Goal: Information Seeking & Learning: Compare options

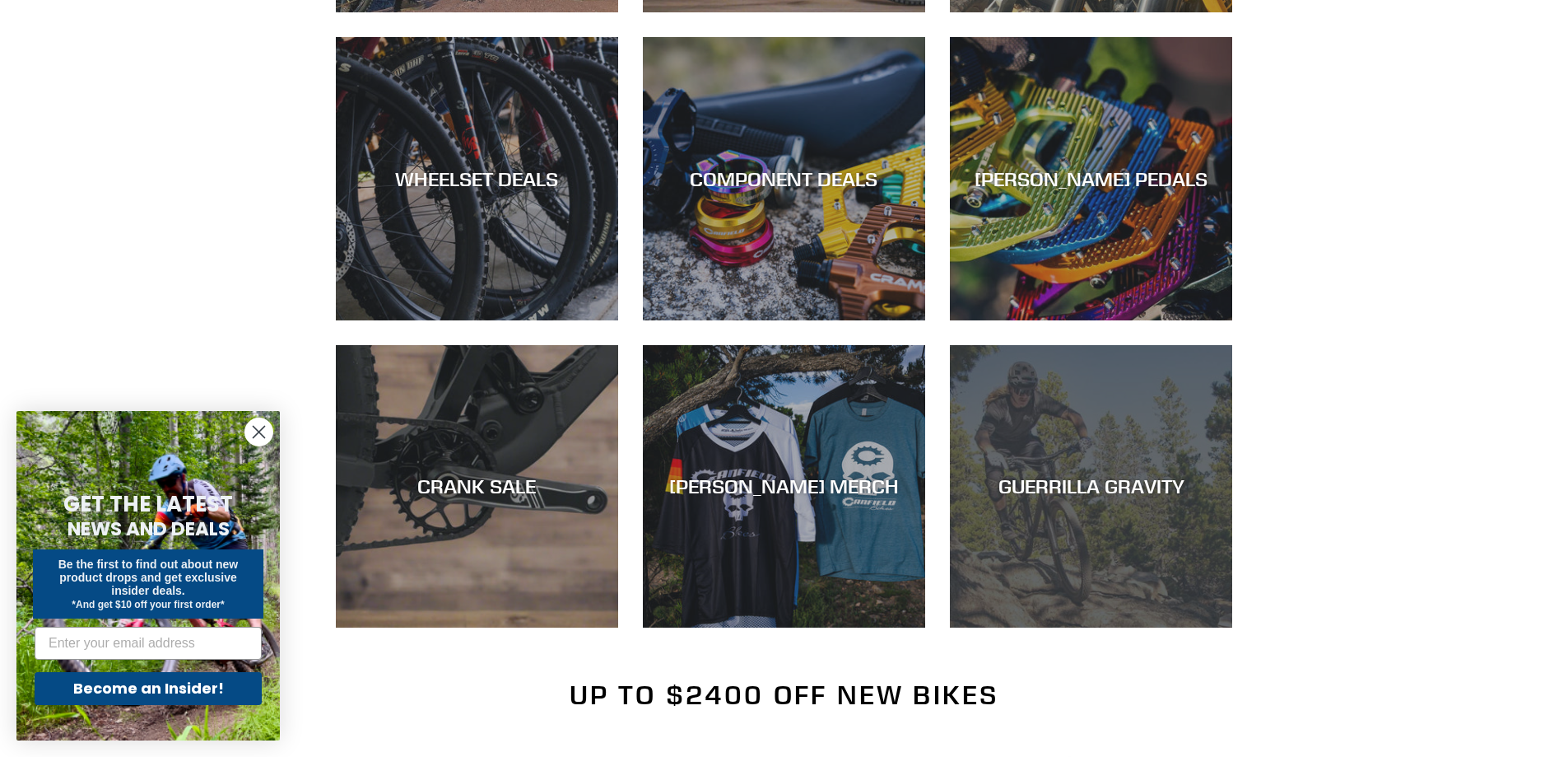
scroll to position [823, 0]
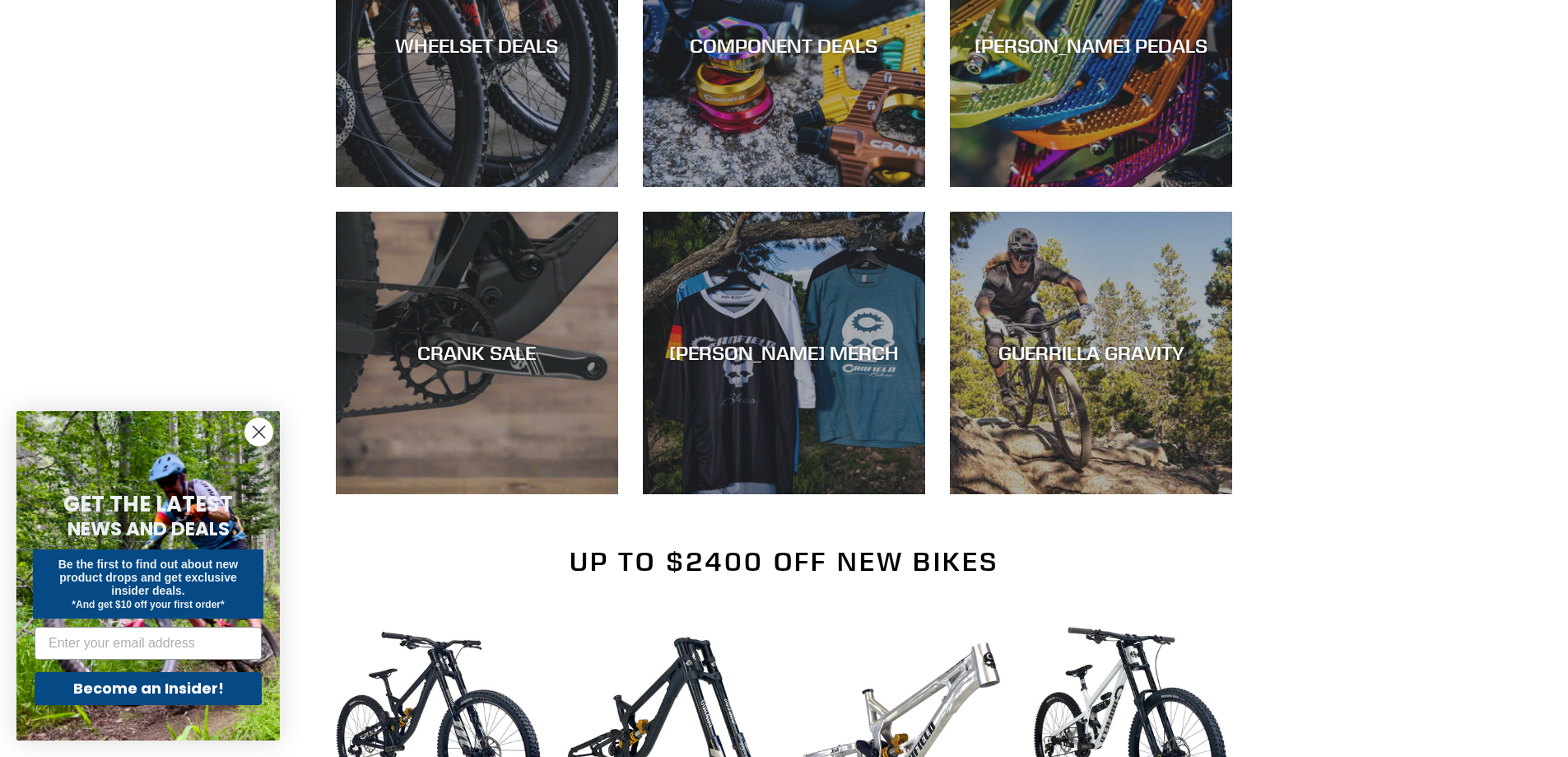
click at [262, 439] on circle "Close dialog" at bounding box center [258, 431] width 27 height 27
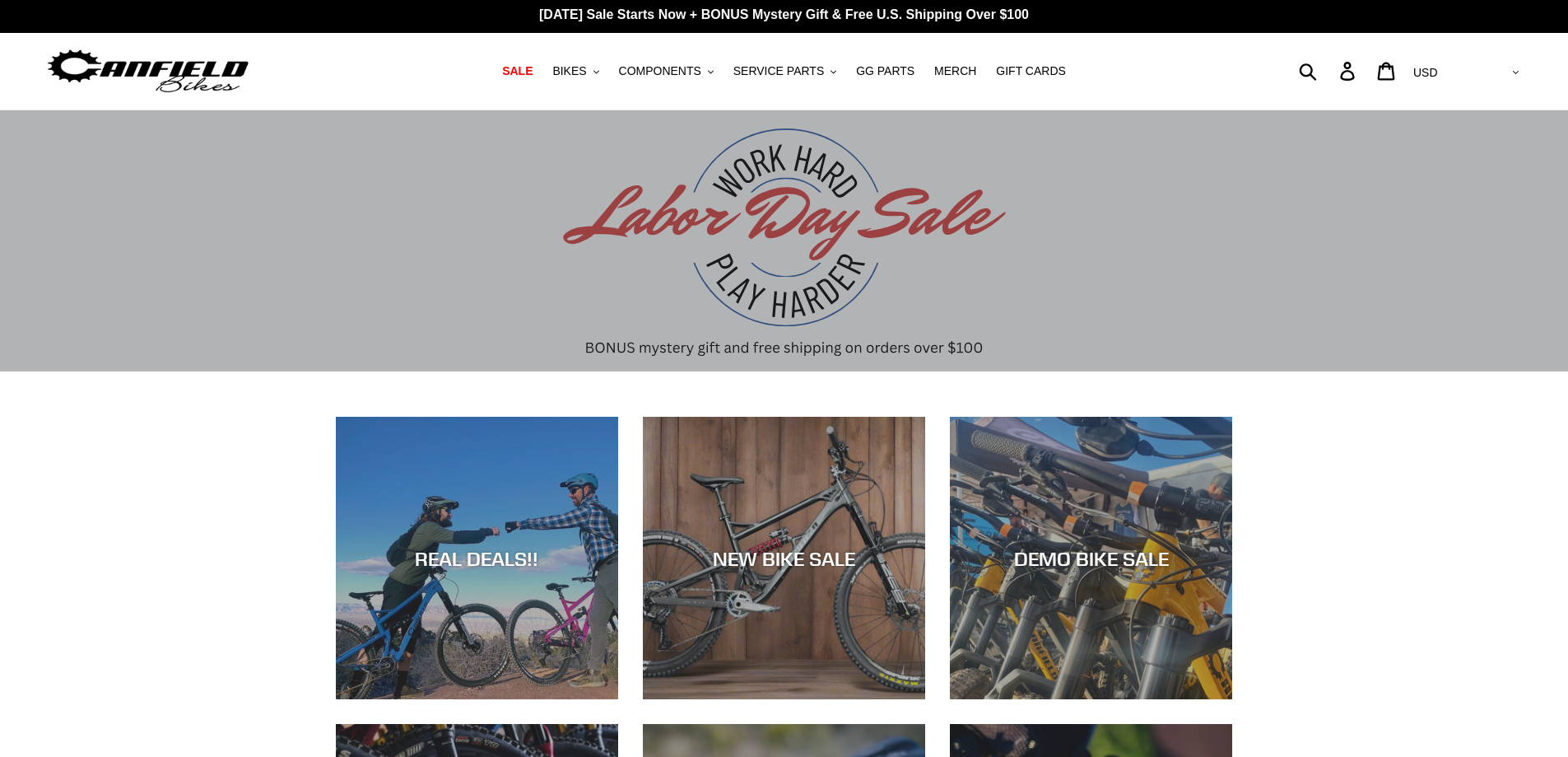
scroll to position [0, 0]
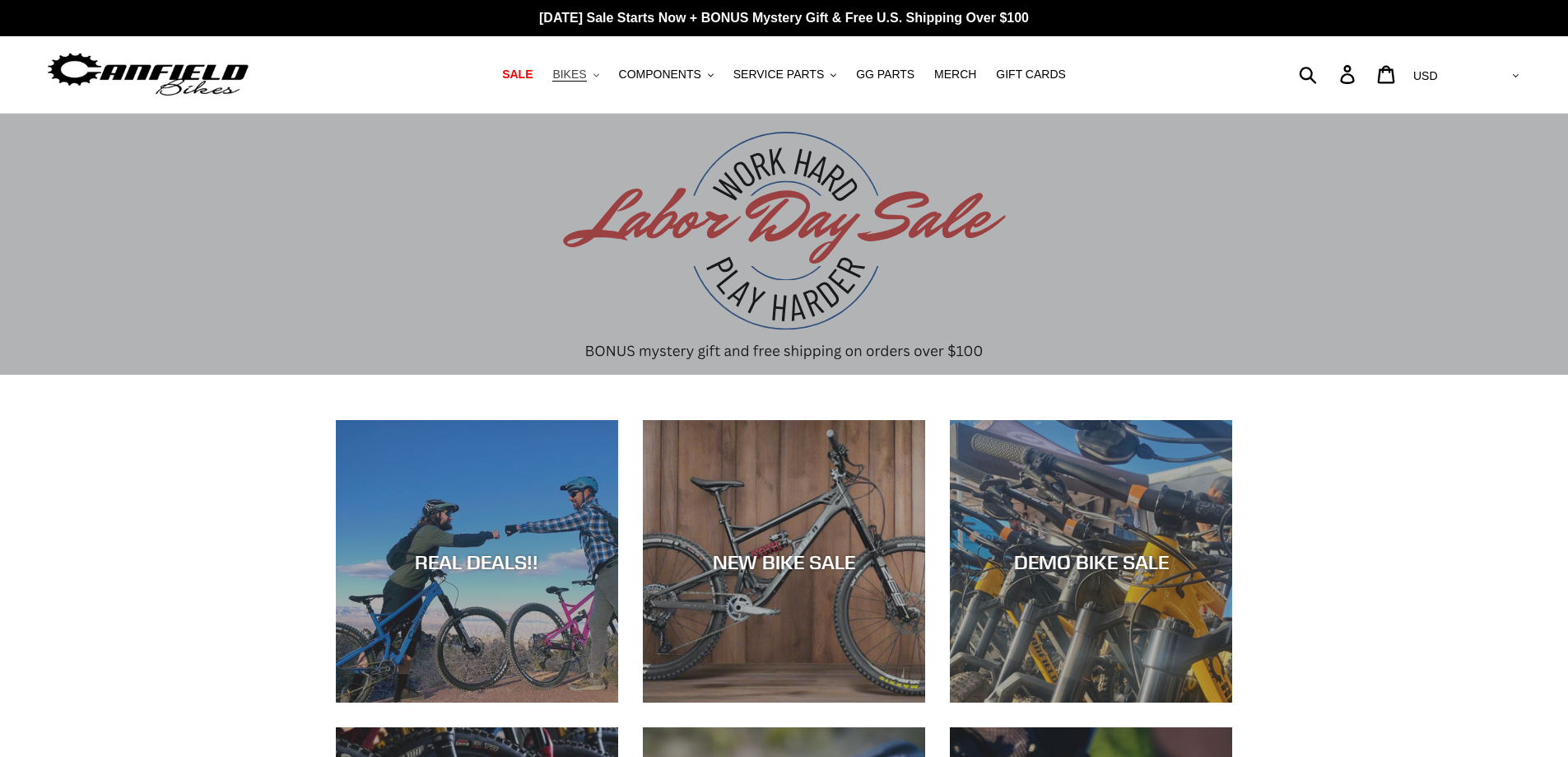
click at [599, 74] on icon ".cls-1{fill:#231f20}" at bounding box center [596, 75] width 6 height 6
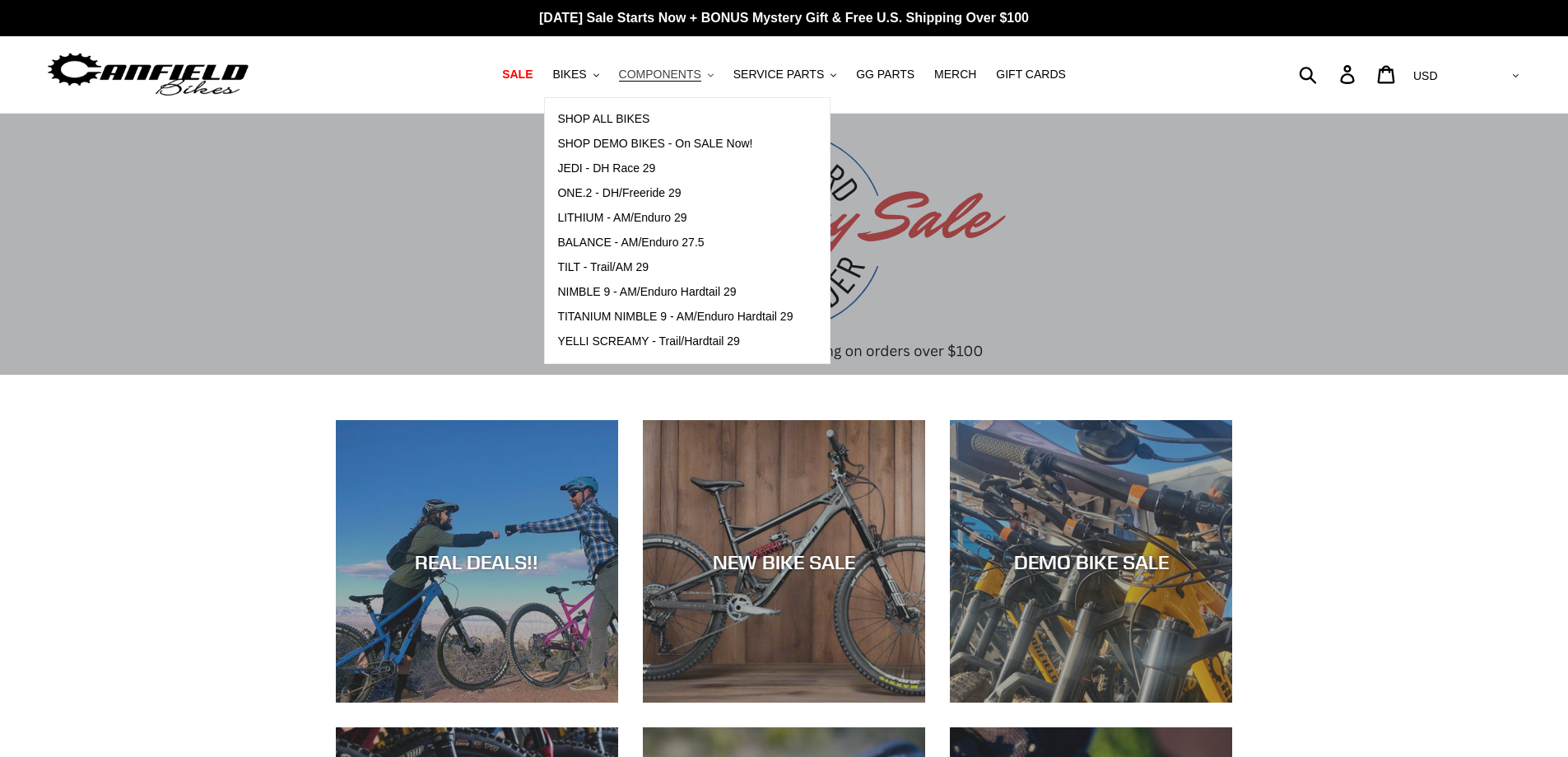
click at [701, 81] on span "COMPONENTS" at bounding box center [660, 74] width 82 height 14
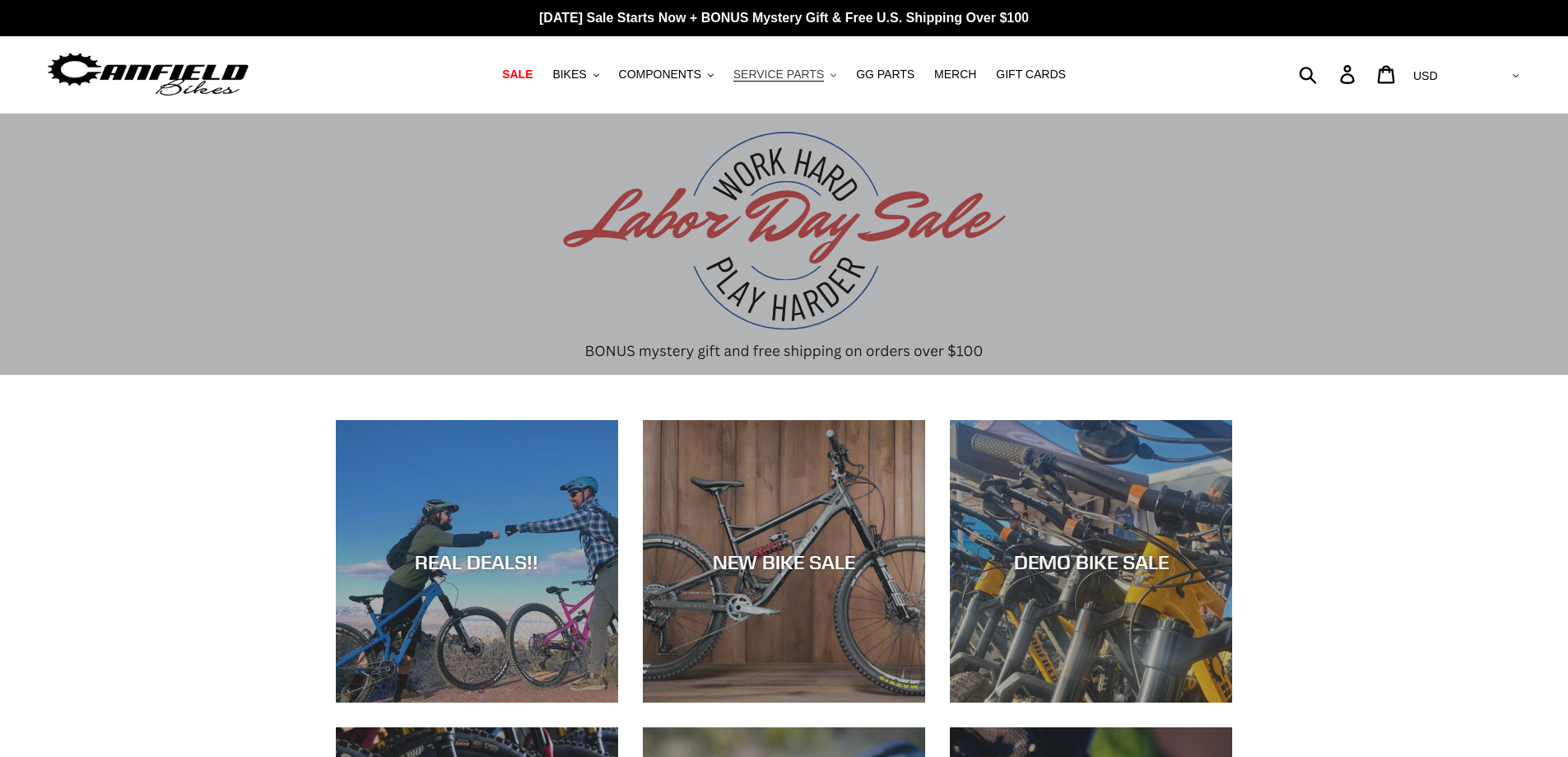
click at [767, 79] on span "SERVICE PARTS" at bounding box center [779, 74] width 91 height 14
click at [902, 76] on link "GG PARTS" at bounding box center [885, 74] width 75 height 22
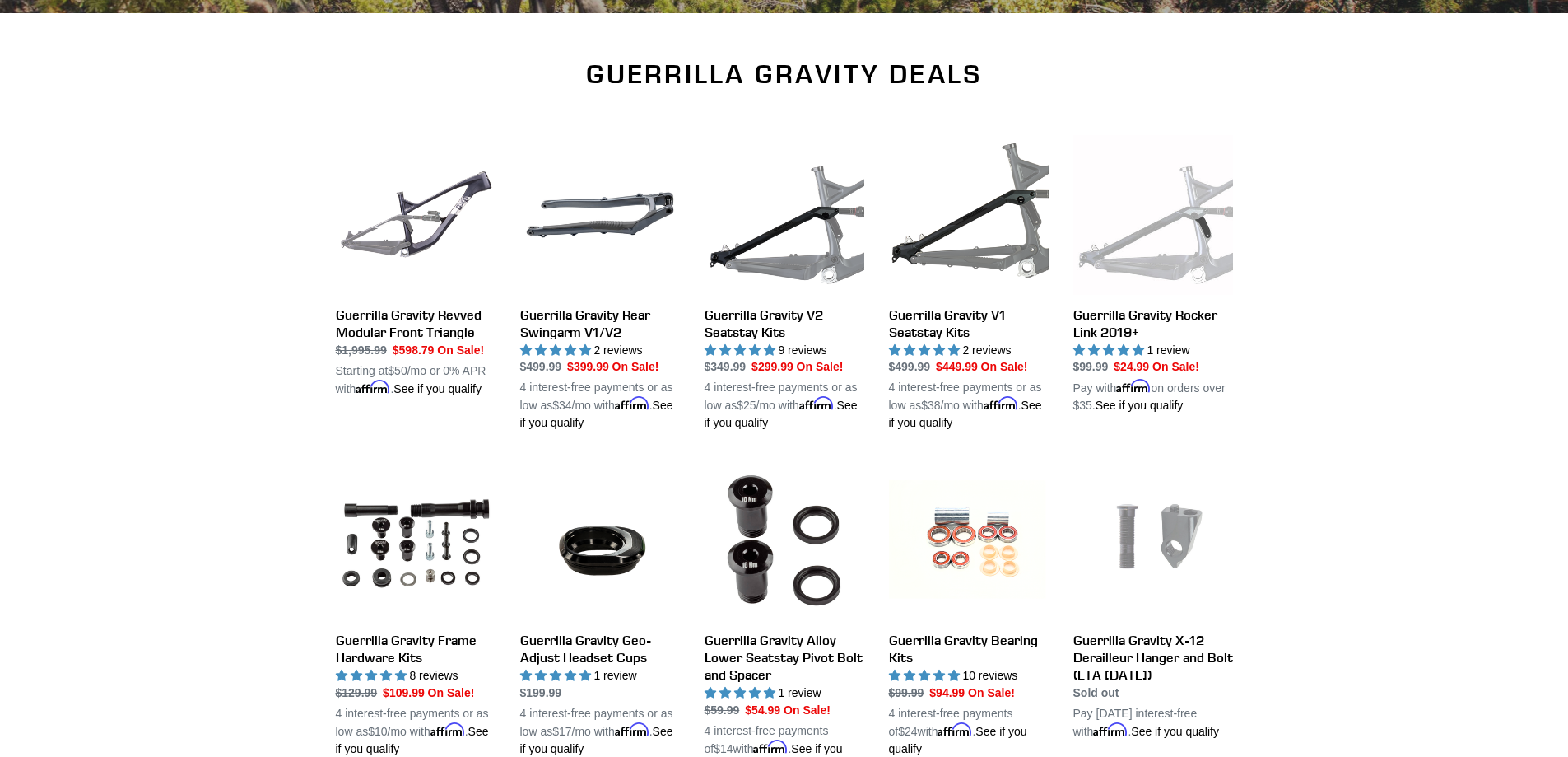
scroll to position [492, 0]
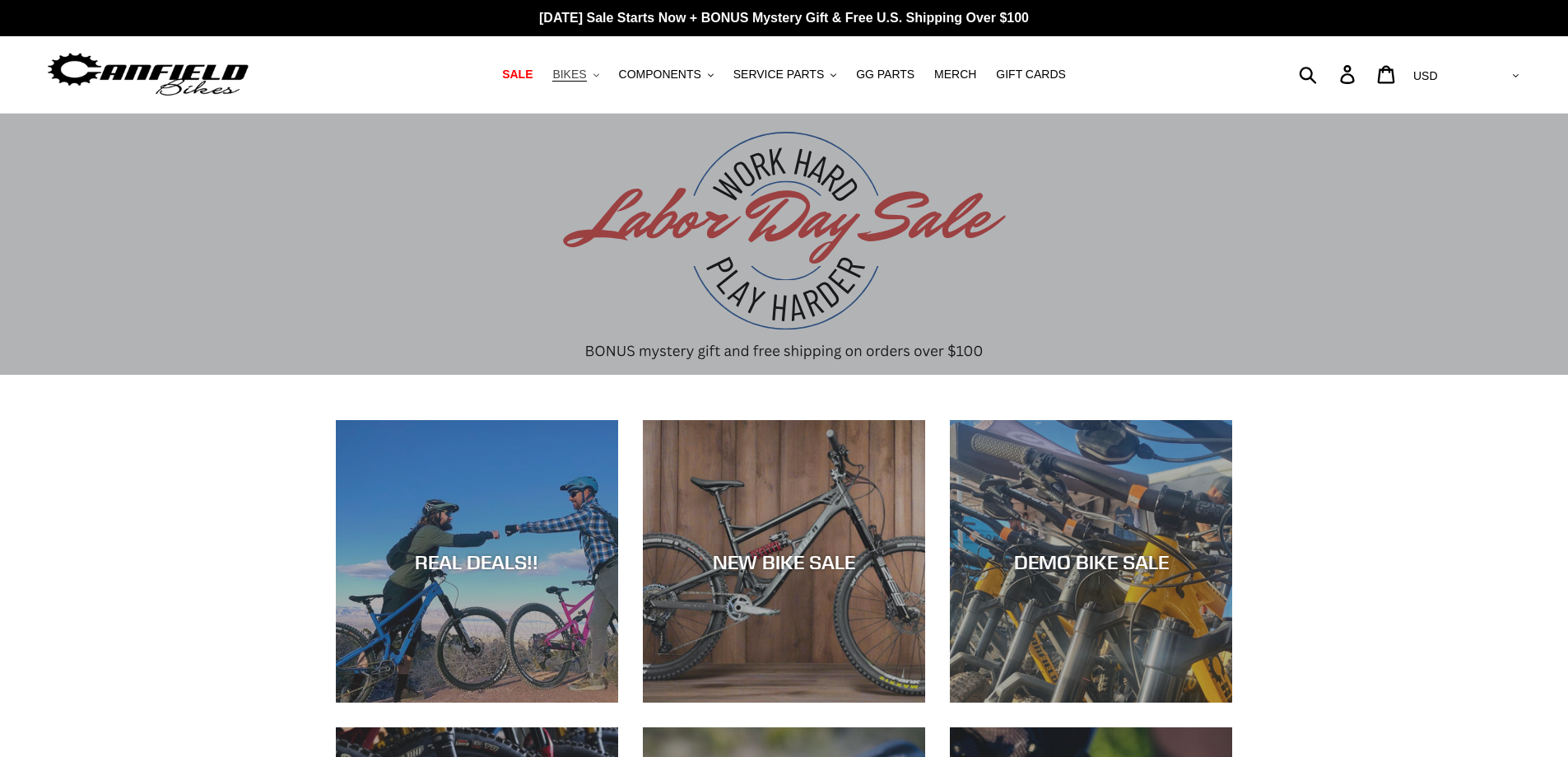
click at [604, 81] on button "BIKES .cls-1{fill:#231f20}" at bounding box center [575, 74] width 63 height 22
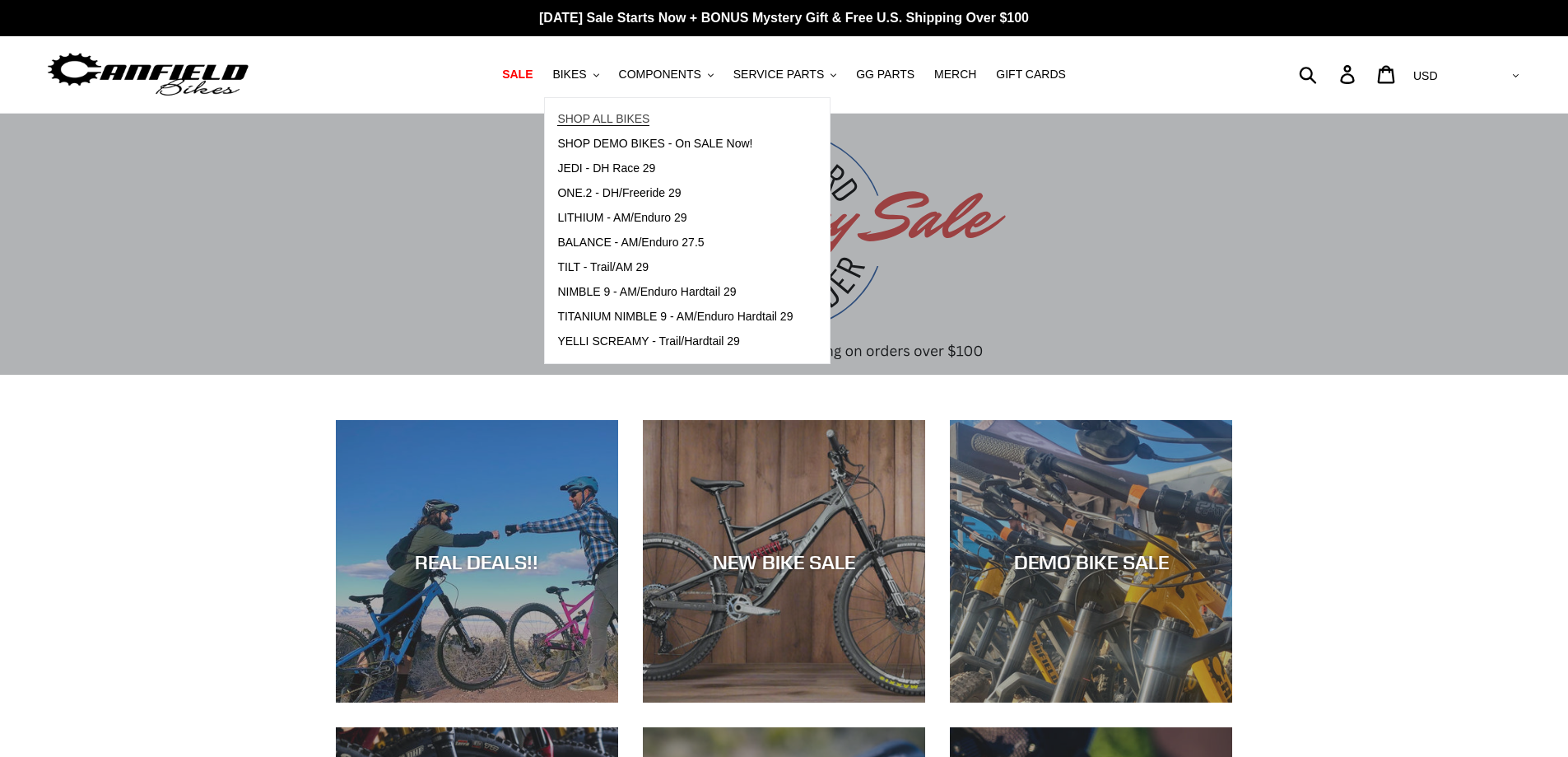
click at [619, 119] on span "SHOP ALL BIKES" at bounding box center [603, 119] width 93 height 14
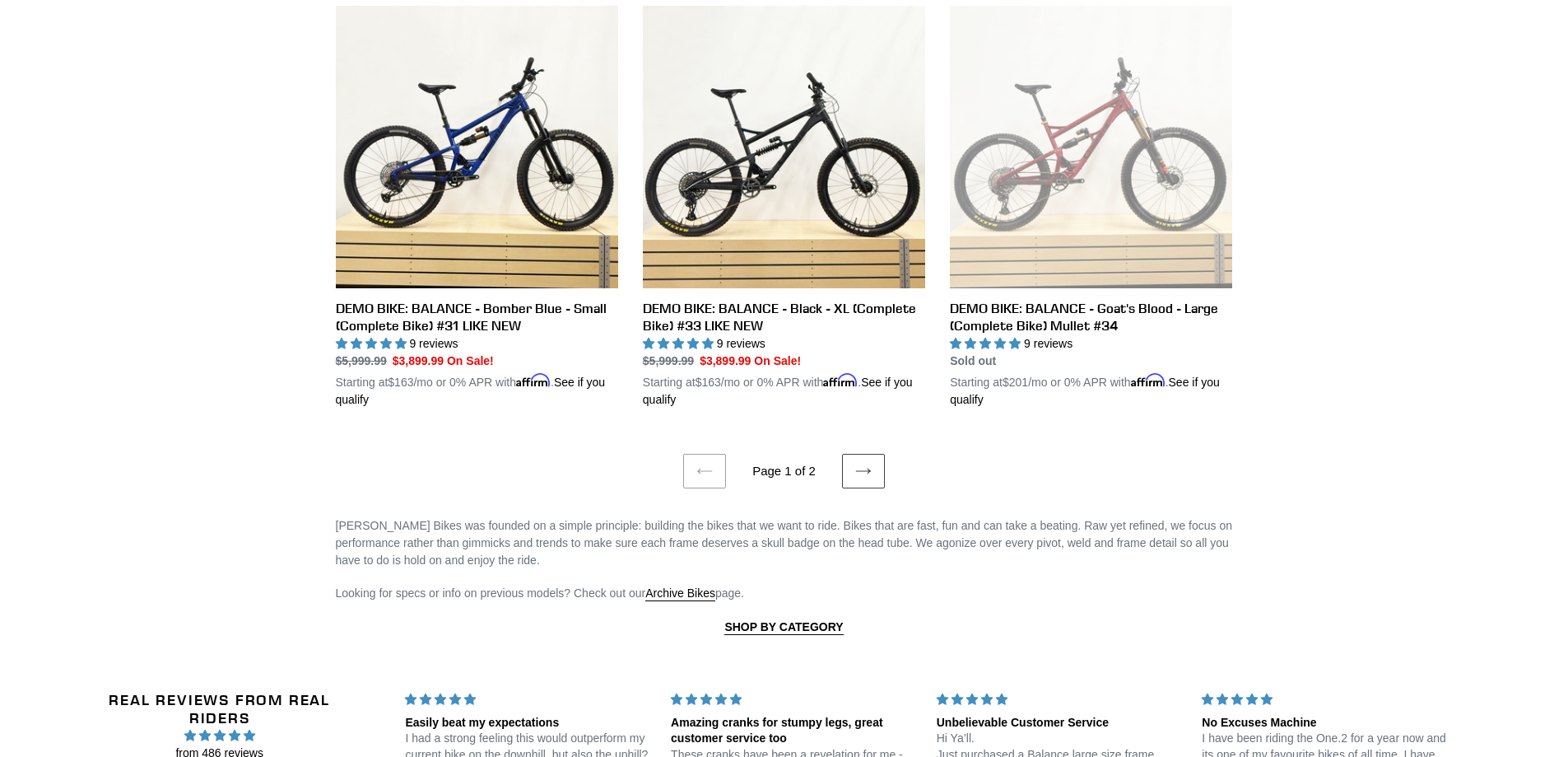
scroll to position [3376, 0]
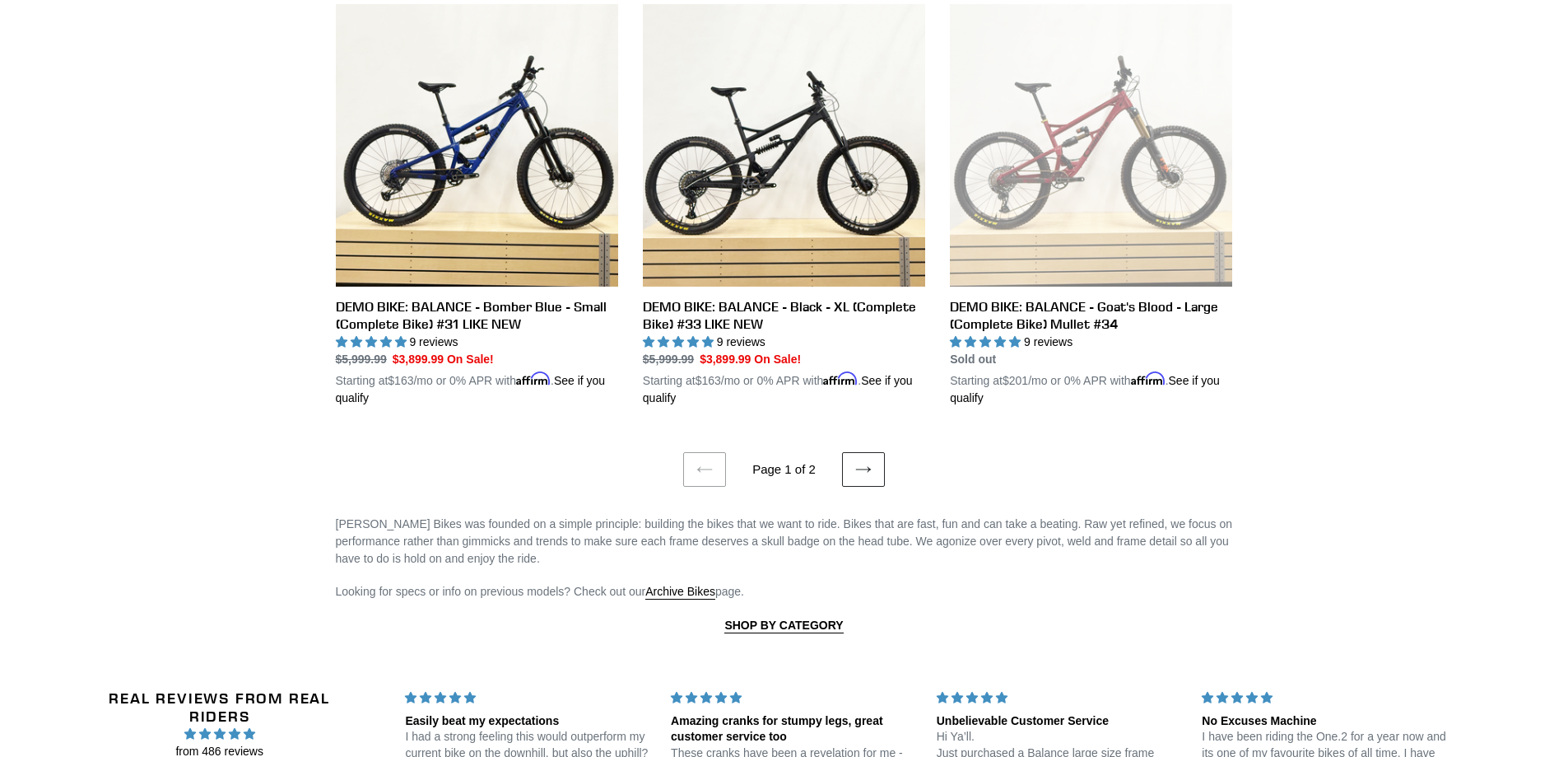
click at [860, 465] on link "Next page" at bounding box center [863, 470] width 43 height 35
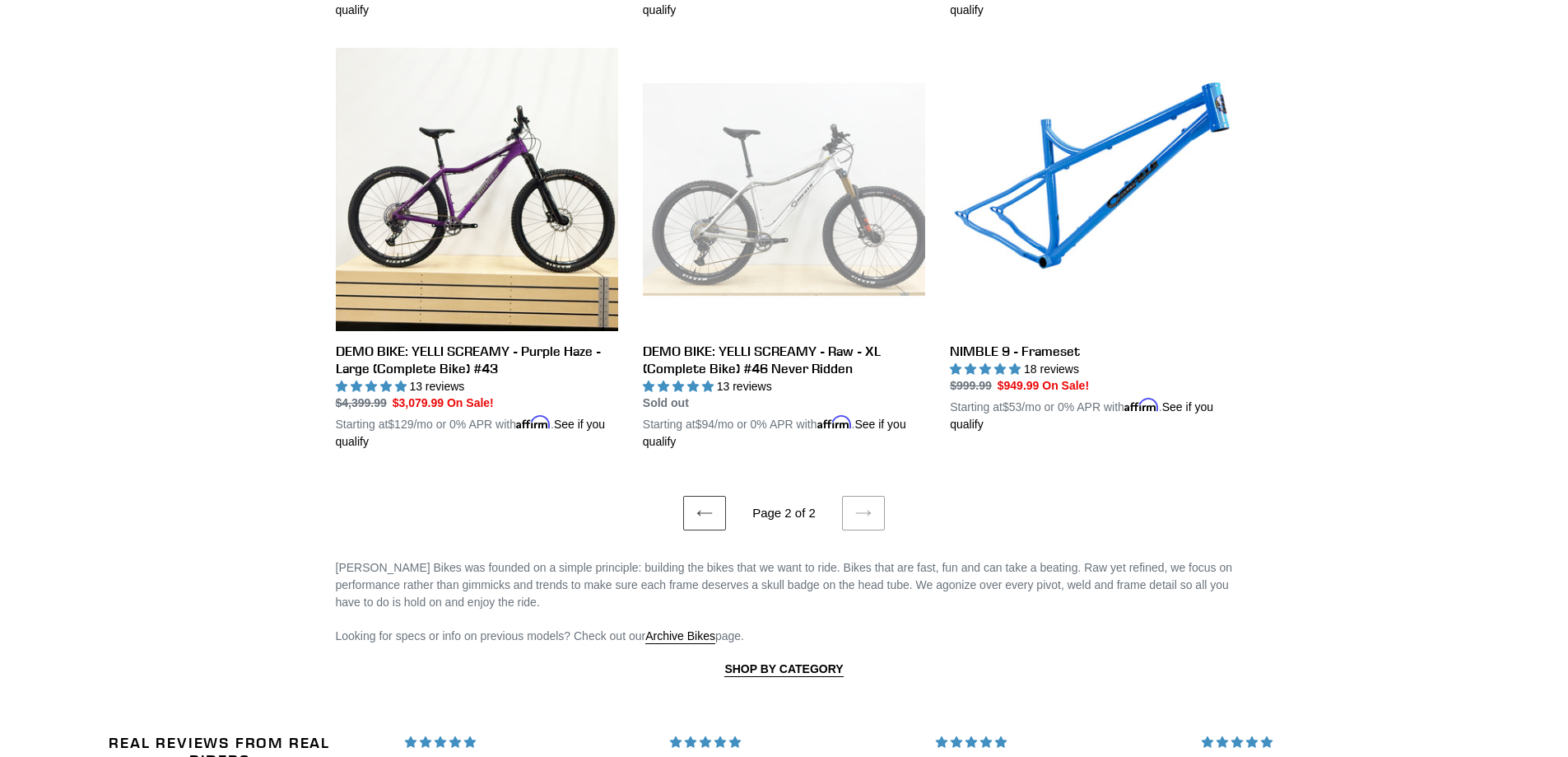
scroll to position [1728, 0]
click at [1109, 173] on link "NIMBLE 9 - Frameset" at bounding box center [1090, 239] width 282 height 385
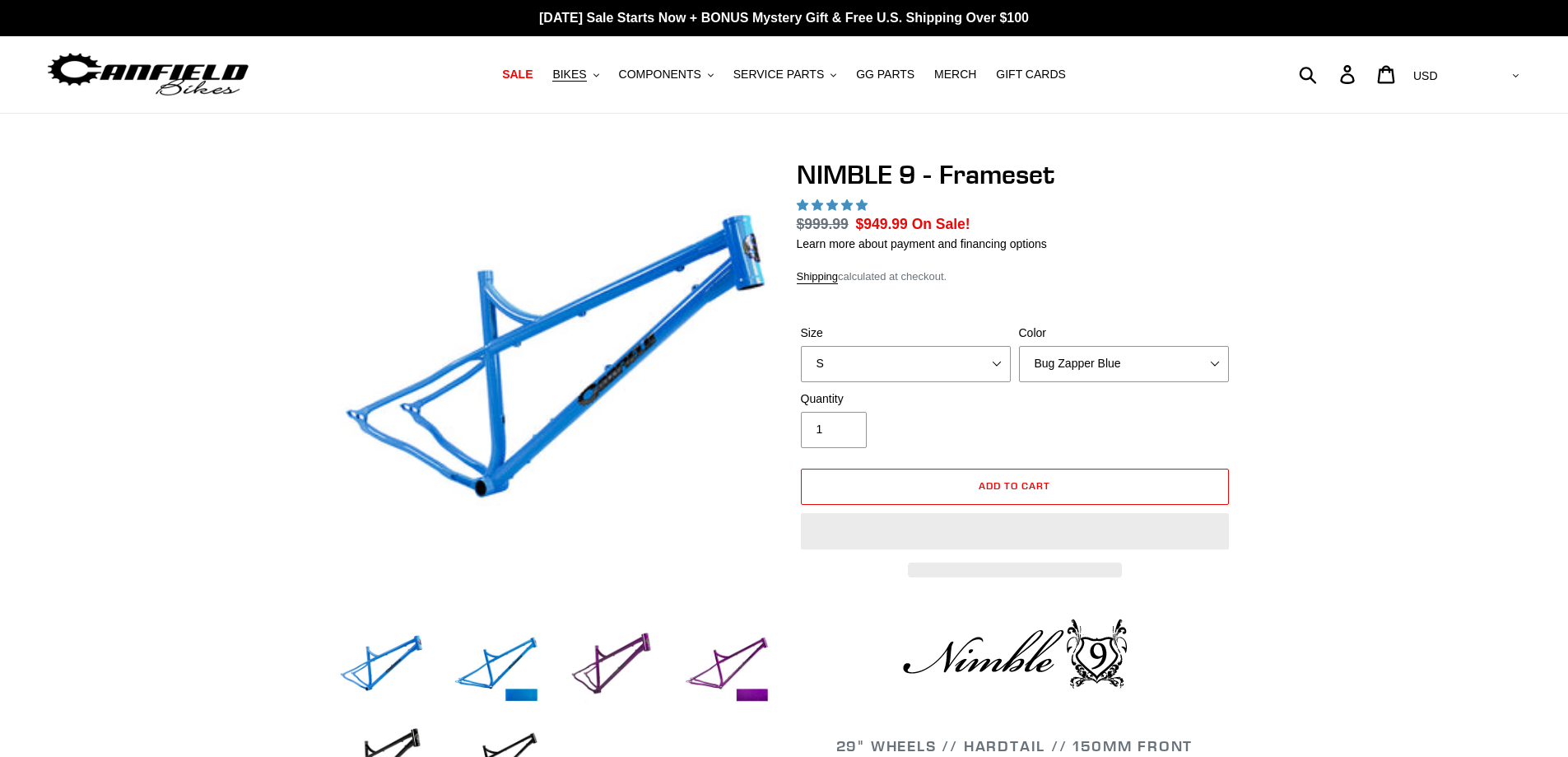
select select "highest-rating"
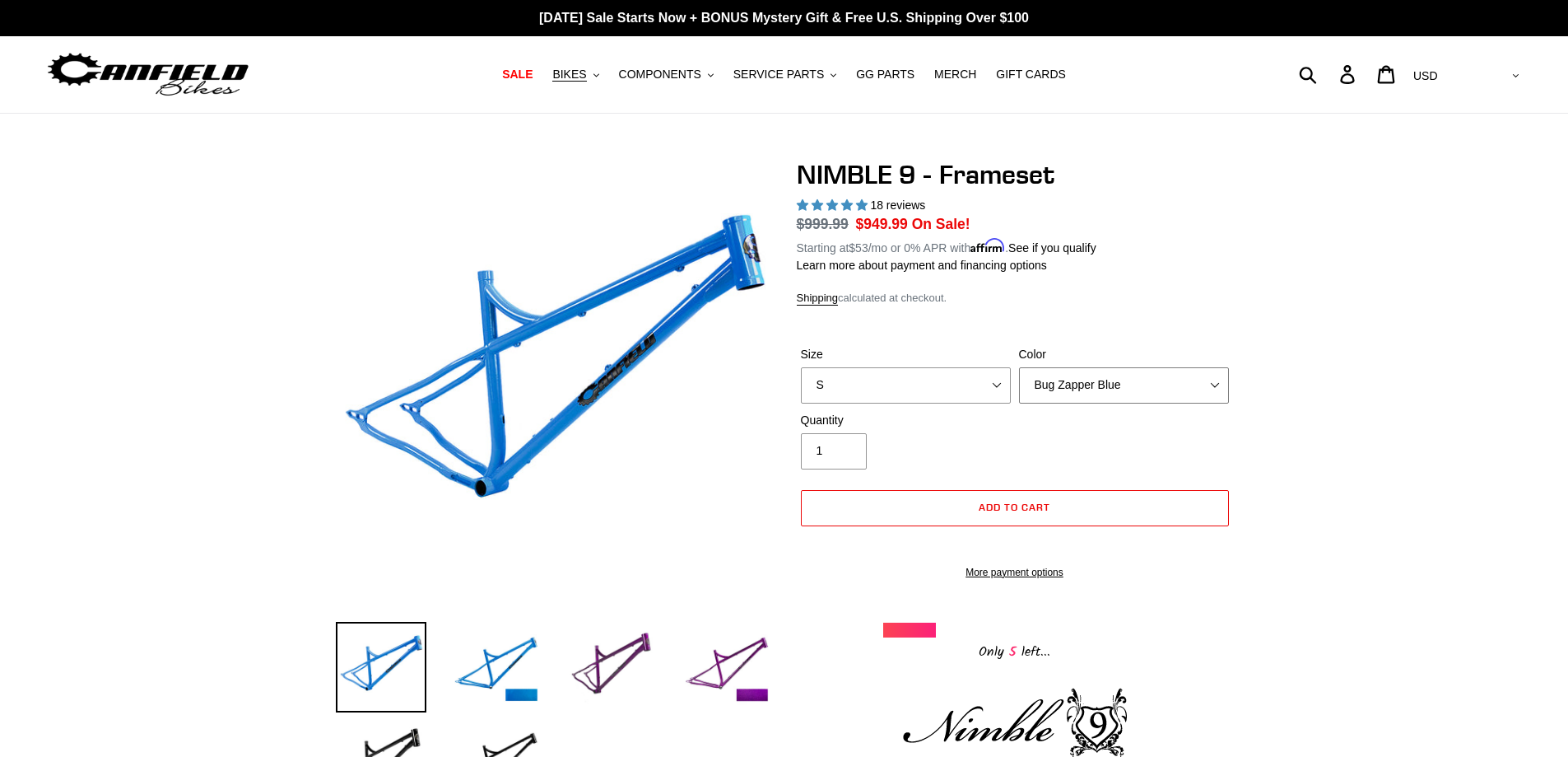
click at [1173, 381] on select "Bug Zapper Blue Purple Haze -Sold Out Galaxy Black" at bounding box center [1124, 385] width 210 height 36
click at [1019, 368] on select "Bug Zapper Blue Purple Haze -Sold Out Galaxy Black" at bounding box center [1124, 385] width 210 height 36
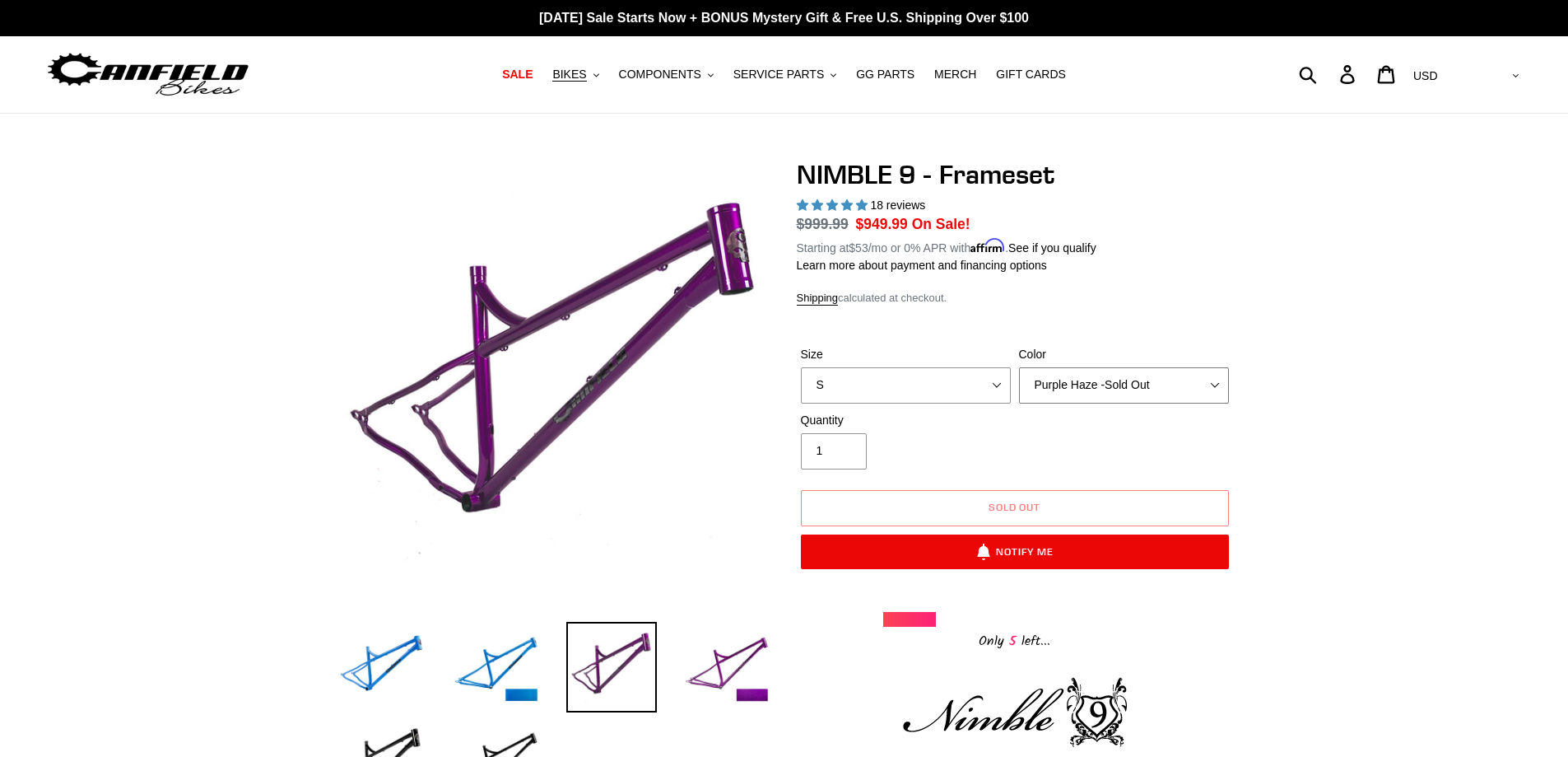
click at [1097, 384] on select "Bug Zapper Blue Purple Haze -Sold Out Galaxy Black" at bounding box center [1124, 385] width 210 height 36
click at [1019, 368] on select "Bug Zapper Blue Purple Haze -Sold Out Galaxy Black" at bounding box center [1124, 385] width 210 height 36
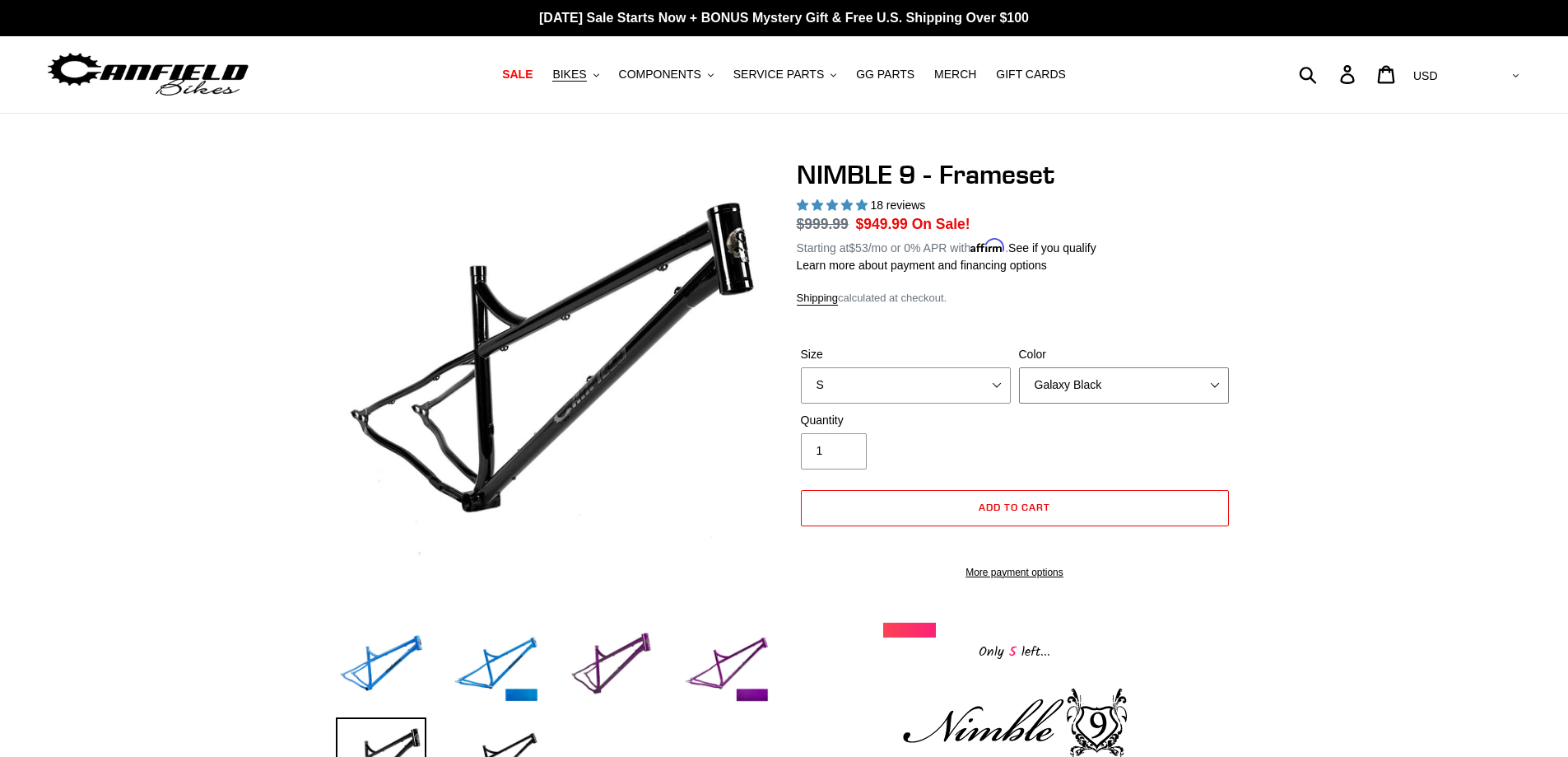
click at [1140, 379] on select "Bug Zapper Blue Purple Haze -Sold Out Galaxy Black" at bounding box center [1124, 385] width 210 height 36
click at [1019, 368] on select "Bug Zapper Blue Purple Haze -Sold Out Galaxy Black" at bounding box center [1124, 385] width 210 height 36
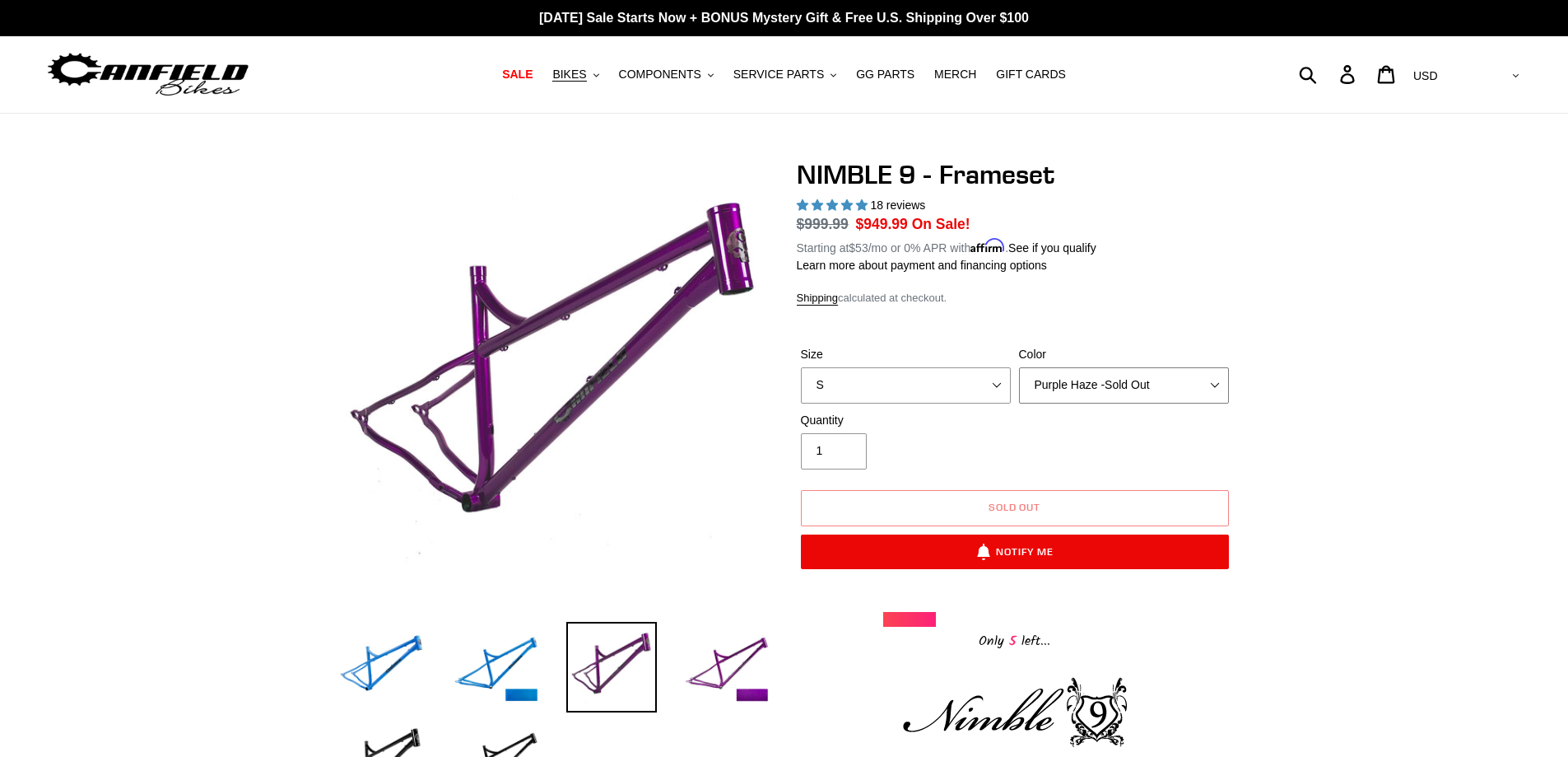
click at [1113, 368] on select "Bug Zapper Blue Purple Haze -Sold Out Galaxy Black" at bounding box center [1124, 385] width 210 height 36
click at [1019, 368] on select "Bug Zapper Blue Purple Haze -Sold Out Galaxy Black" at bounding box center [1124, 385] width 210 height 36
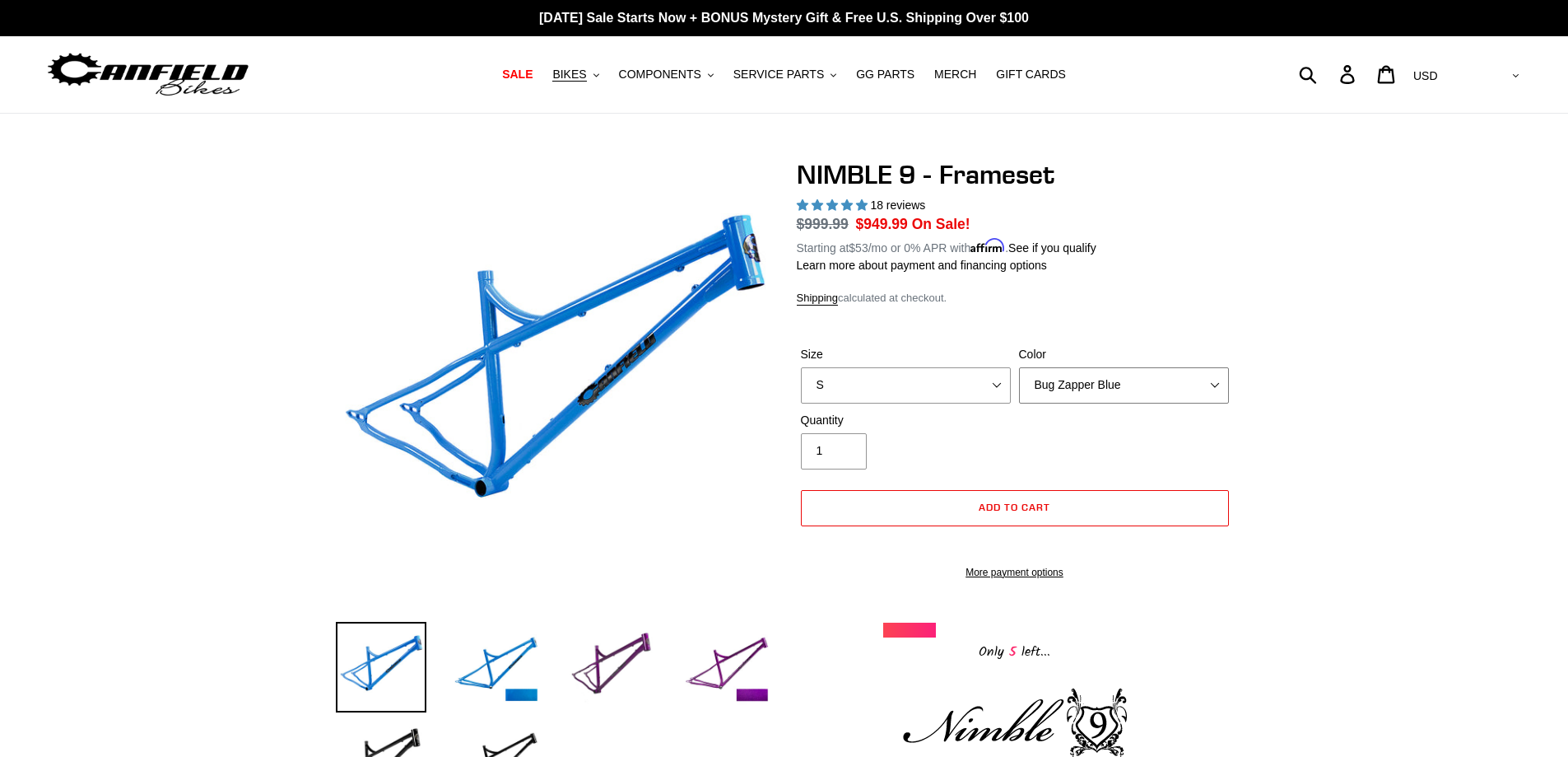
click at [1097, 386] on select "Bug Zapper Blue Purple Haze -Sold Out Galaxy Black" at bounding box center [1124, 385] width 210 height 36
select select "Purple Haze -Sold Out"
click at [1019, 368] on select "Bug Zapper Blue Purple Haze -Sold Out Galaxy Black" at bounding box center [1124, 385] width 210 height 36
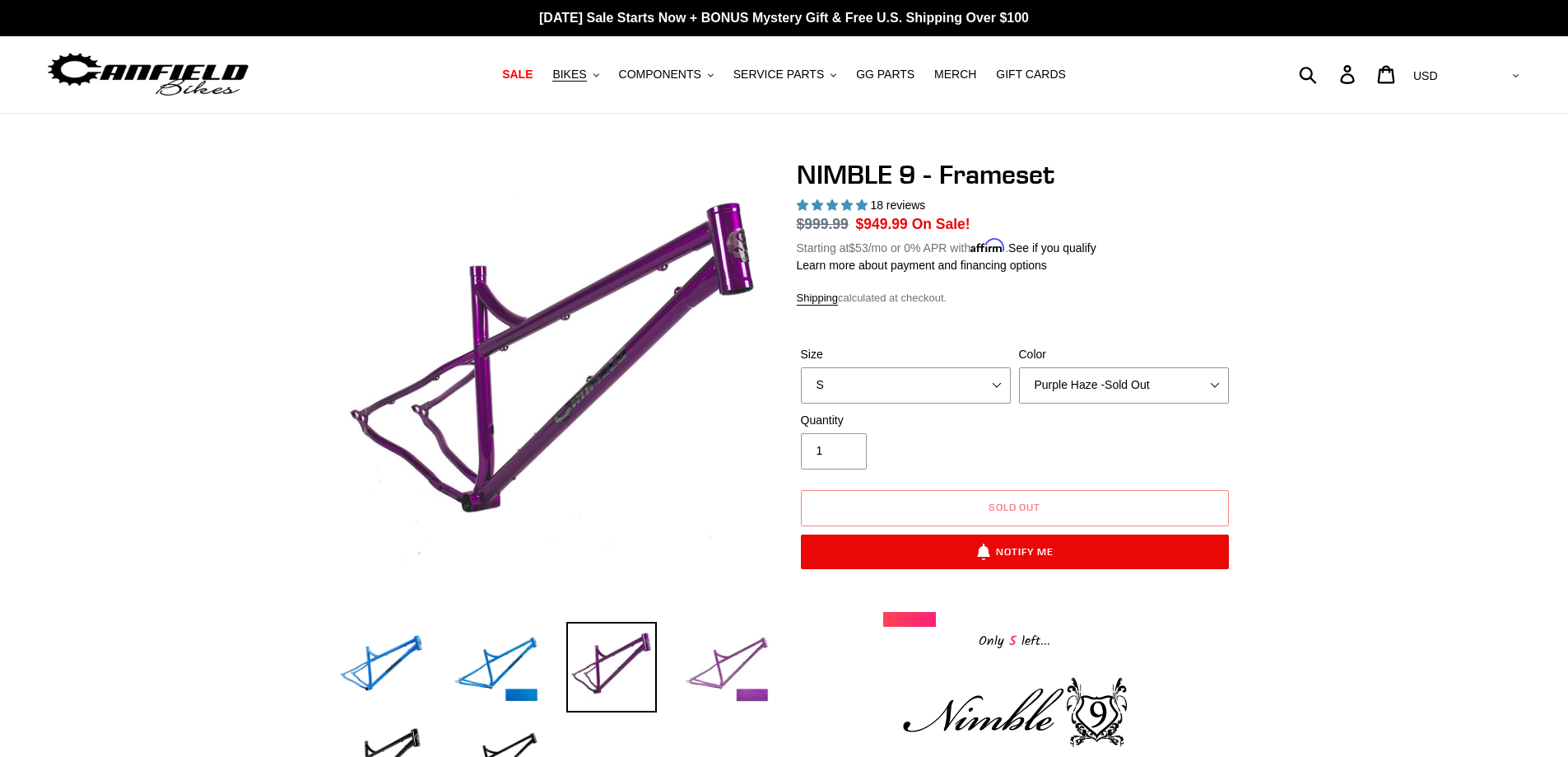
click at [699, 658] on img at bounding box center [727, 667] width 91 height 91
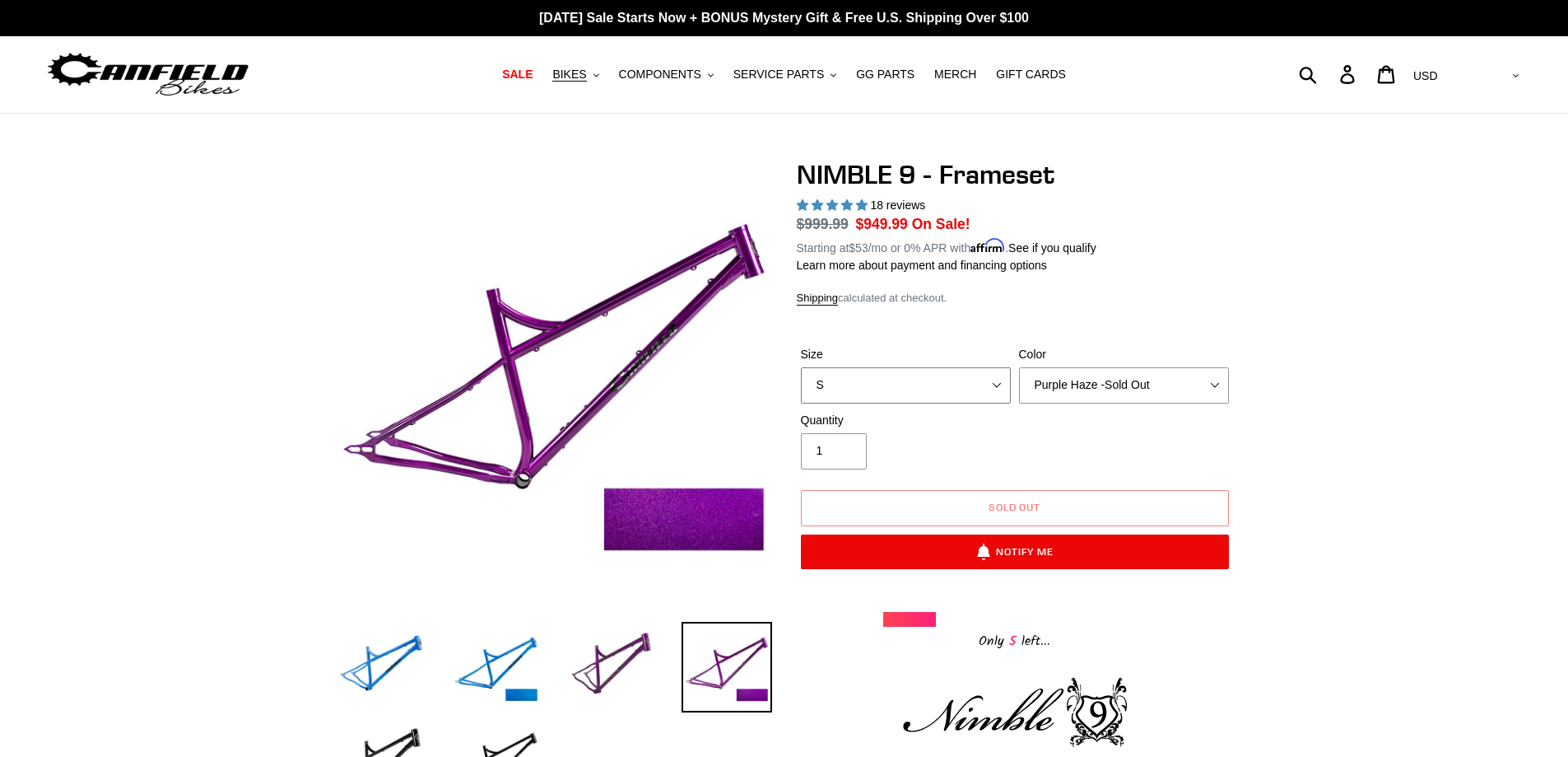
click at [945, 383] on select "S M L XL" at bounding box center [905, 385] width 210 height 36
click at [801, 368] on select "S M L XL" at bounding box center [905, 385] width 210 height 36
click at [868, 396] on select "S M L XL" at bounding box center [905, 385] width 210 height 36
click at [801, 368] on select "S M L XL" at bounding box center [905, 385] width 210 height 36
click at [830, 438] on input "1" at bounding box center [833, 451] width 65 height 36
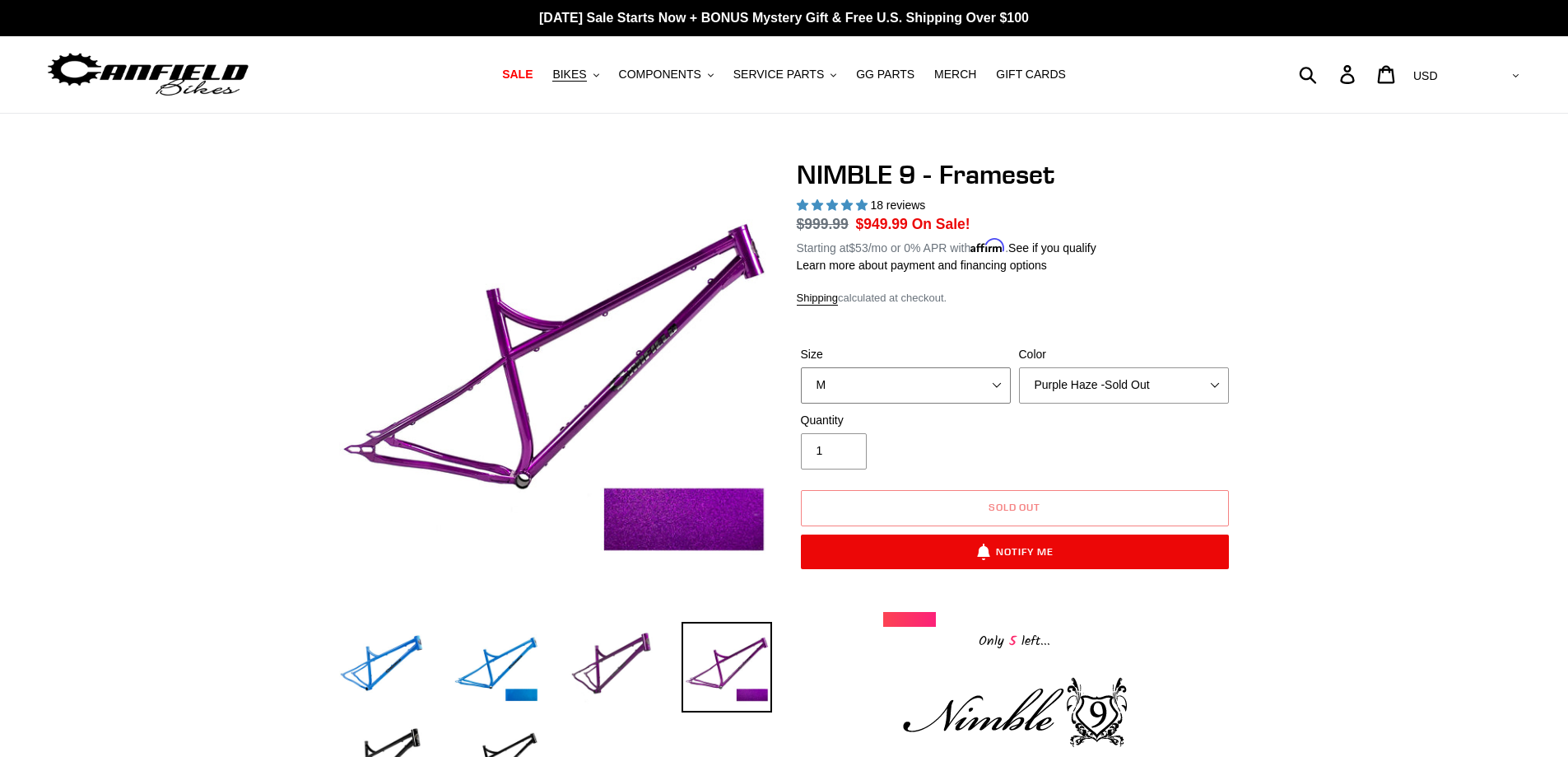
click at [906, 371] on select "S M L XL" at bounding box center [905, 385] width 210 height 36
select select "S"
click at [801, 368] on select "S M L XL" at bounding box center [905, 385] width 210 height 36
click at [1109, 379] on select "Bug Zapper Blue Purple Haze -Sold Out Galaxy Black" at bounding box center [1124, 385] width 210 height 36
click at [1019, 368] on select "Bug Zapper Blue Purple Haze -Sold Out Galaxy Black" at bounding box center [1124, 385] width 210 height 36
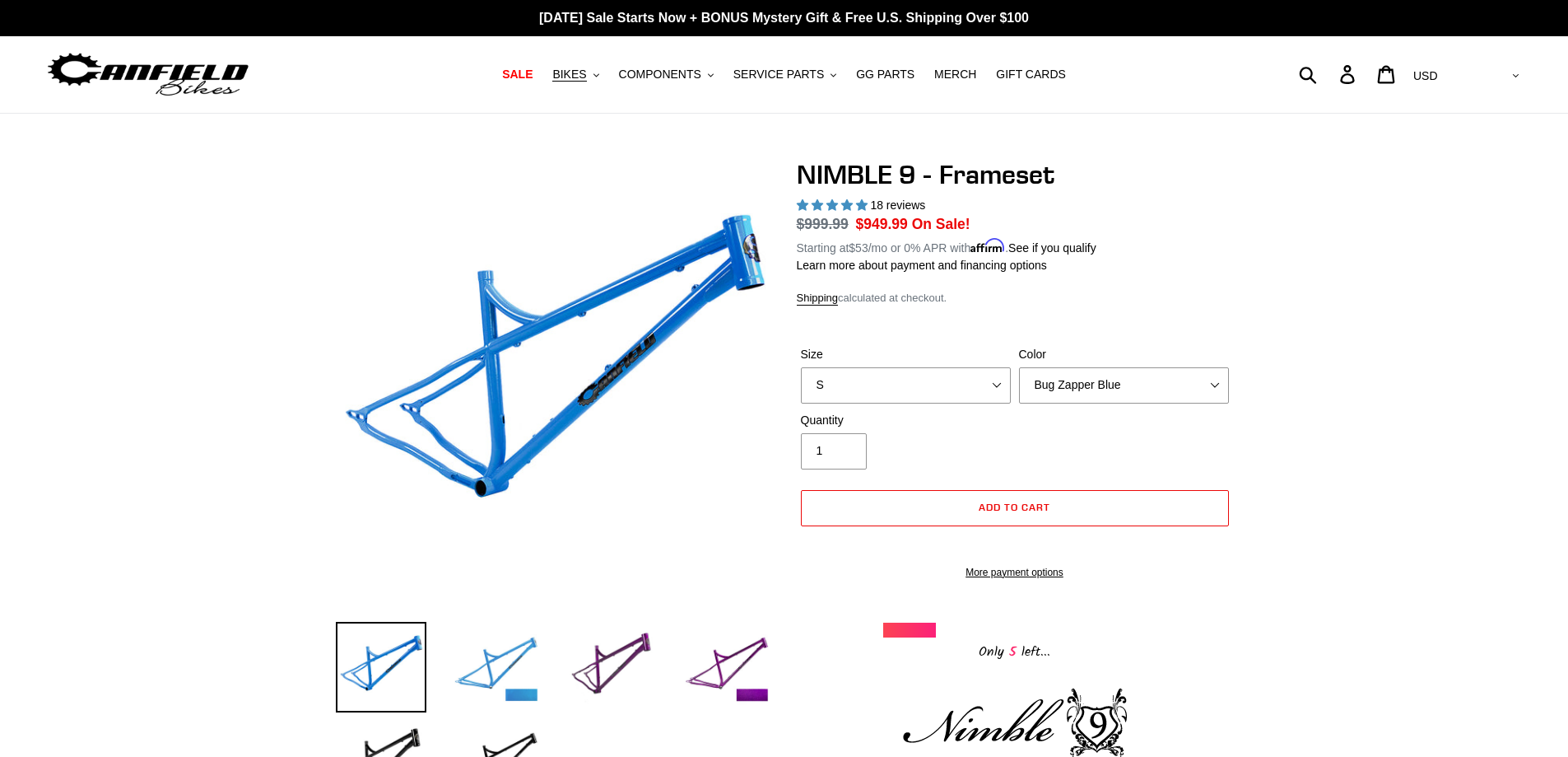
click at [498, 655] on img at bounding box center [497, 667] width 91 height 91
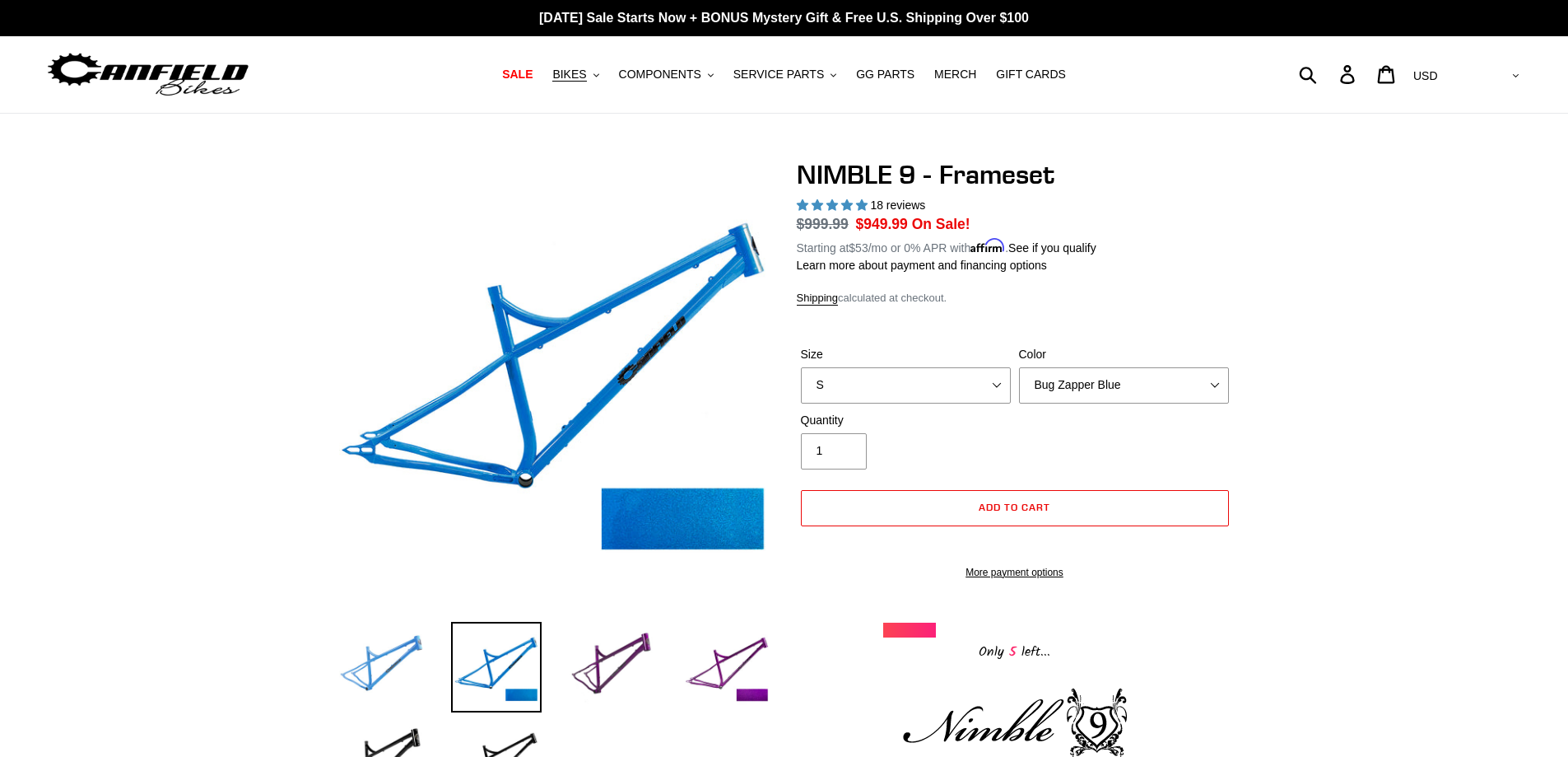
click at [397, 657] on img at bounding box center [382, 667] width 91 height 91
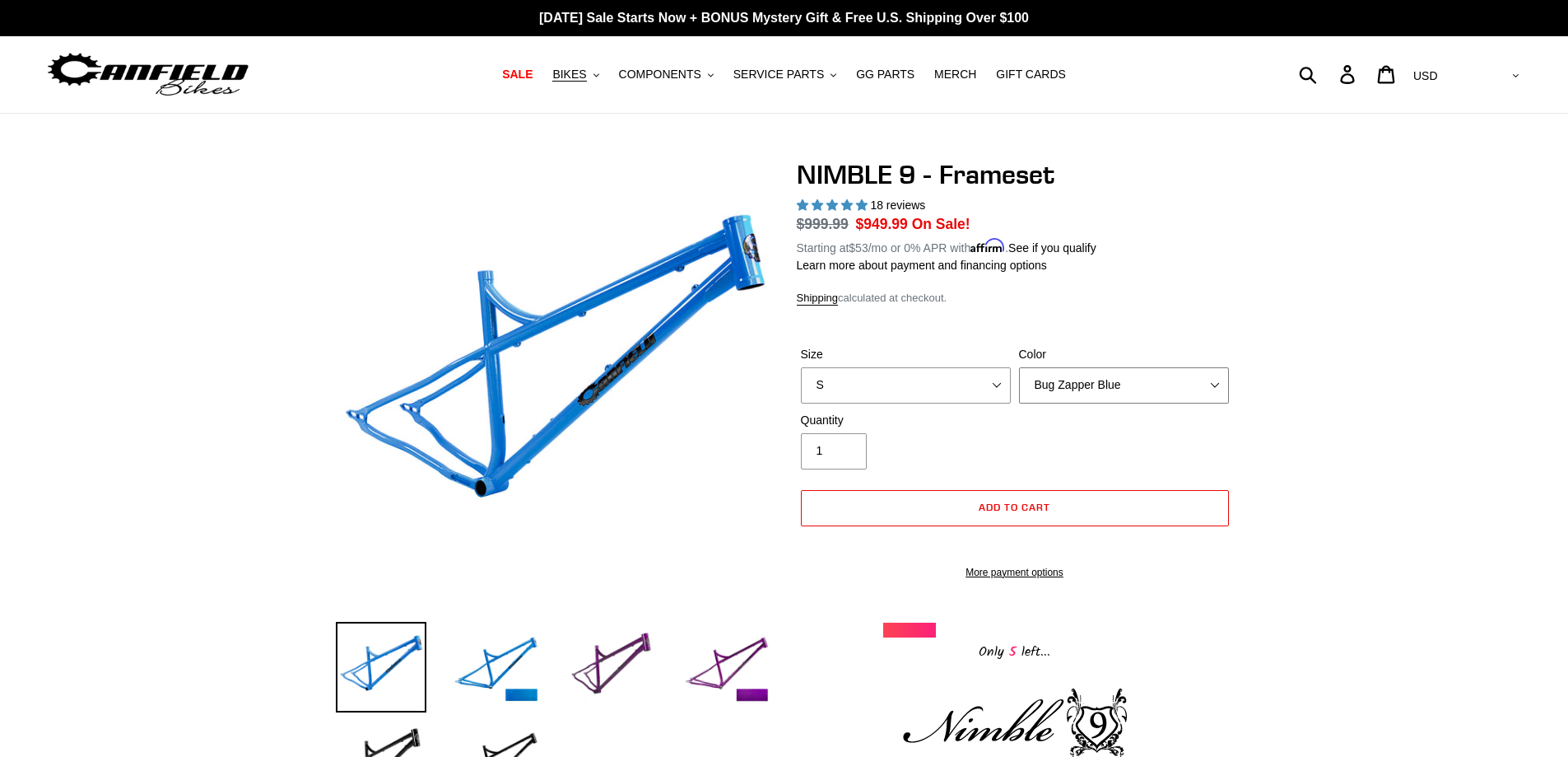
click at [1158, 382] on select "Bug Zapper Blue Purple Haze -Sold Out Galaxy Black" at bounding box center [1124, 385] width 210 height 36
click at [1019, 368] on select "Bug Zapper Blue Purple Haze -Sold Out Galaxy Black" at bounding box center [1124, 385] width 210 height 36
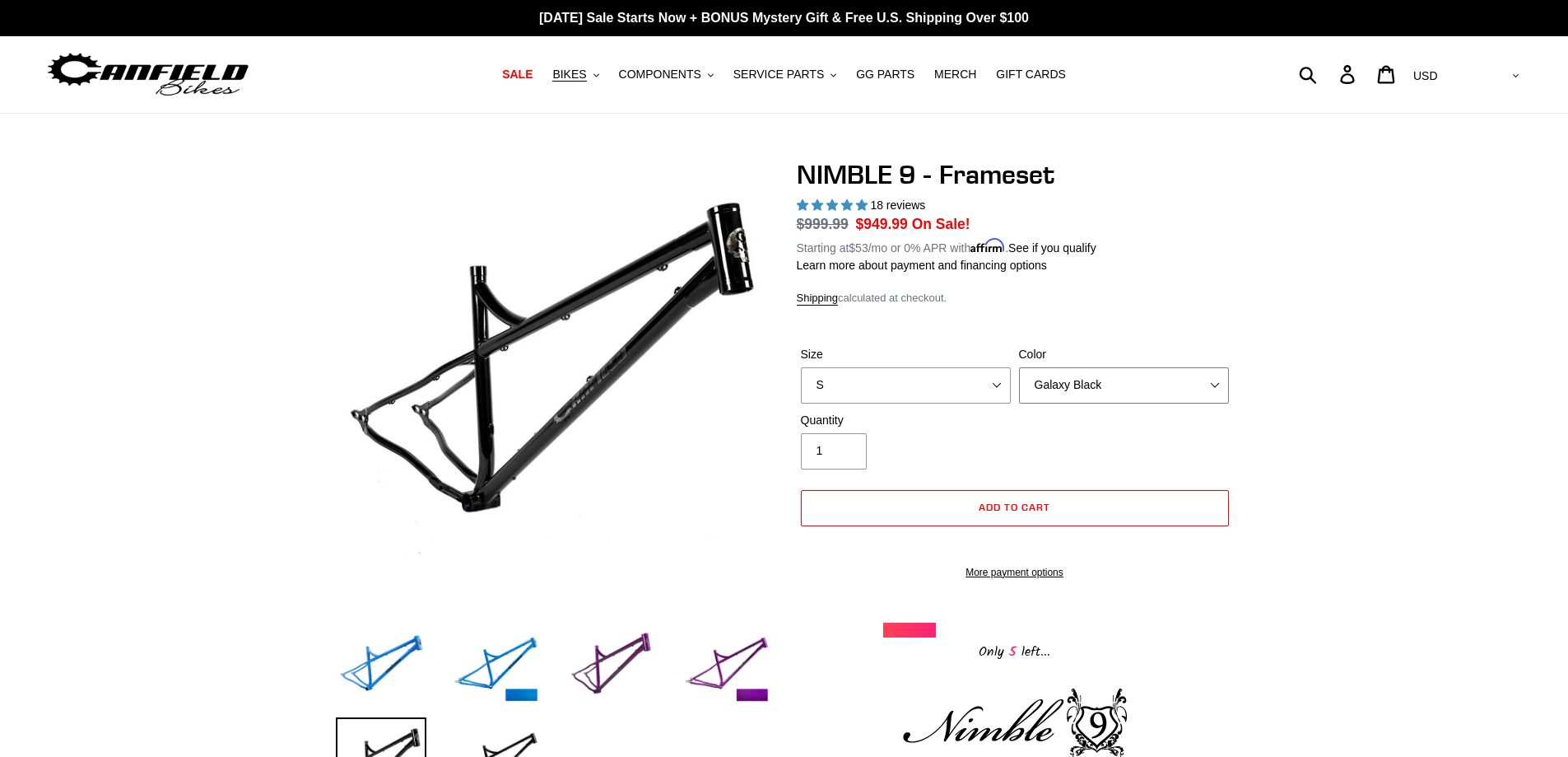
click at [1147, 375] on select "Bug Zapper Blue Purple Haze -Sold Out Galaxy Black" at bounding box center [1124, 385] width 210 height 36
select select "Bug Zapper Blue"
click at [1019, 368] on select "Bug Zapper Blue Purple Haze -Sold Out Galaxy Black" at bounding box center [1124, 385] width 210 height 36
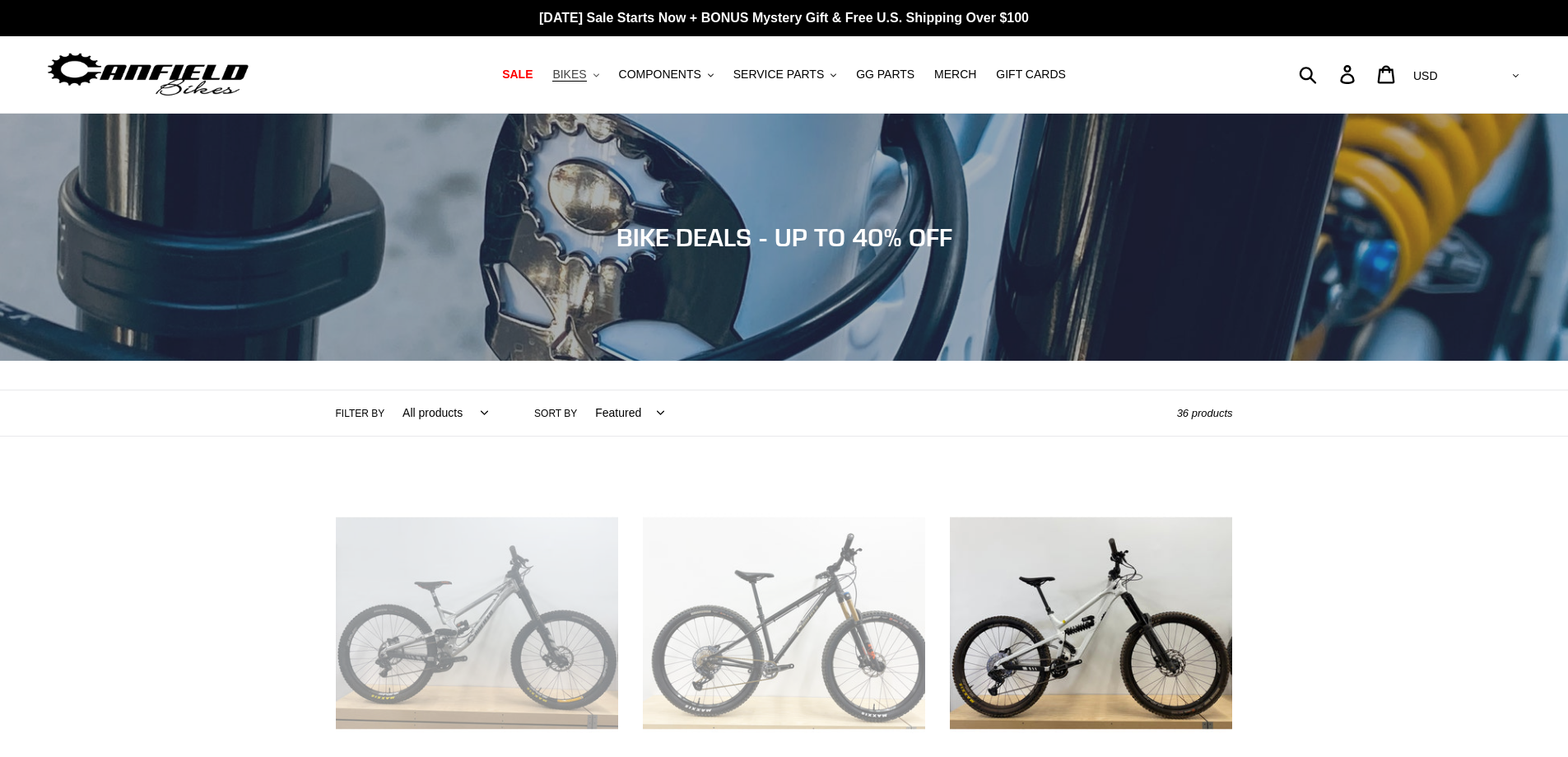
click at [586, 78] on span "BIKES" at bounding box center [569, 74] width 34 height 14
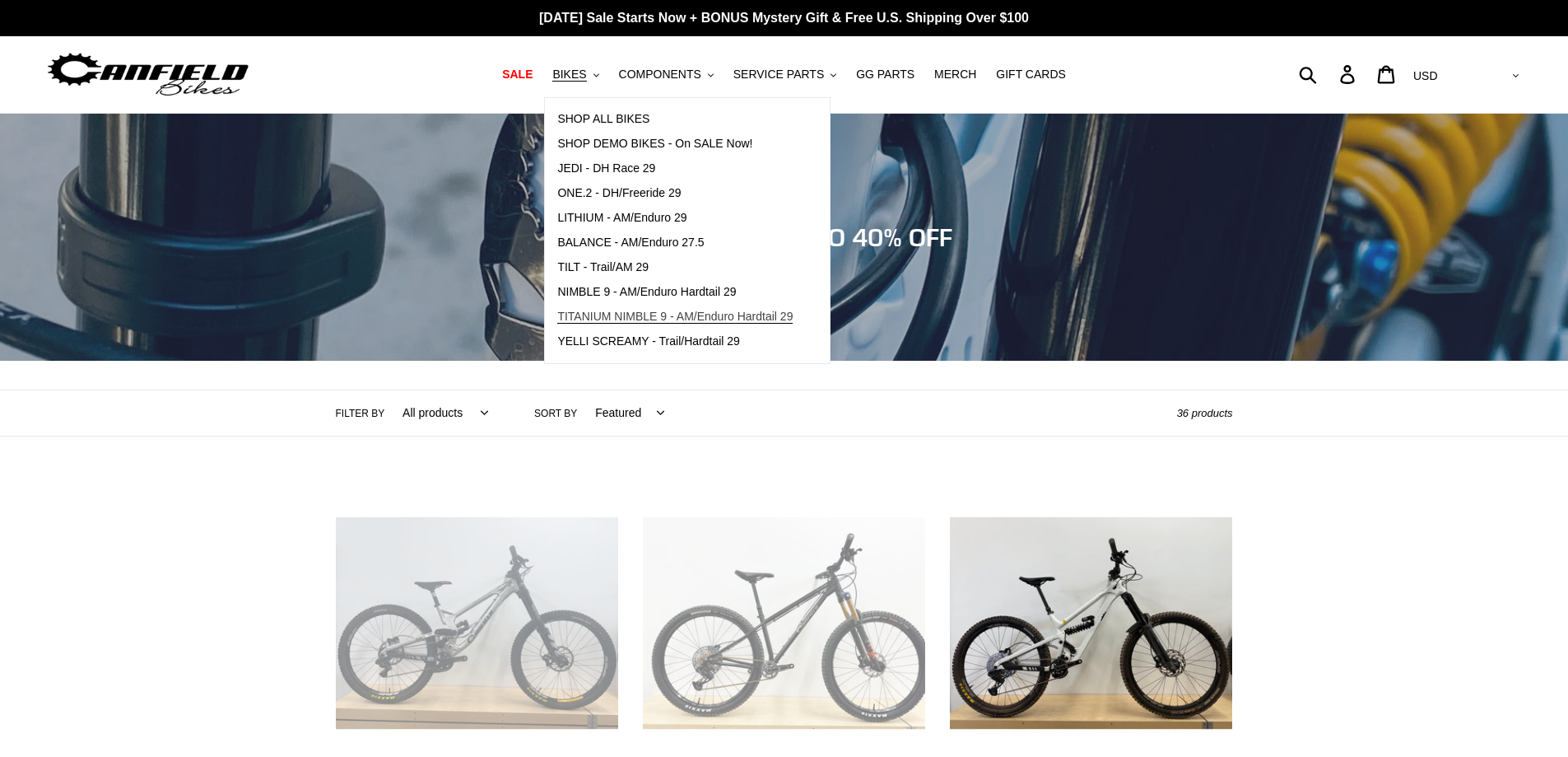
click at [653, 312] on span "TITANIUM NIMBLE 9 - AM/Enduro Hardtail 29" at bounding box center [675, 317] width 236 height 14
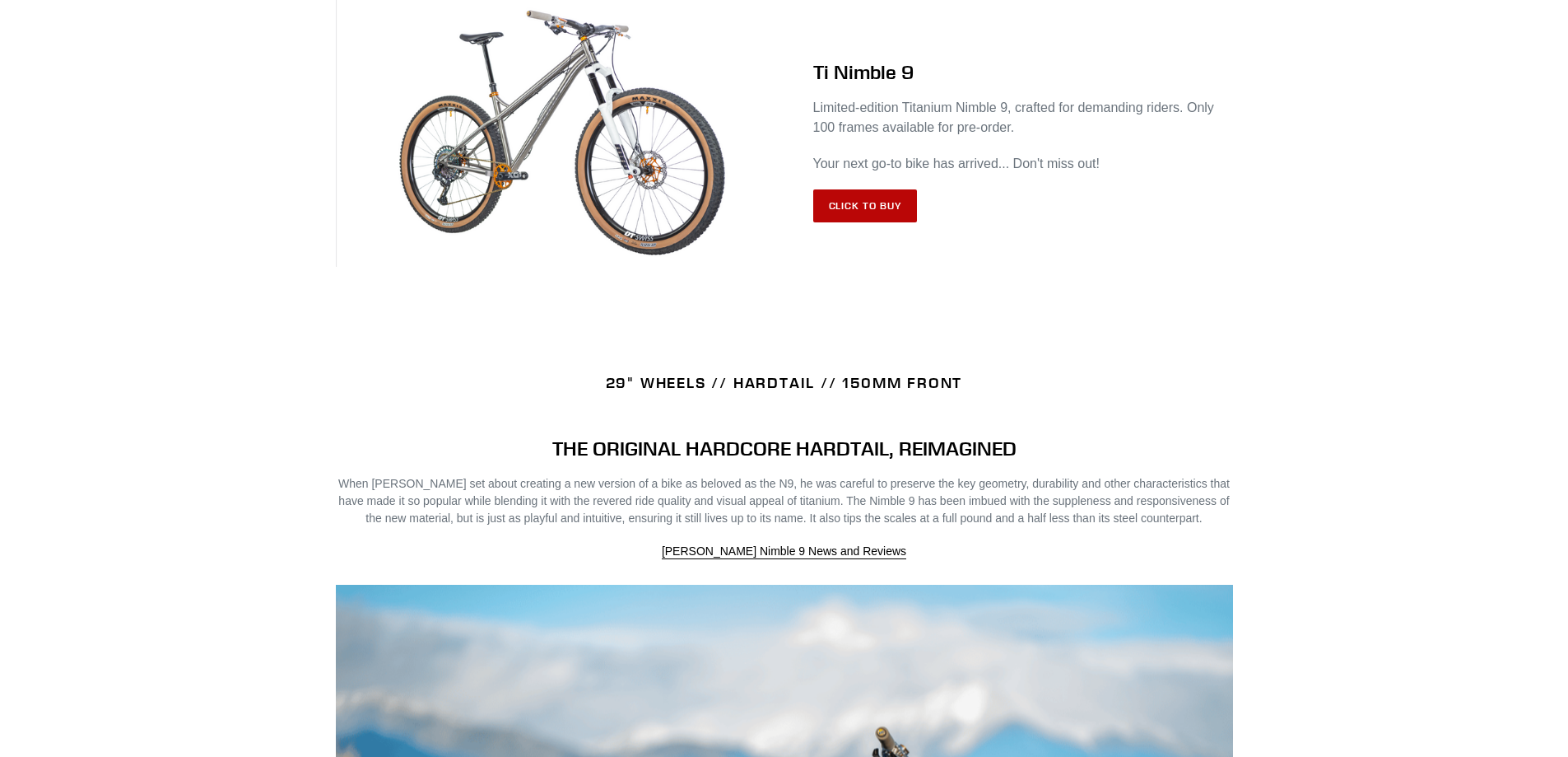
scroll to position [740, 0]
click at [894, 212] on link "Click to Buy" at bounding box center [866, 205] width 105 height 33
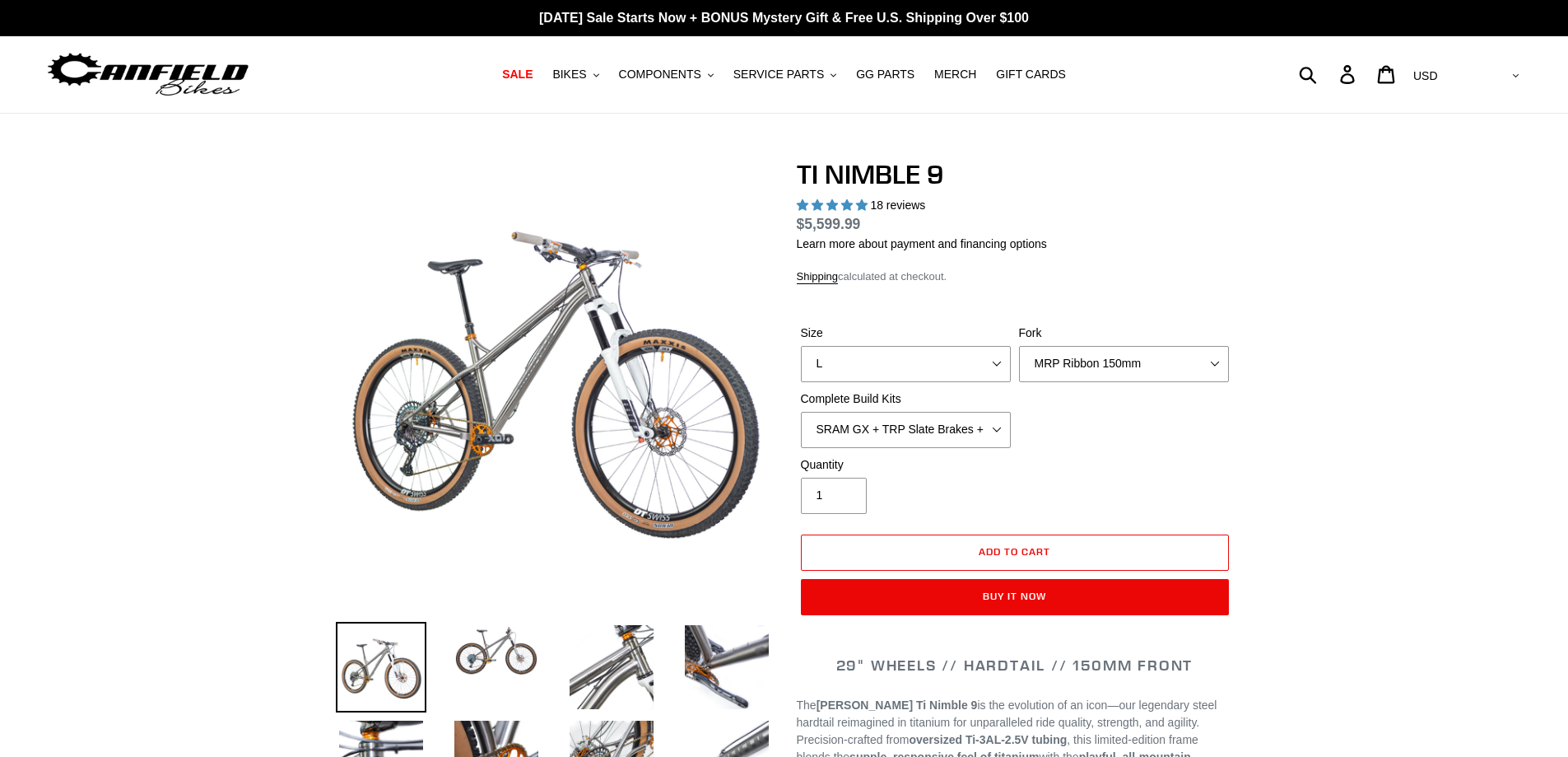
select select "highest-rating"
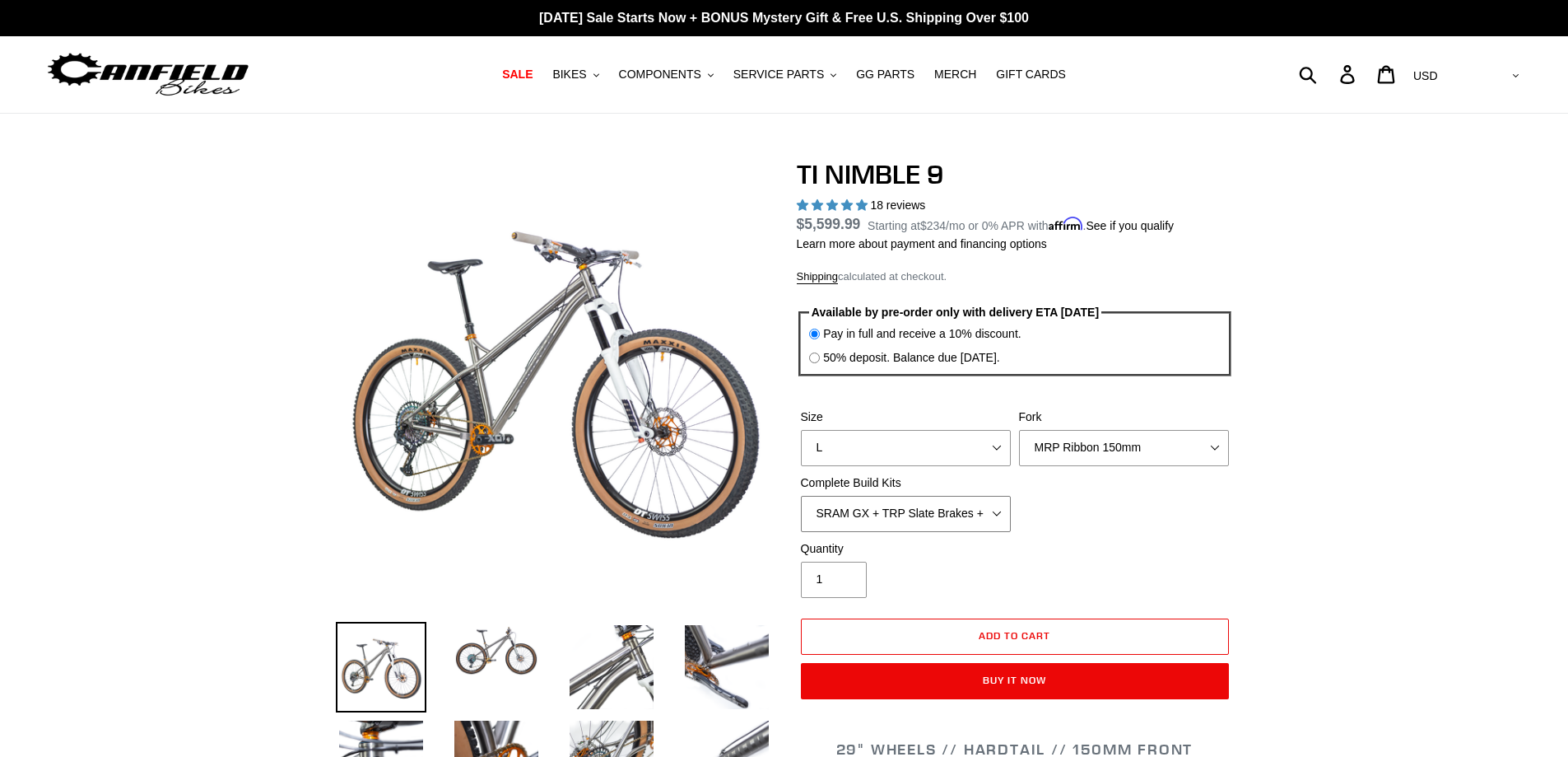
click at [996, 506] on select "SRAM GX + TRP Slate Brakes + Rotors + e13 LG-1 Wheels SHIMANO XT + SHIMANO brak…" at bounding box center [905, 513] width 210 height 36
click at [1203, 451] on select "MRP Ribbon 150mm RockShox Lyrik 150mm Fox Factory 36 150mm Cane Creek Helm 150m…" at bounding box center [1124, 447] width 210 height 36
select select "Fork - None"
click at [1019, 430] on select "MRP Ribbon 150mm RockShox Lyrik 150mm Fox Factory 36 150mm Cane Creek Helm 150m…" at bounding box center [1124, 447] width 210 height 36
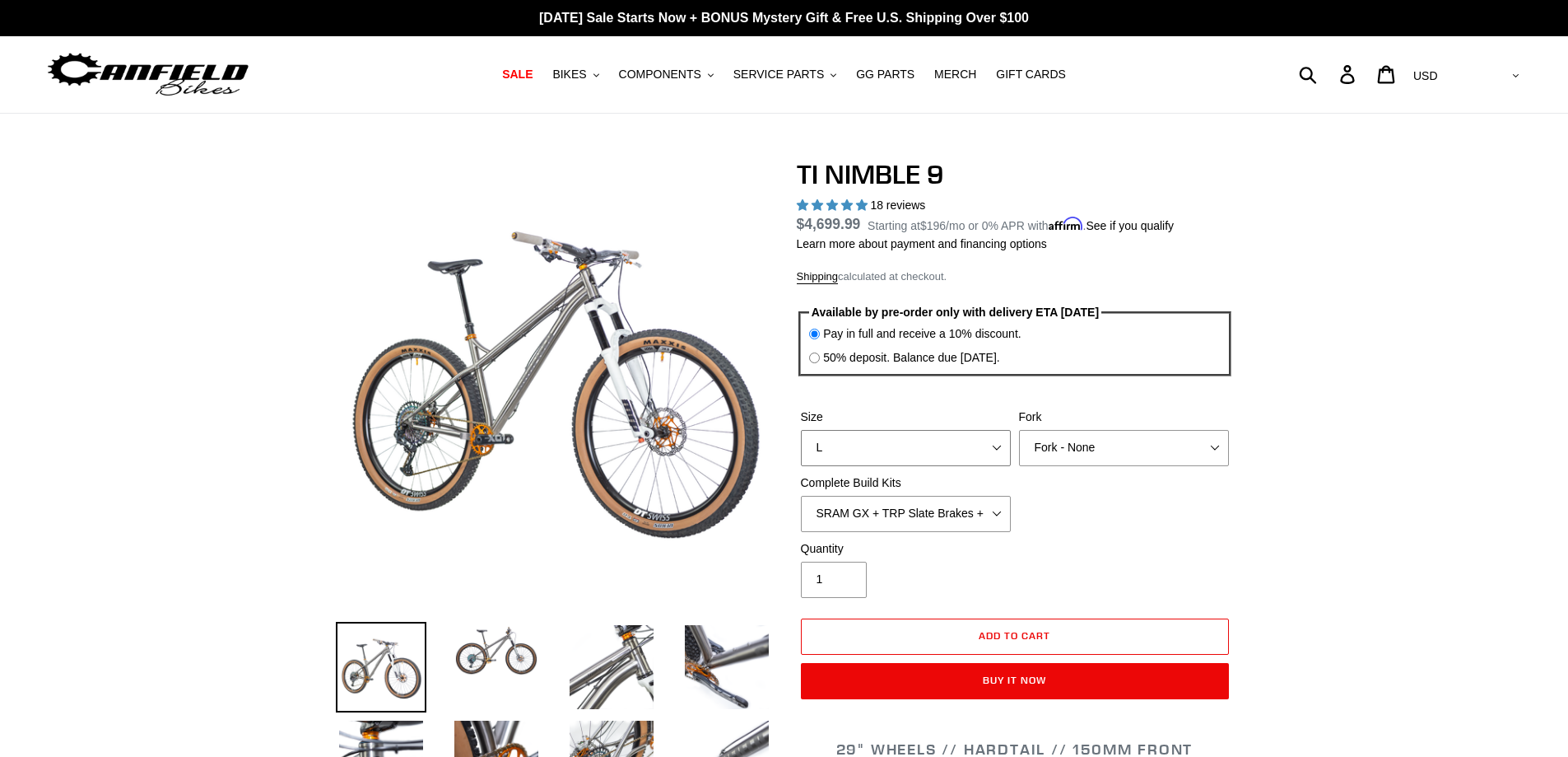
click at [993, 444] on select "S M L XL / XXL (Specify at checkout)" at bounding box center [905, 447] width 210 height 36
select select "S"
click at [801, 430] on select "S M L XL / XXL (Specify at checkout)" at bounding box center [905, 447] width 210 height 36
click at [973, 512] on select "SRAM GX + TRP Slate Brakes + Rotors + e13 LG-1 Wheels SHIMANO XT + SHIMANO brak…" at bounding box center [905, 513] width 210 height 36
select select "Complete Build Kit - None (Contact us for Custom Builds)"
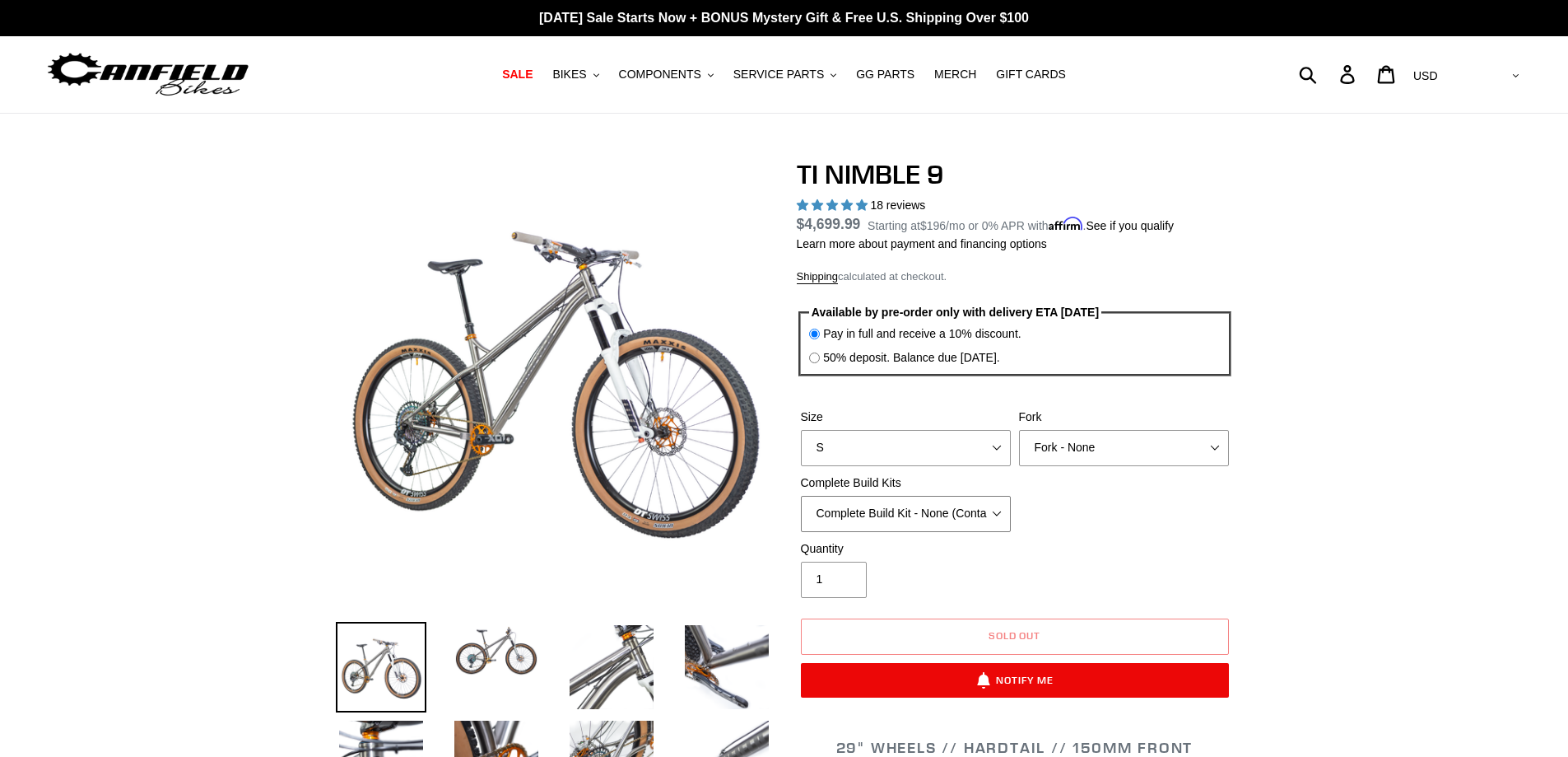
click at [801, 496] on select "SRAM GX + TRP Slate Brakes + Rotors + e13 LG-1 Wheels SHIMANO XT + SHIMANO brak…" at bounding box center [905, 513] width 210 height 36
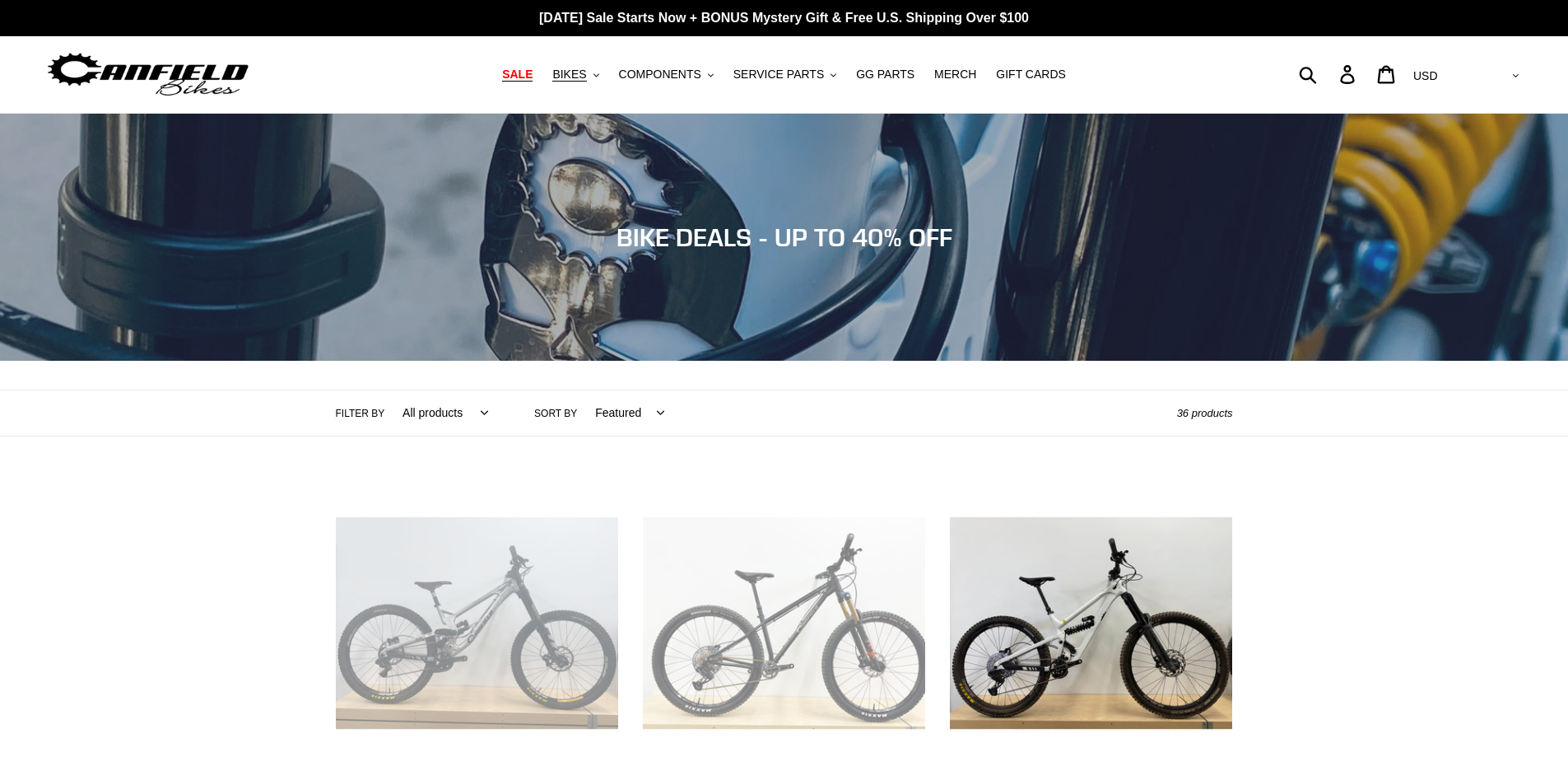
click at [533, 80] on span "SALE" at bounding box center [517, 74] width 31 height 14
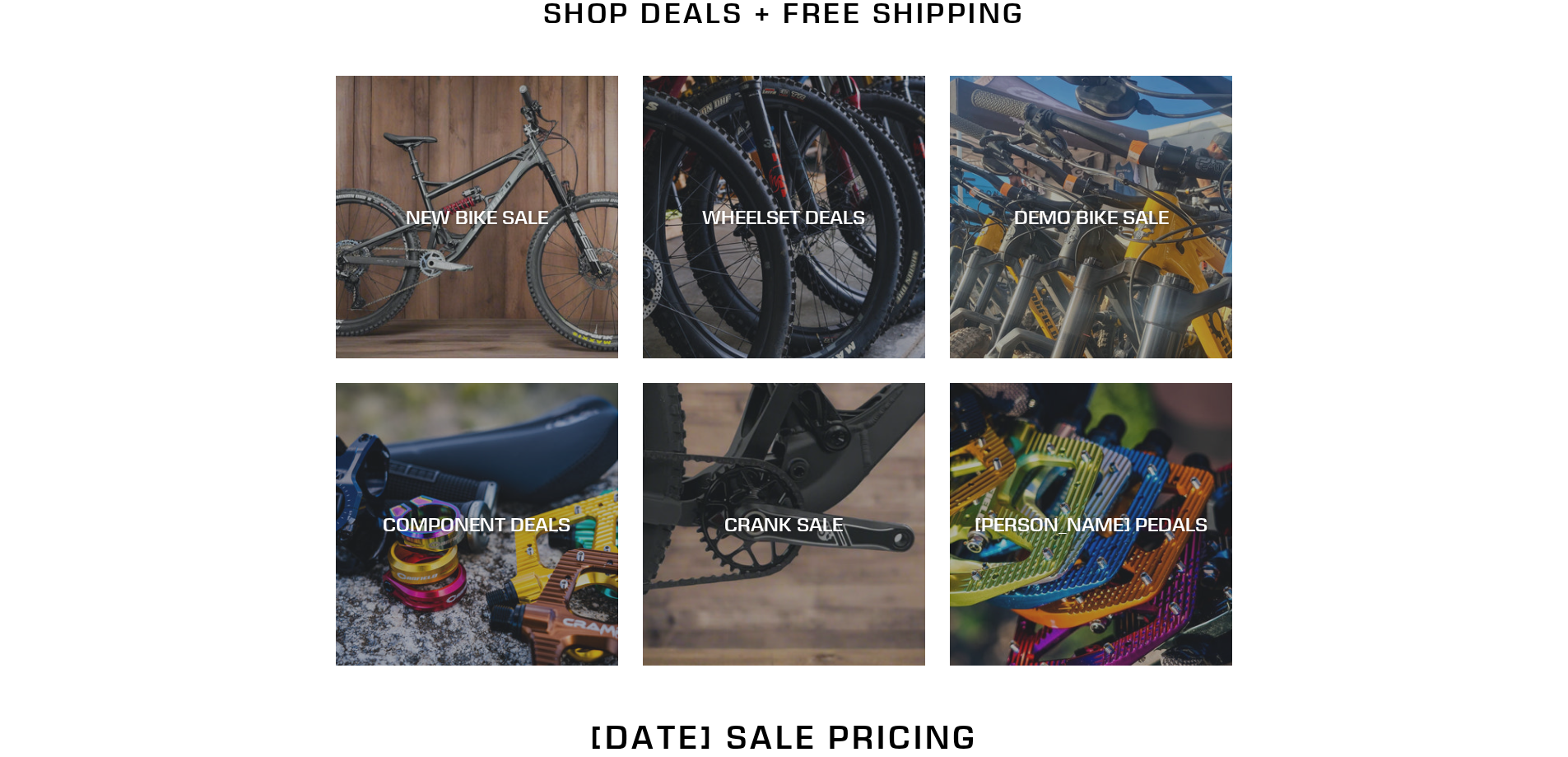
scroll to position [410, 0]
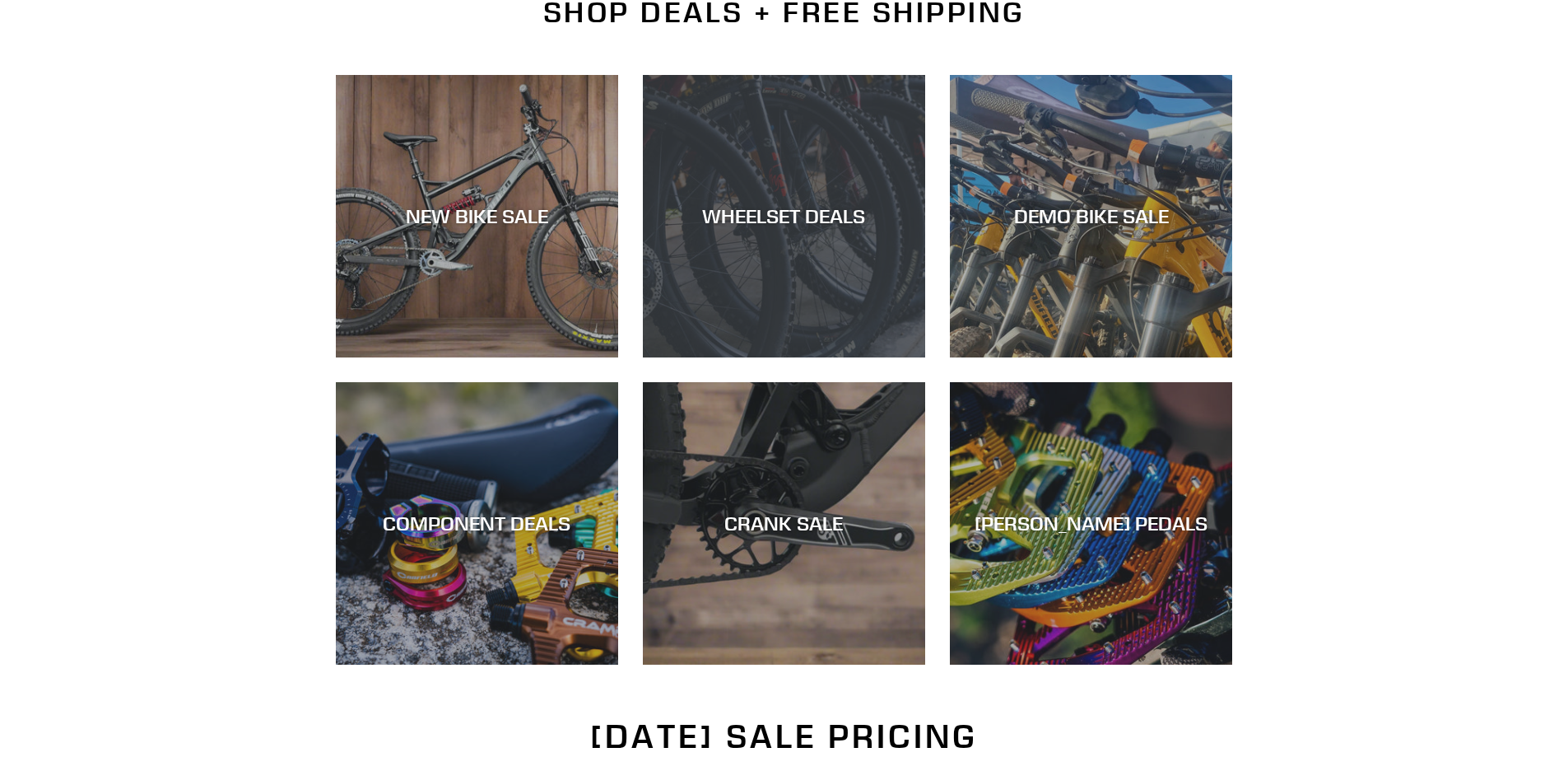
click at [789, 357] on div "WHEELSET DEALS" at bounding box center [783, 357] width 282 height 0
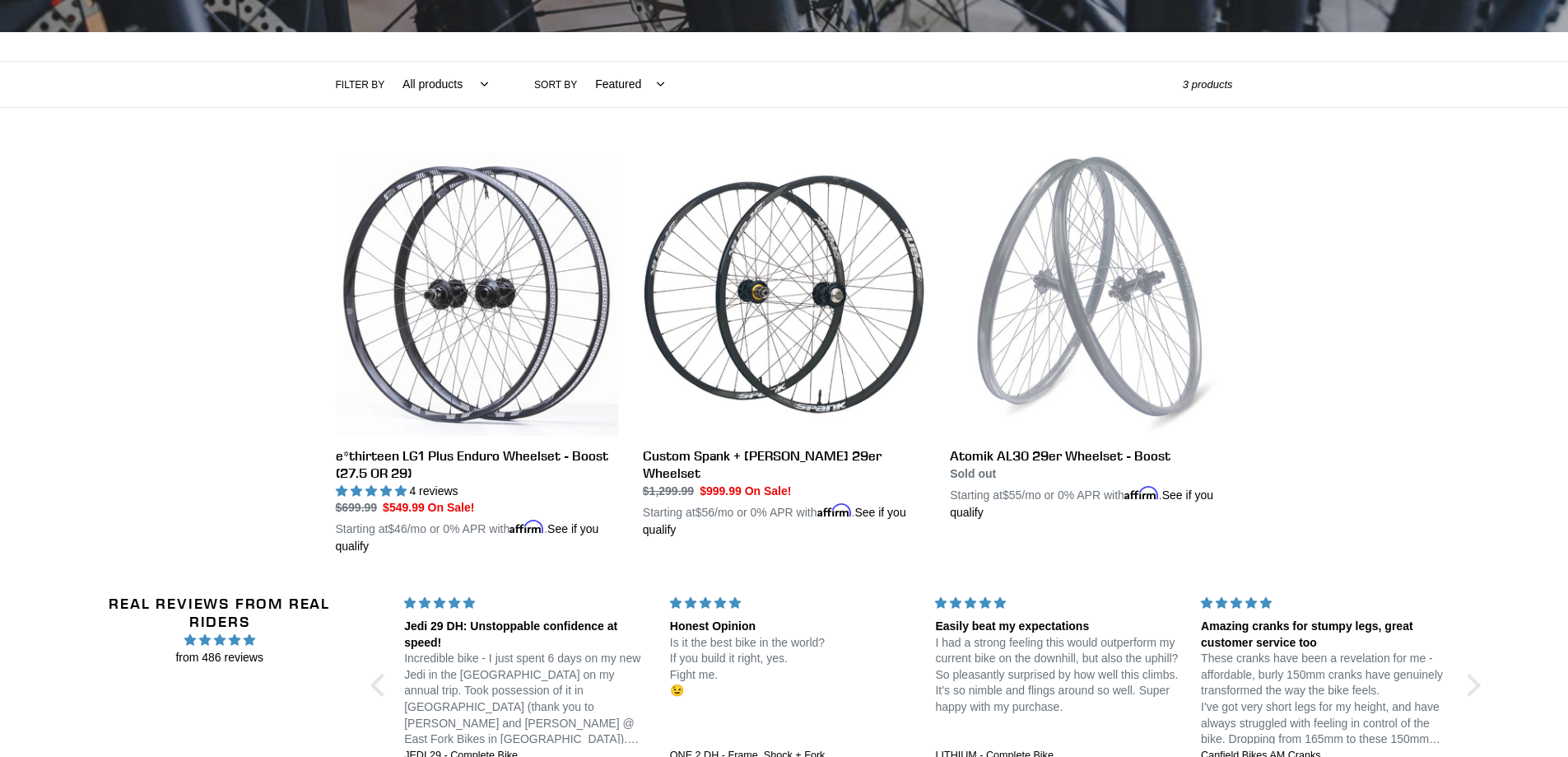
scroll to position [329, 0]
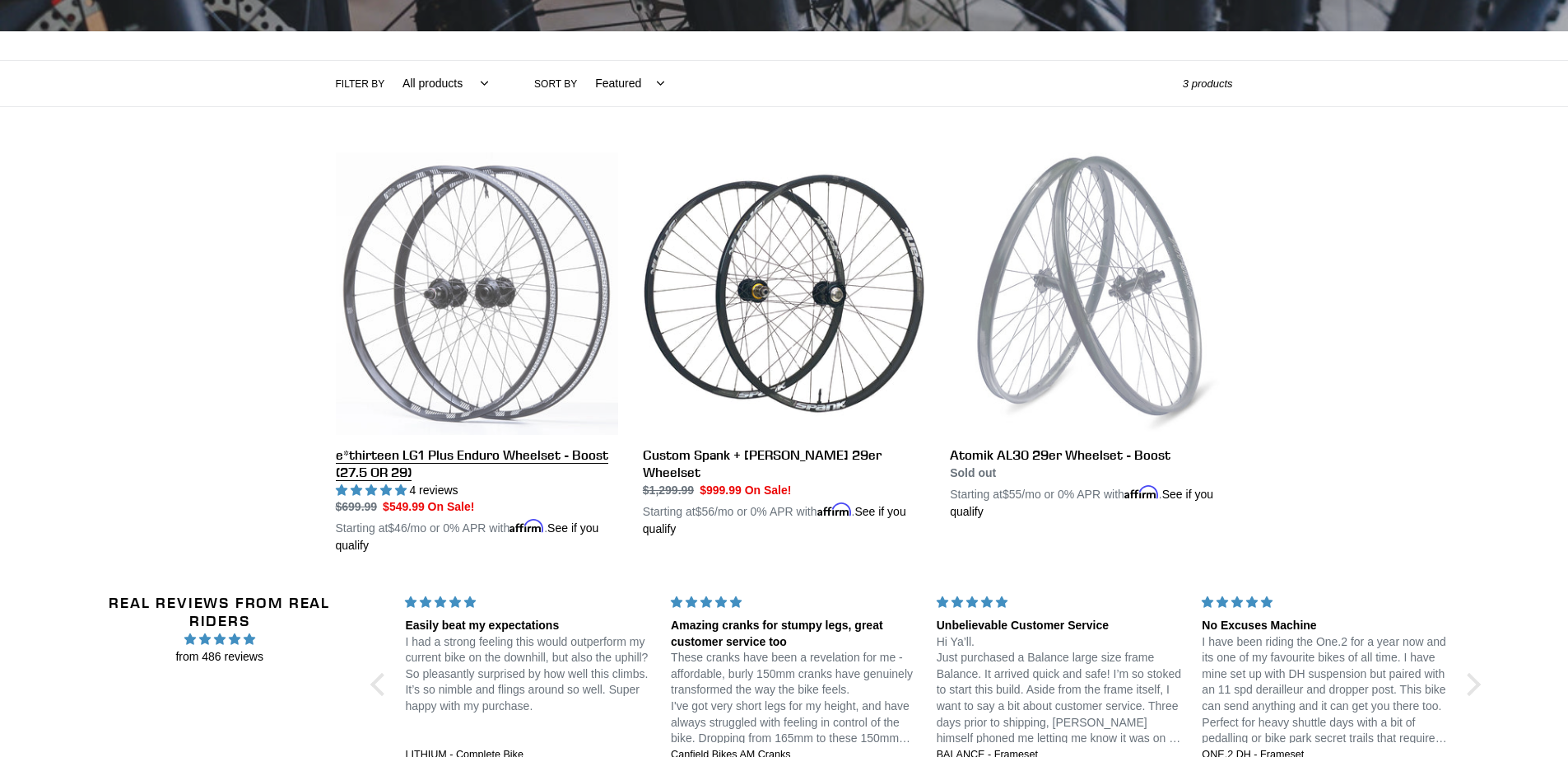
click at [485, 368] on link "e*thirteen LG1 Plus Enduro Wheelset - Boost (27.5 OR 29)" at bounding box center [477, 353] width 282 height 403
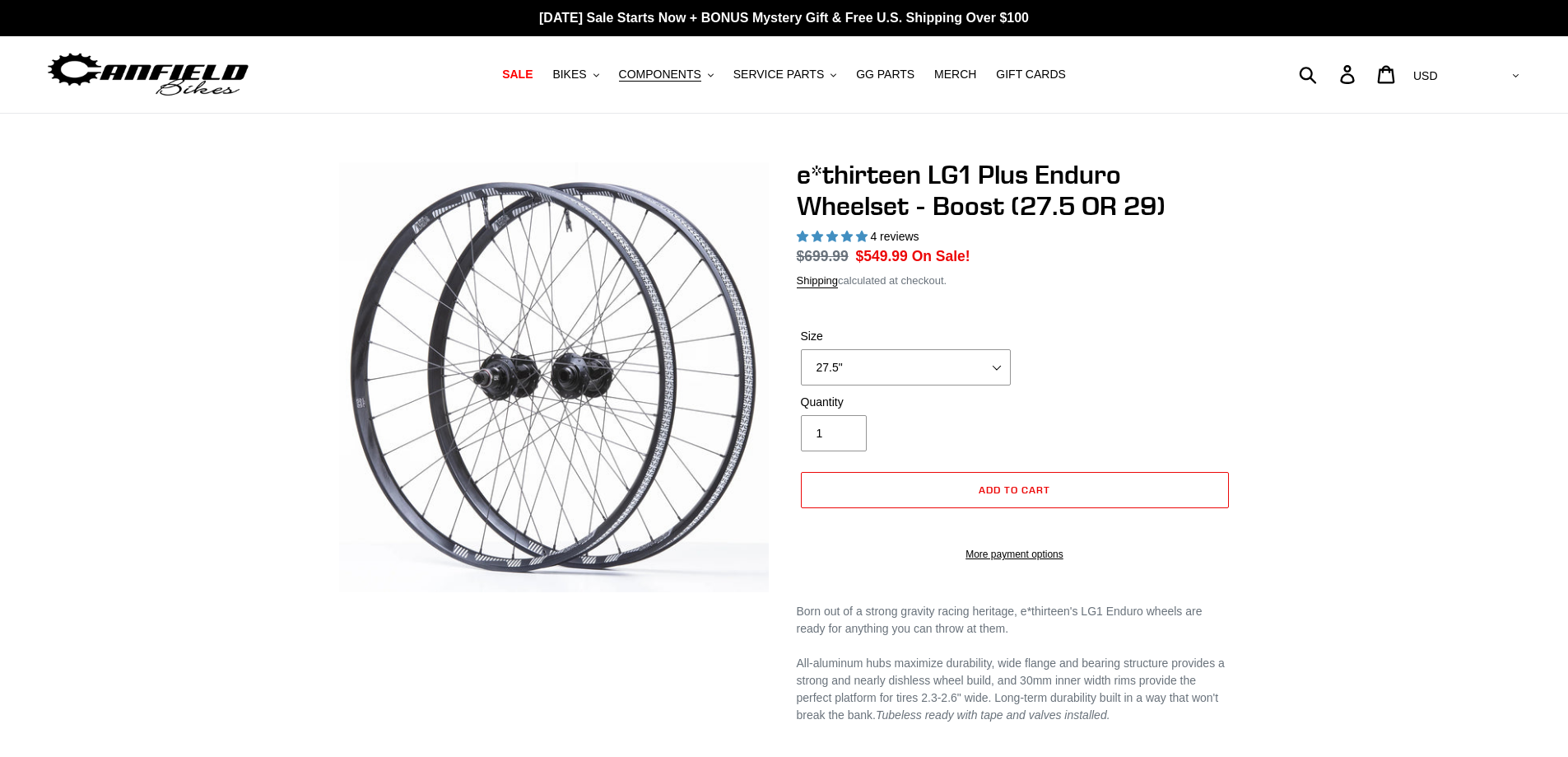
select select "highest-rating"
click at [948, 348] on div "Size 27.5" 29"" at bounding box center [906, 356] width 218 height 58
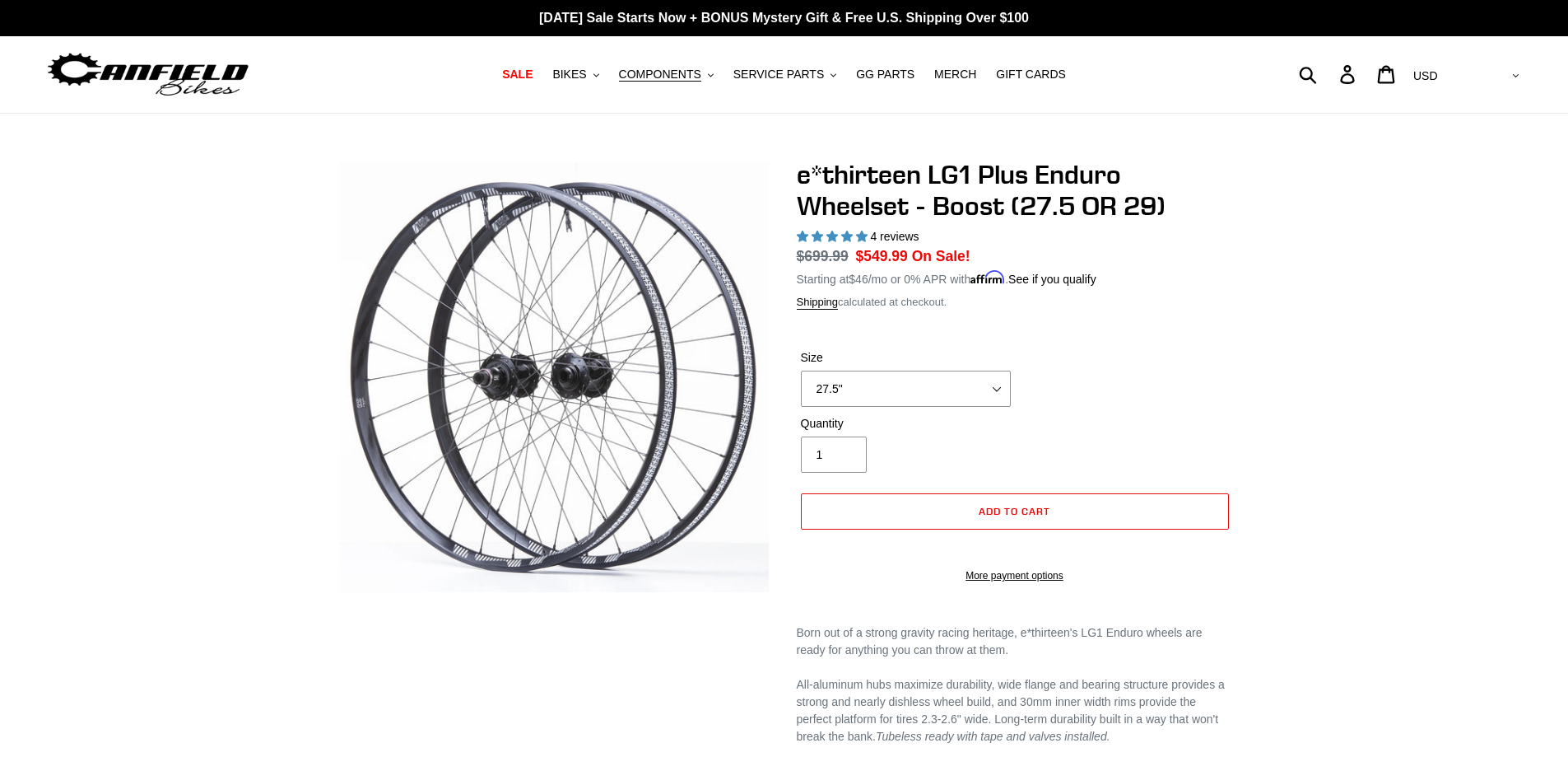
click at [944, 366] on div "Size 27.5" 29"" at bounding box center [906, 378] width 218 height 58
click at [950, 386] on select "27.5" 29"" at bounding box center [905, 388] width 210 height 36
click at [801, 370] on select "27.5" 29"" at bounding box center [905, 388] width 210 height 36
click at [1271, 361] on div "e*thirteen LG1 Plus Enduro Wheelset - Boost (27.5 OR 29) 4 reviews Regular pric…" at bounding box center [784, 637] width 987 height 955
click at [944, 374] on select "27.5" 29"" at bounding box center [905, 388] width 210 height 36
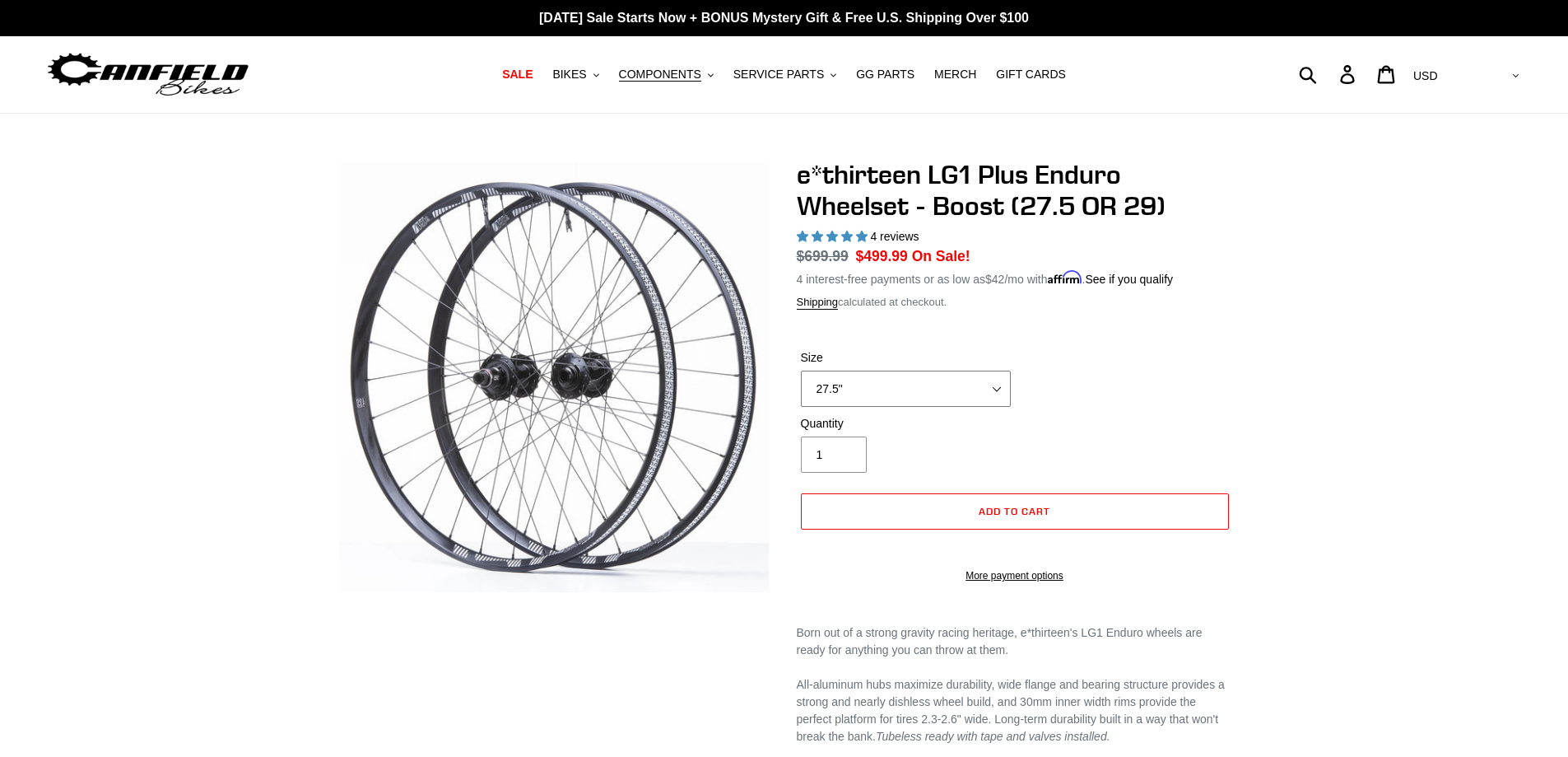
click at [801, 370] on select "27.5" 29"" at bounding box center [905, 388] width 210 height 36
click at [926, 383] on select "27.5" 29"" at bounding box center [905, 388] width 210 height 36
select select "29""
click at [801, 370] on select "27.5" 29"" at bounding box center [905, 388] width 210 height 36
click at [1358, 341] on div "e*thirteen LG1 Plus Enduro Wheelset - Boost (27.5 OR 29) 4 reviews Regular pric…" at bounding box center [784, 637] width 1568 height 955
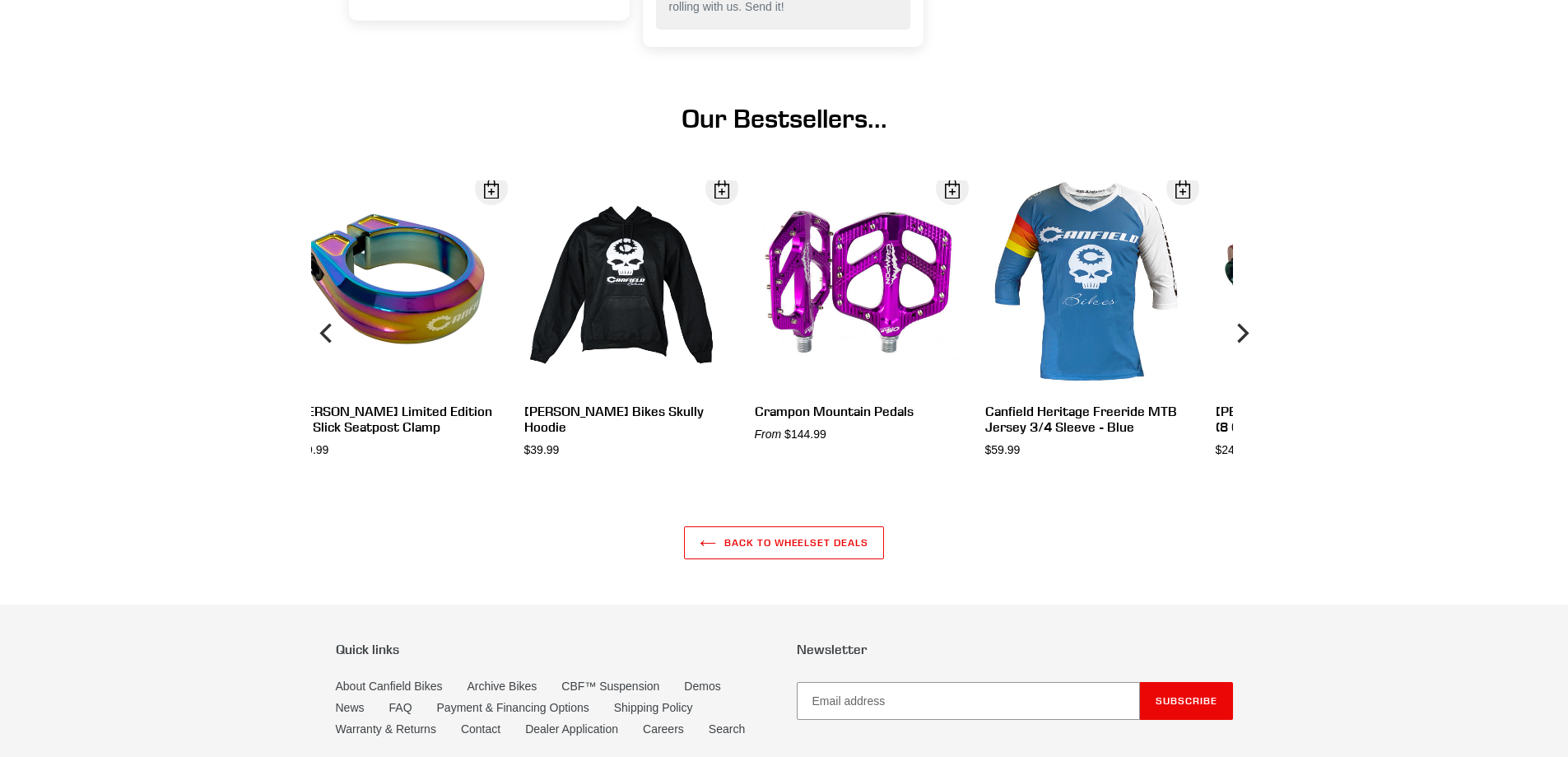
scroll to position [1893, 0]
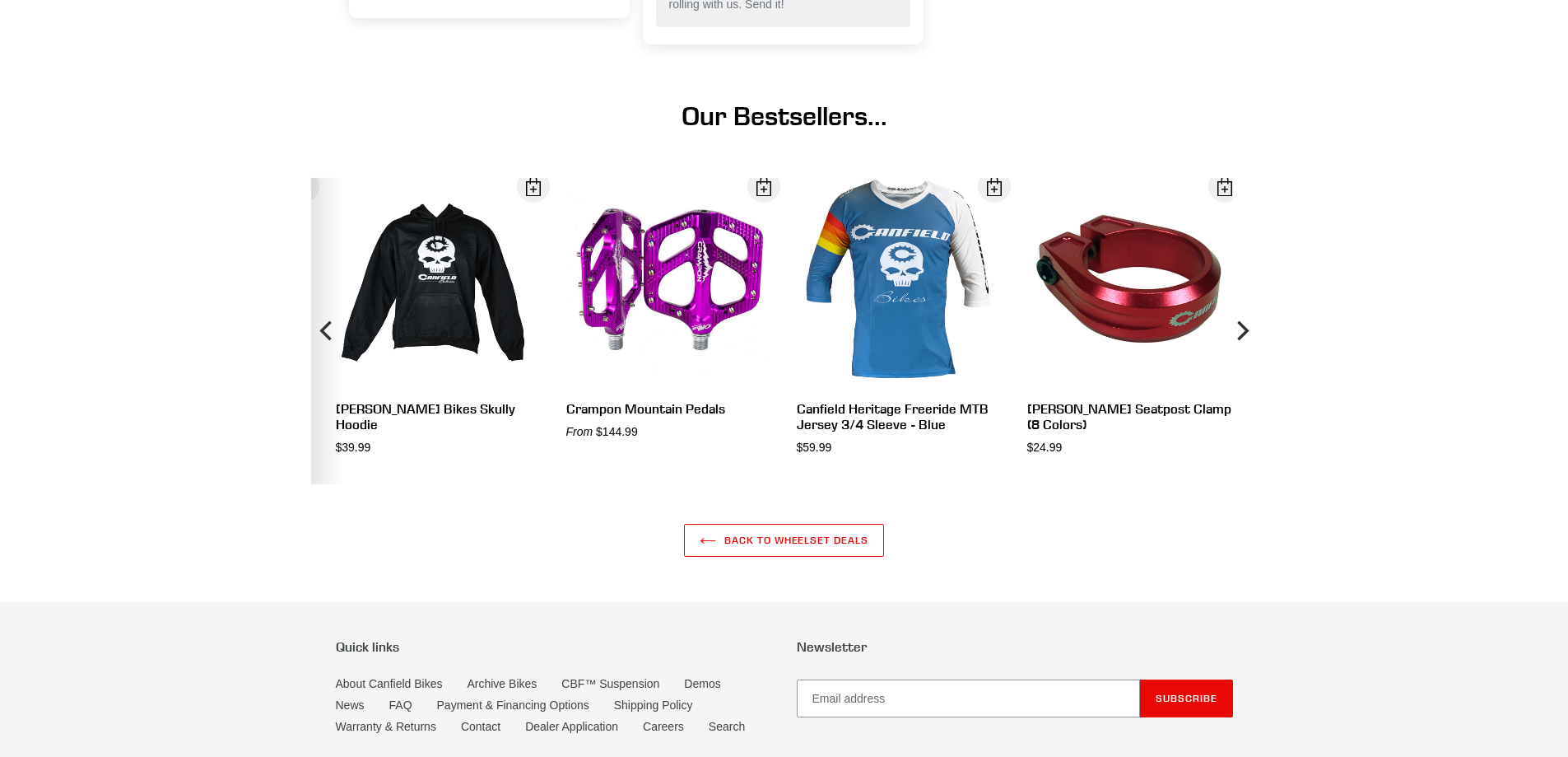
click at [324, 341] on icon "Previous" at bounding box center [325, 331] width 11 height 20
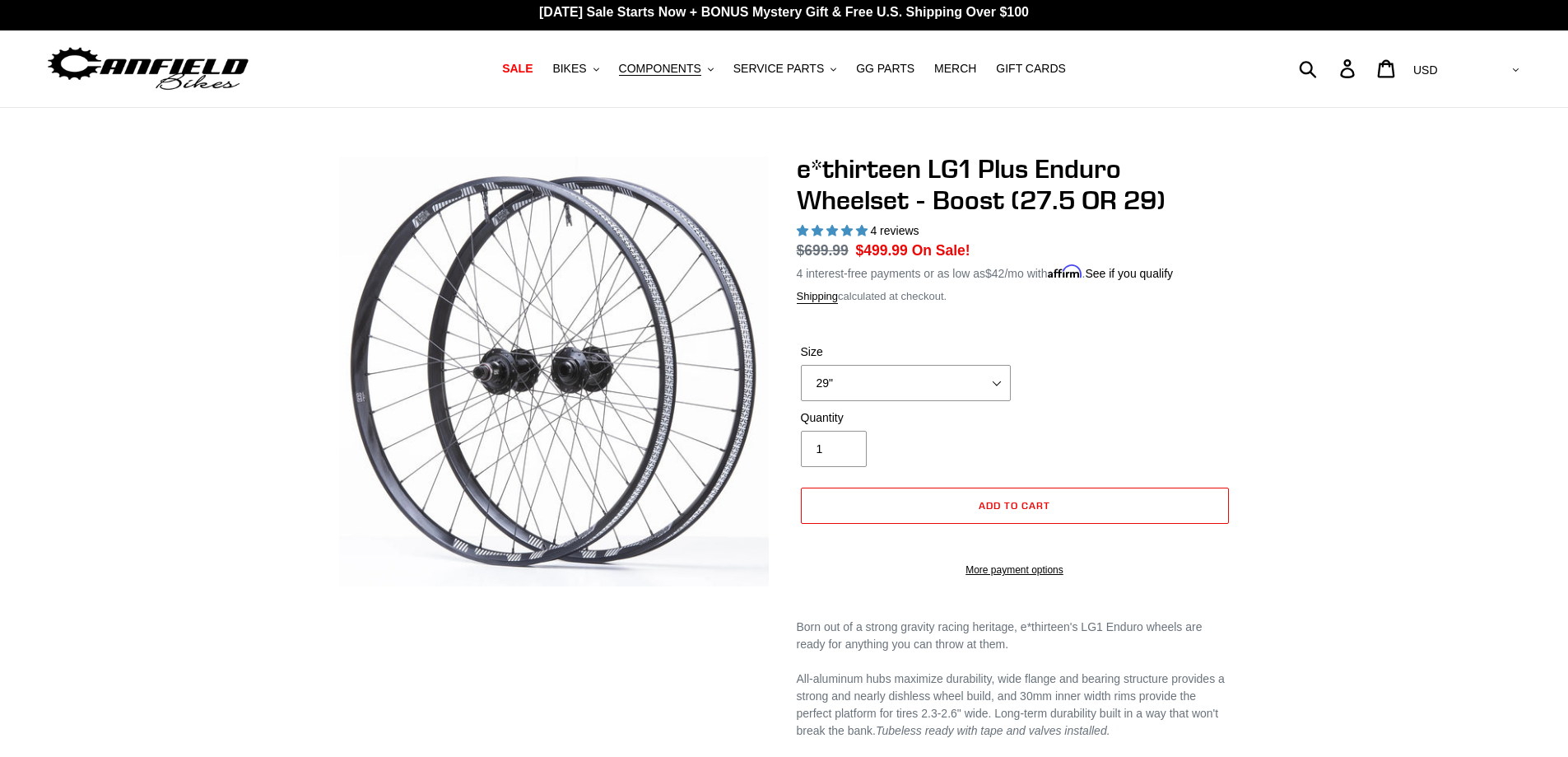
scroll to position [0, 0]
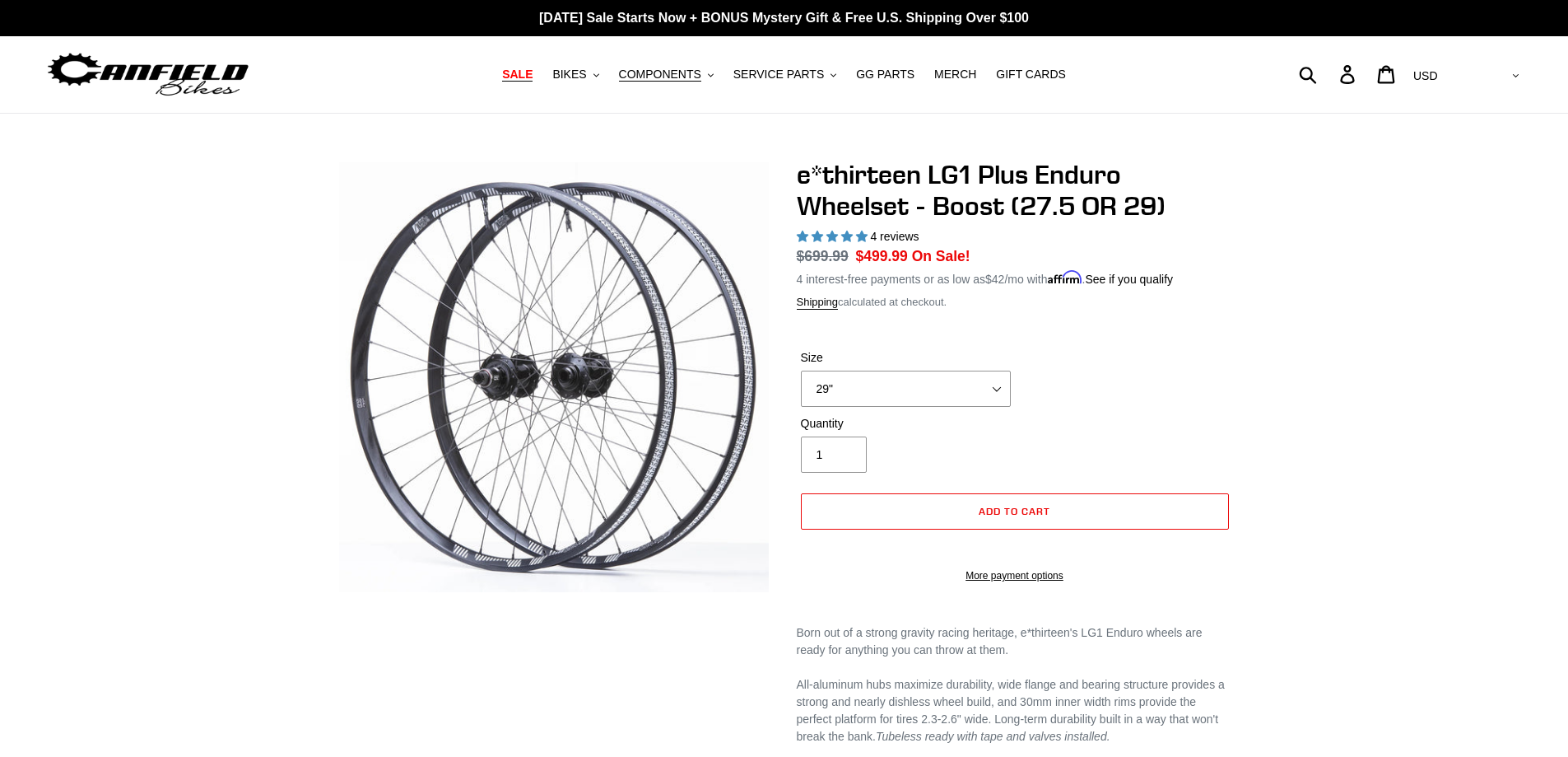
click at [533, 75] on span "SALE" at bounding box center [517, 74] width 31 height 14
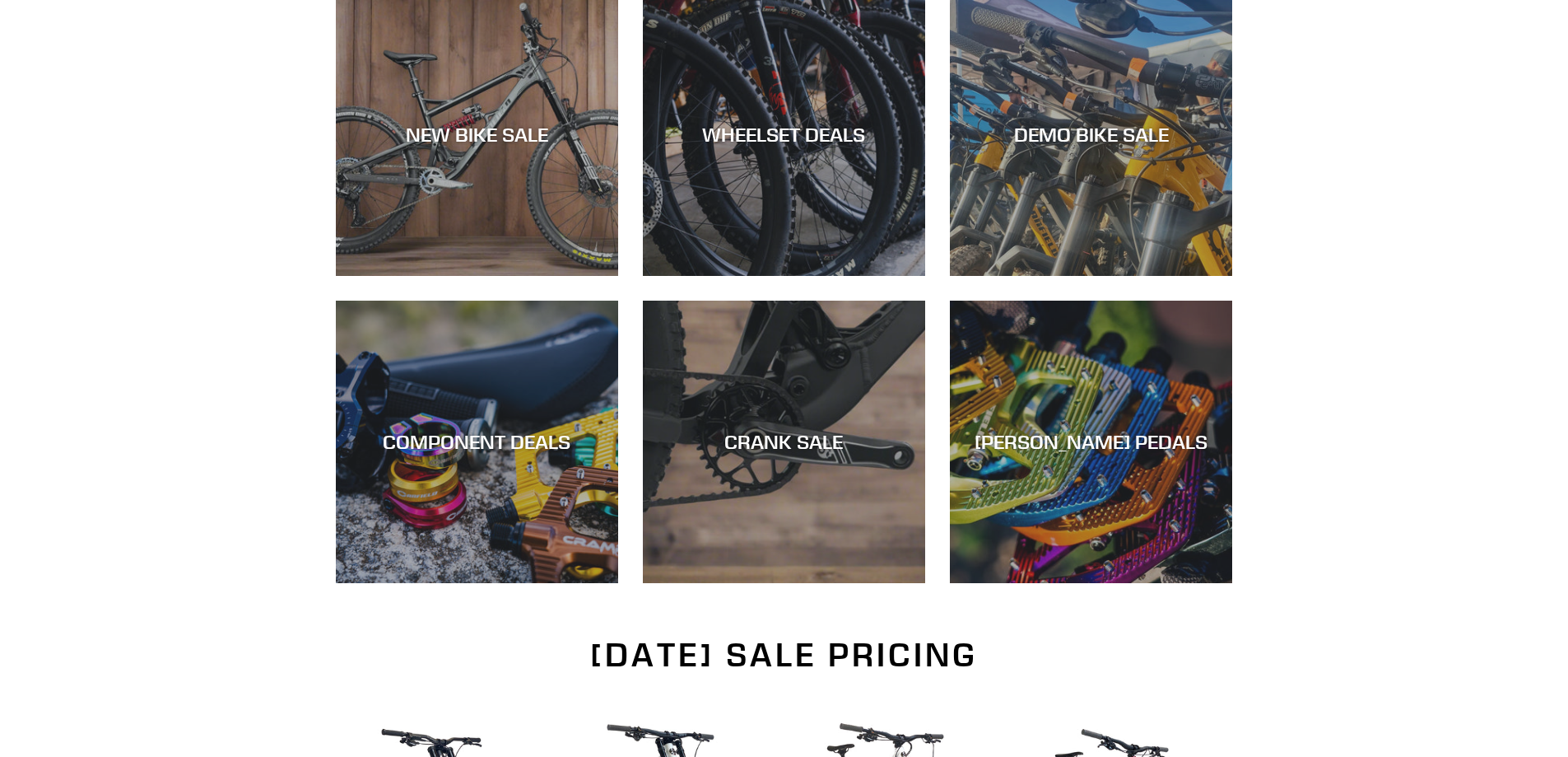
scroll to position [493, 0]
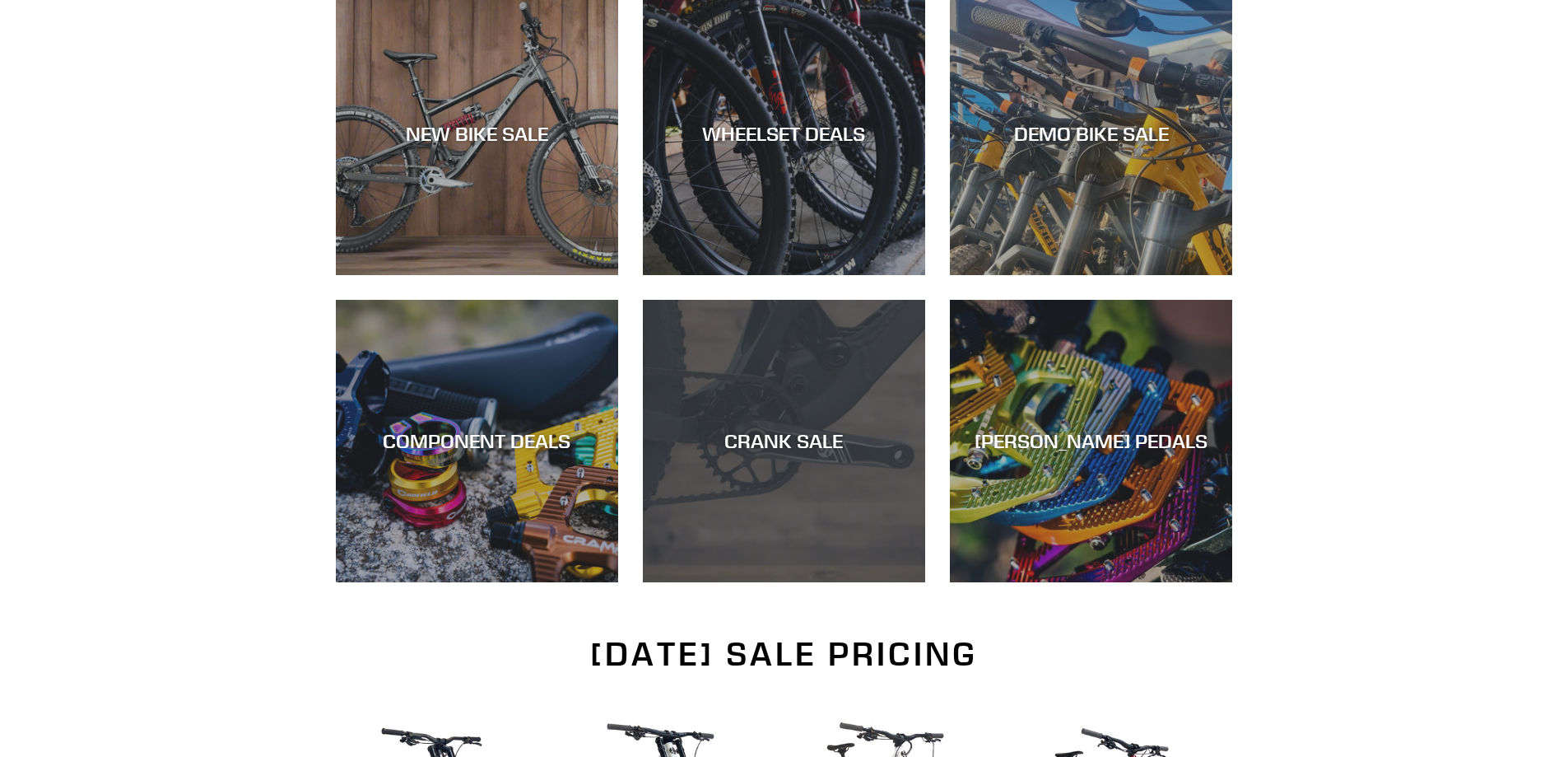
click at [728, 582] on div "CRANK SALE" at bounding box center [783, 582] width 282 height 0
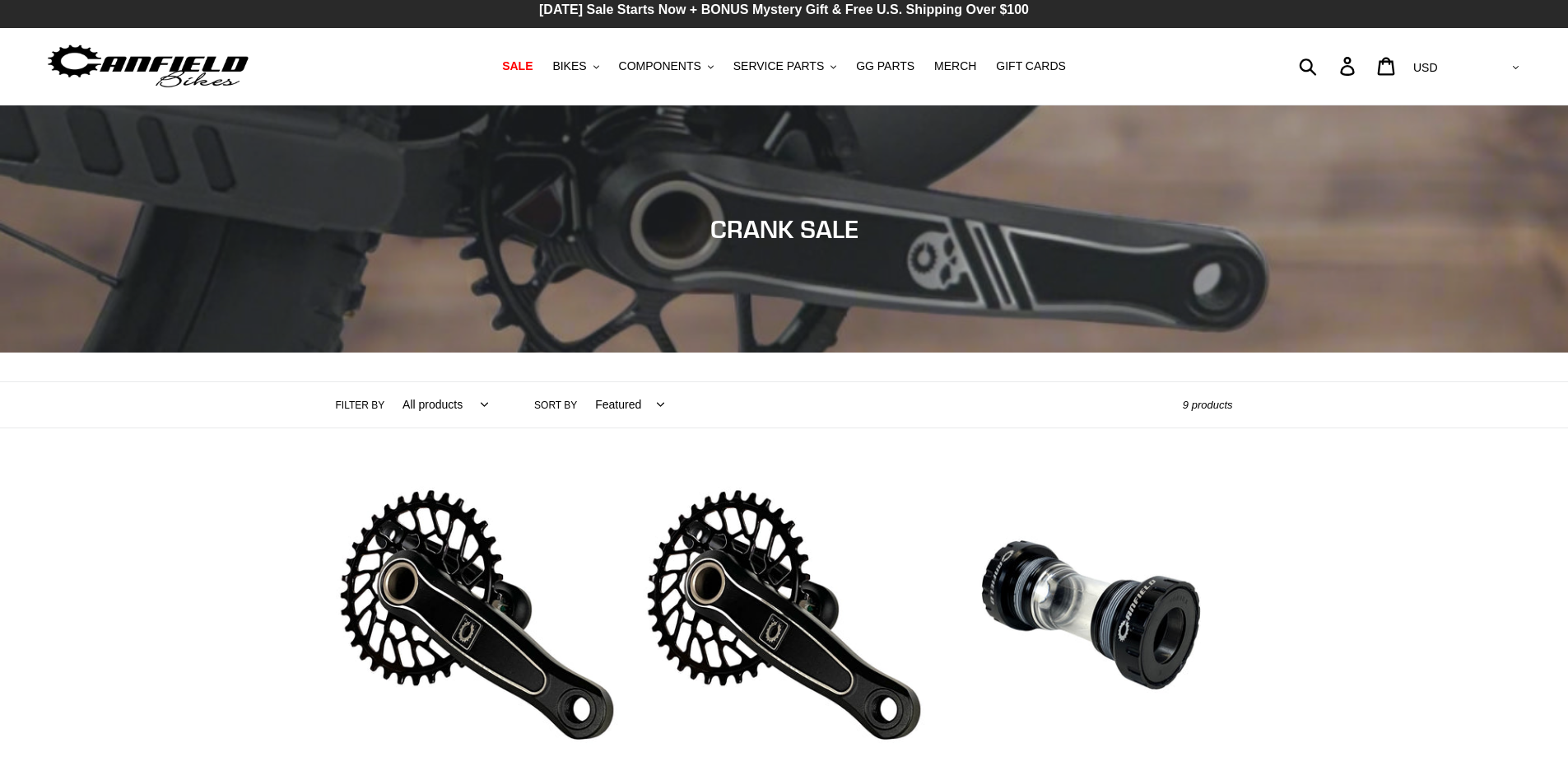
scroll to position [7, 0]
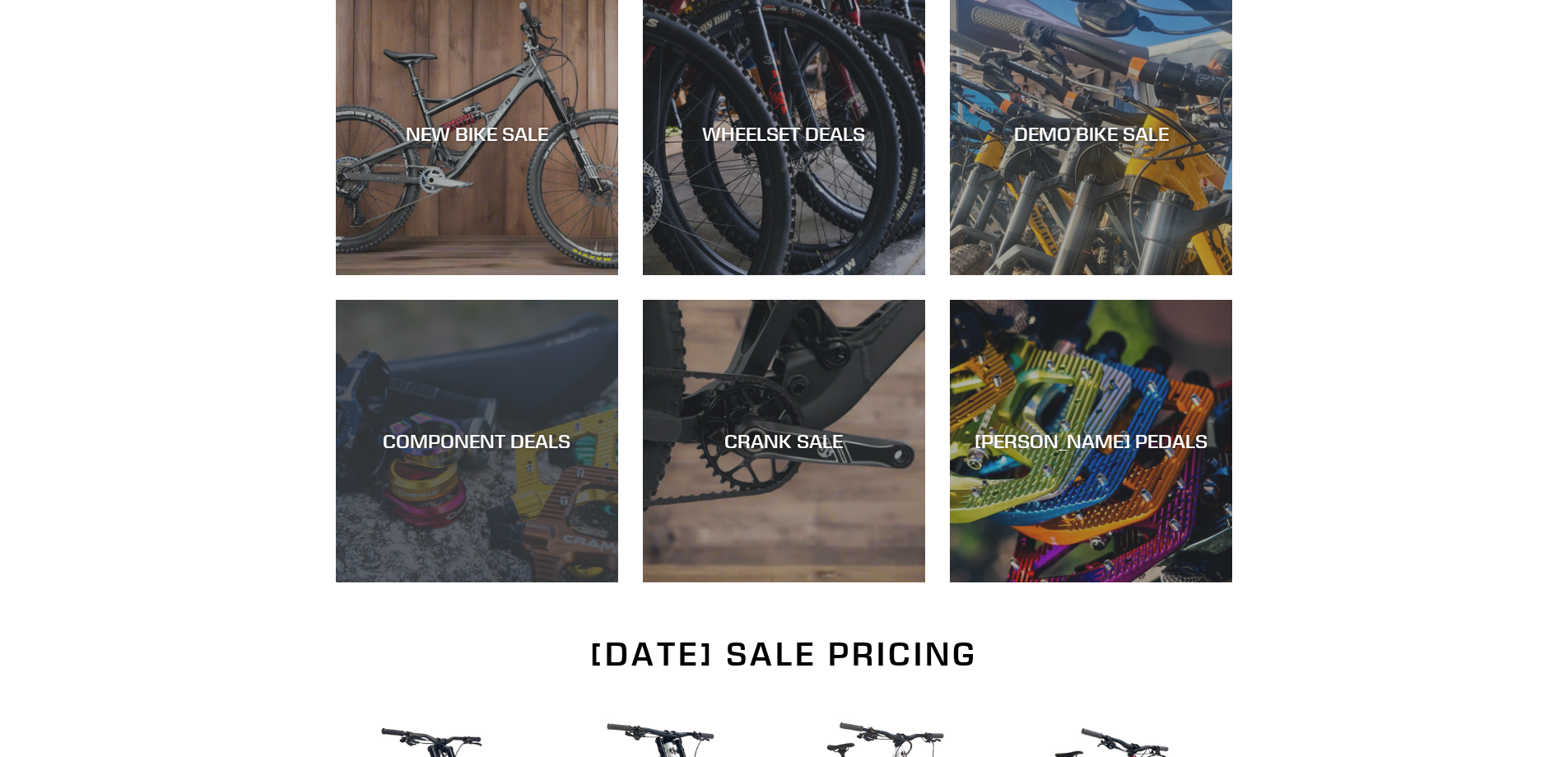
click at [491, 437] on div "COMPONENT DEALS" at bounding box center [477, 440] width 282 height 24
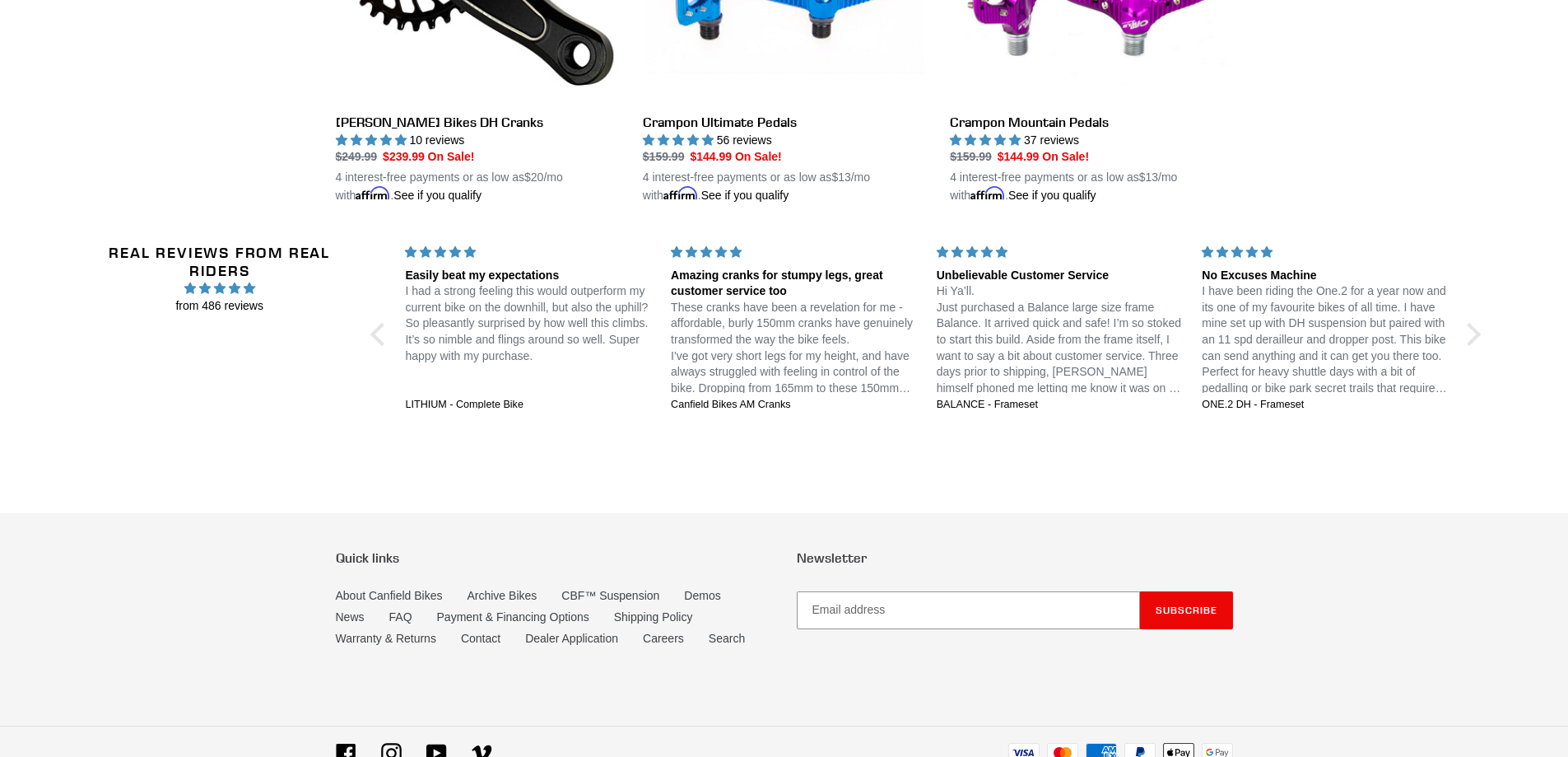
scroll to position [2844, 0]
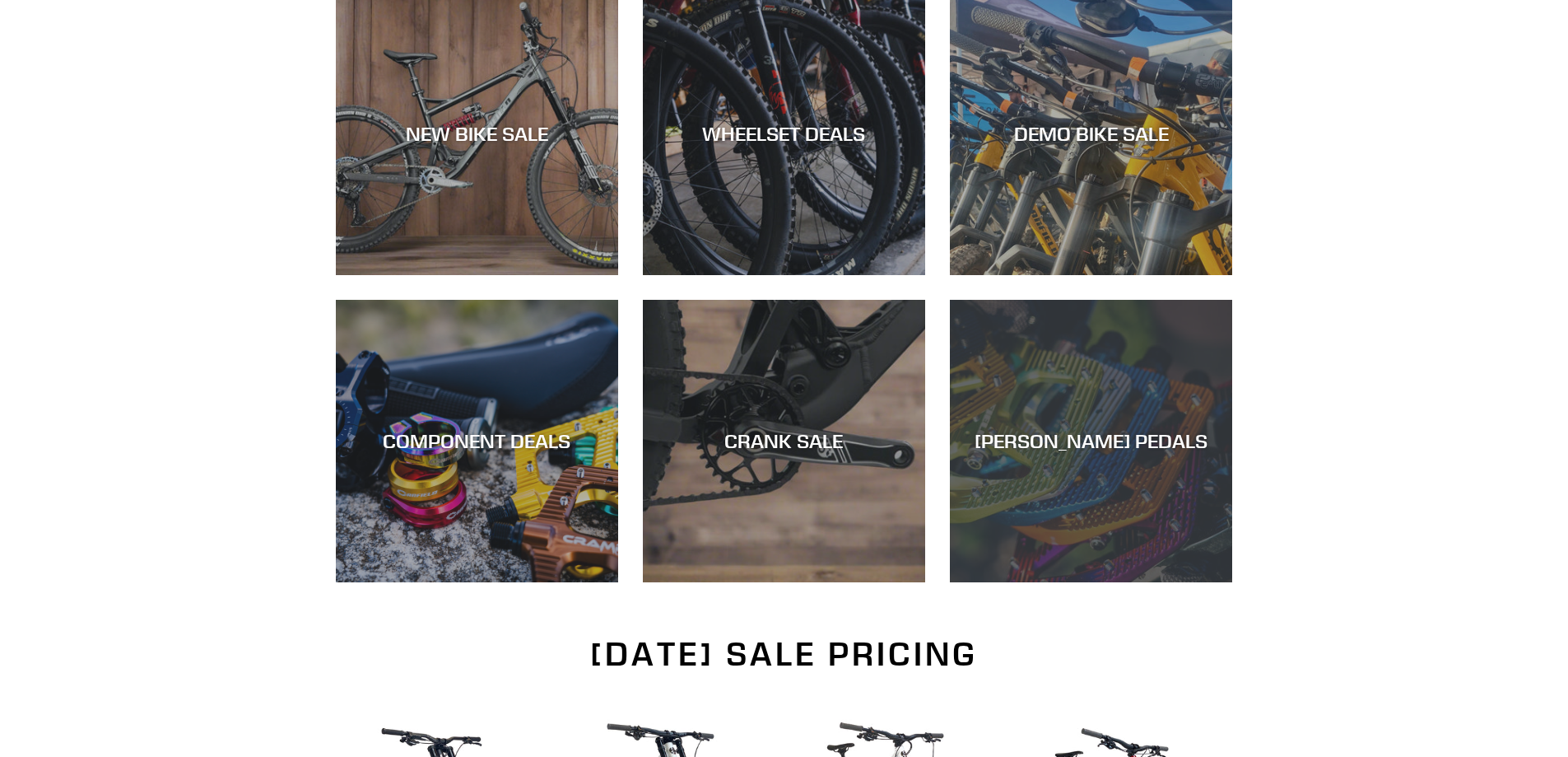
click at [1169, 453] on div "[PERSON_NAME] PEDALS" at bounding box center [1090, 440] width 282 height 24
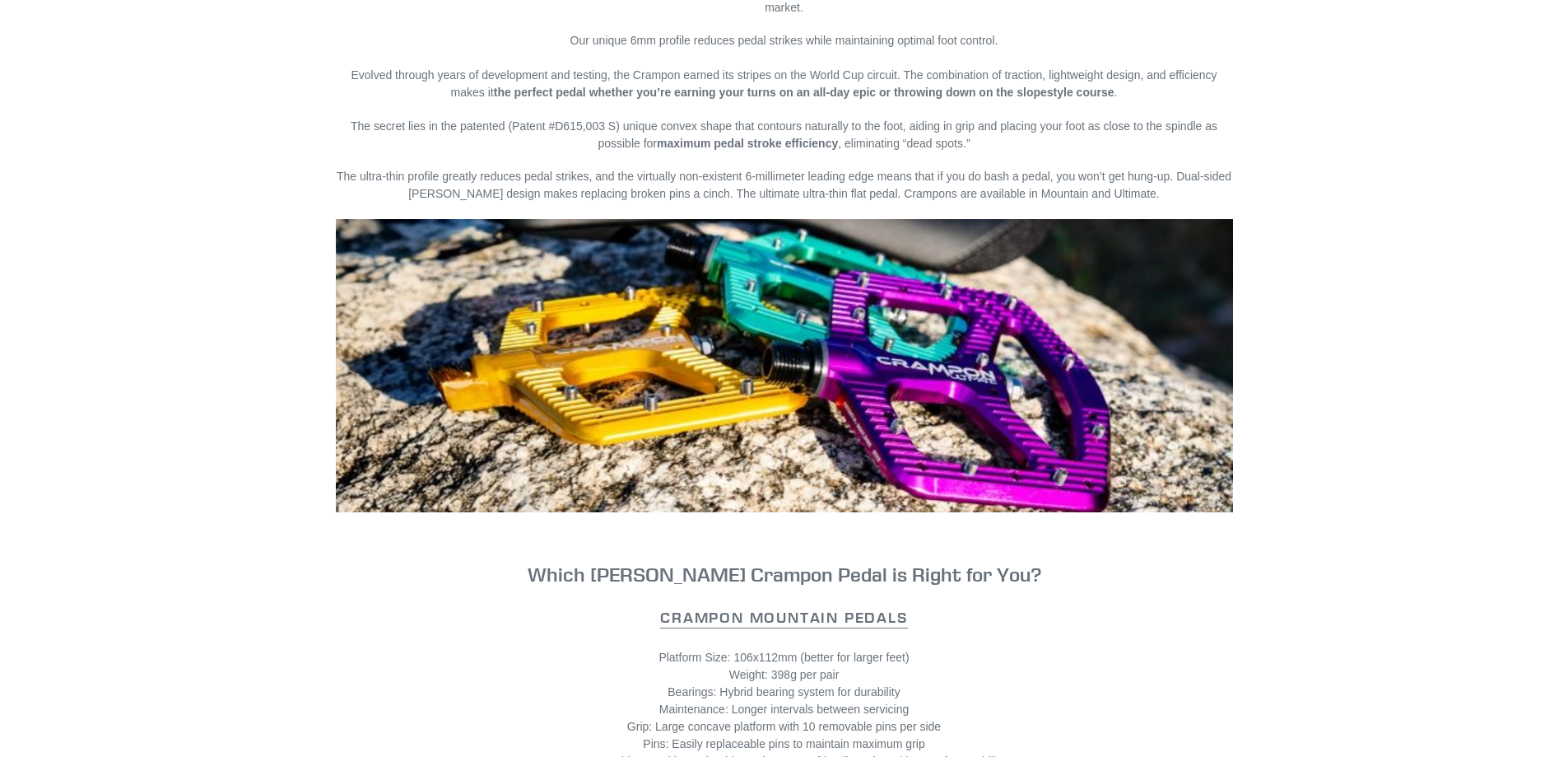
scroll to position [1318, 0]
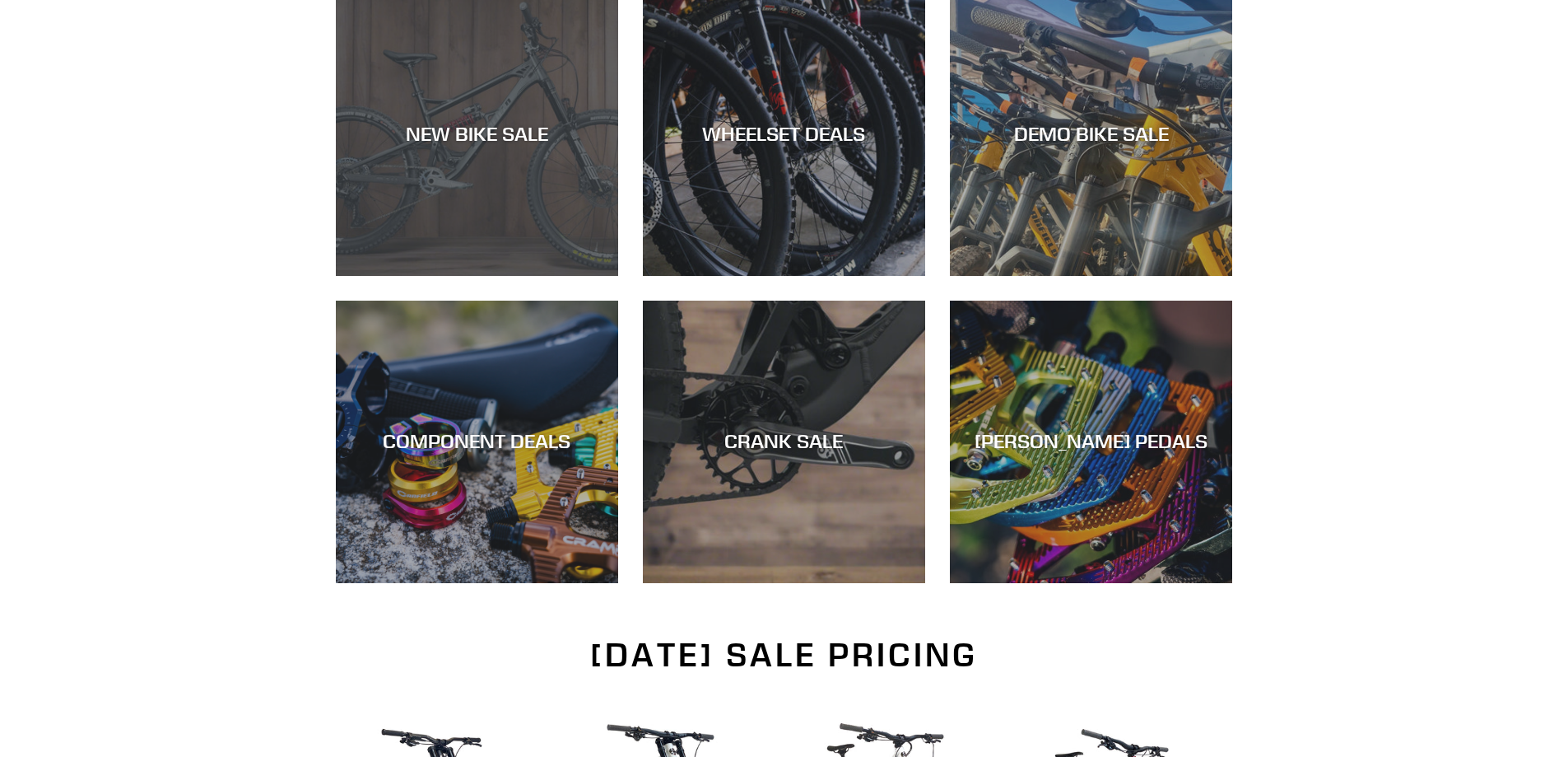
click at [396, 275] on div "NEW BIKE SALE" at bounding box center [477, 275] width 282 height 0
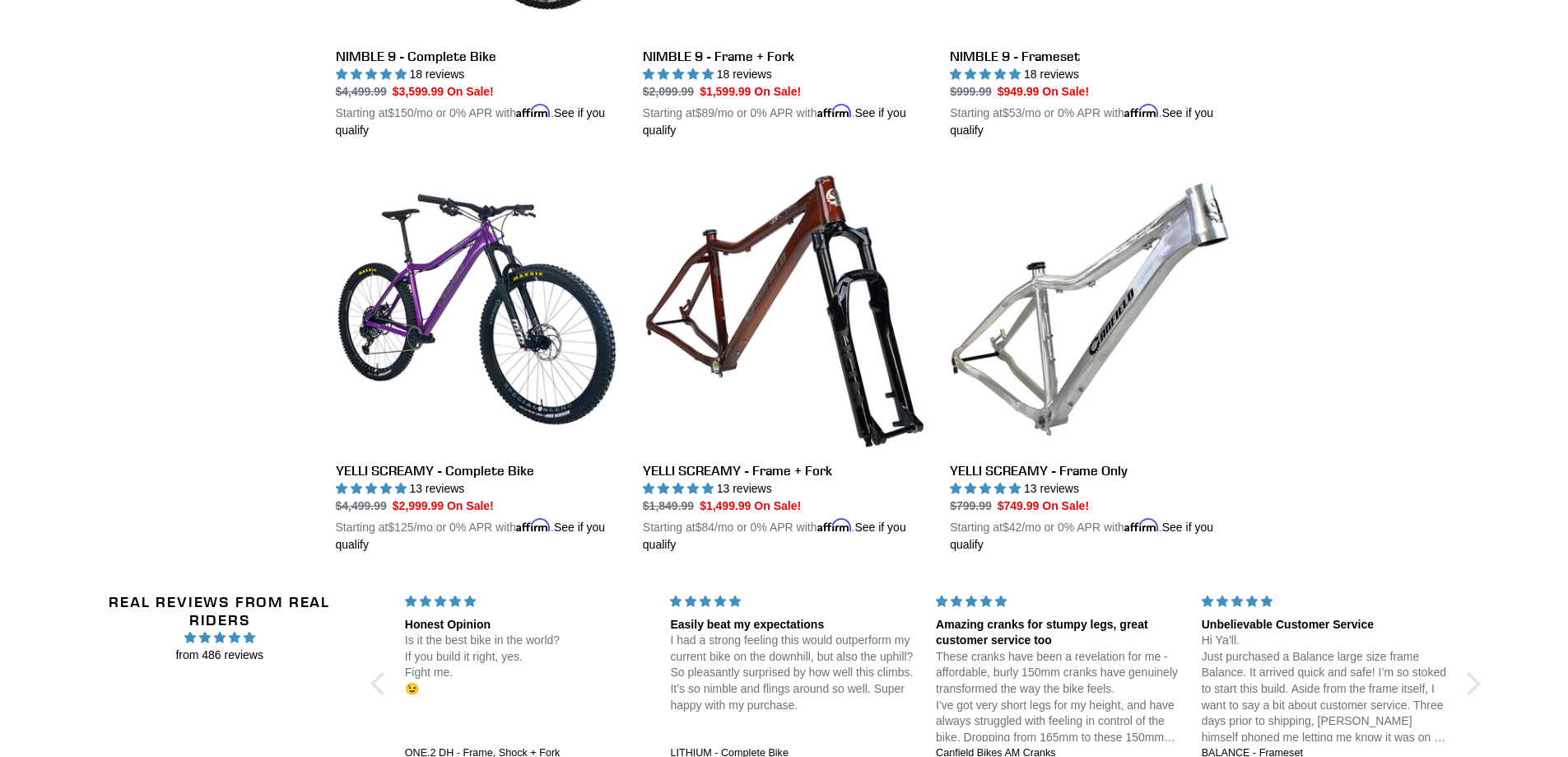
scroll to position [2798, 0]
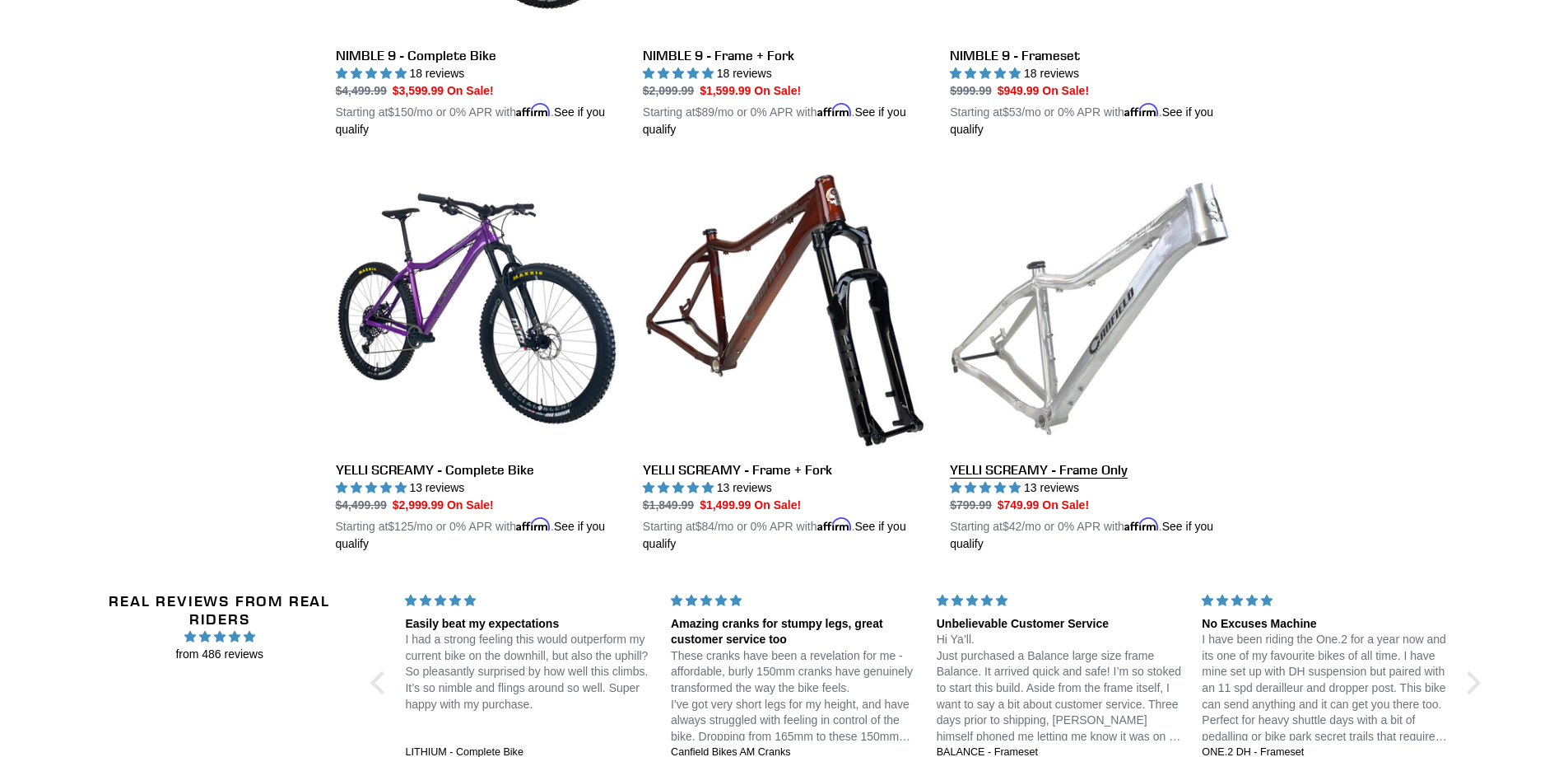
click at [1143, 216] on link "YELLI SCREAMY - Frame Only" at bounding box center [1090, 359] width 282 height 385
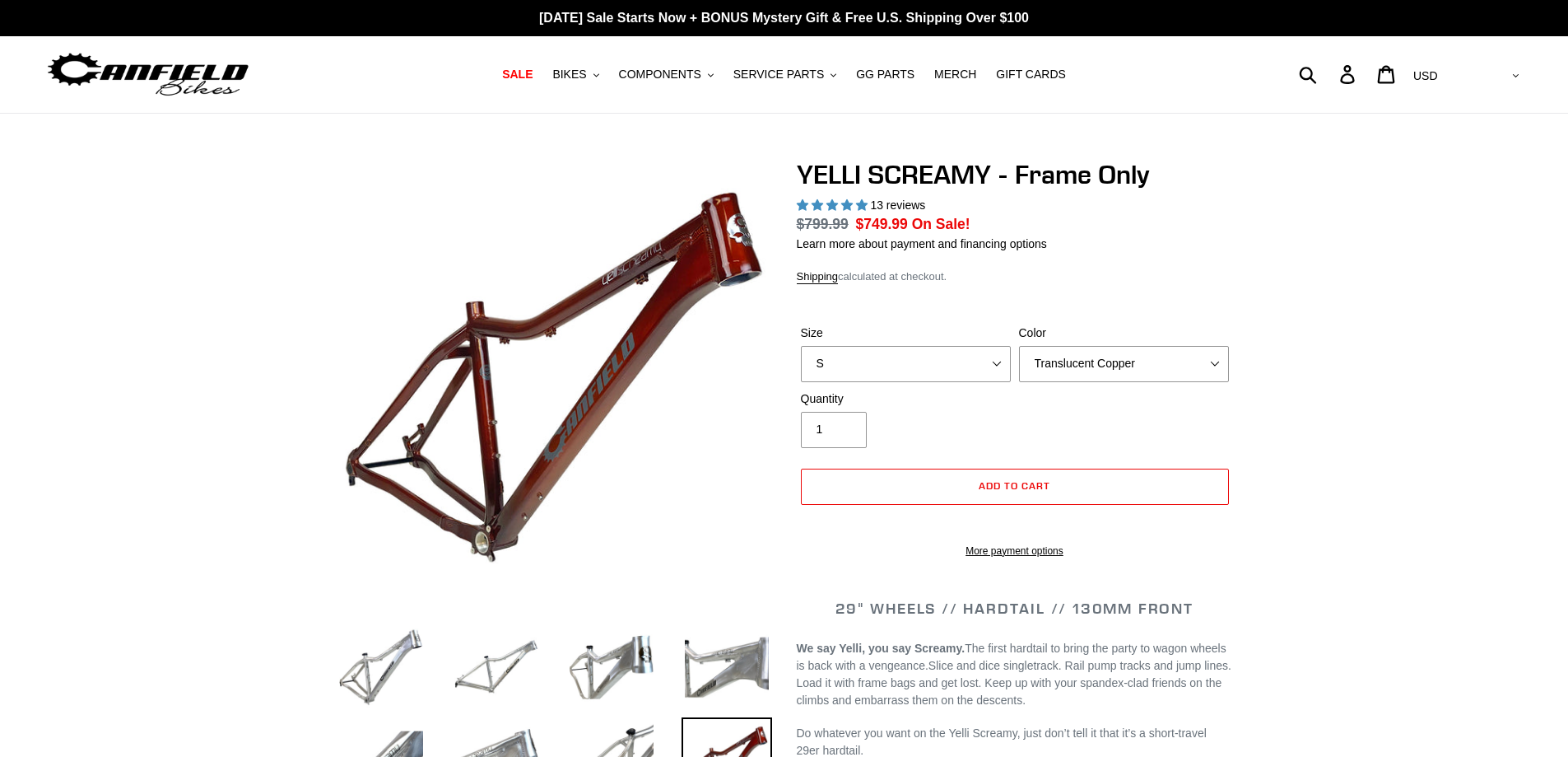
select select "highest-rating"
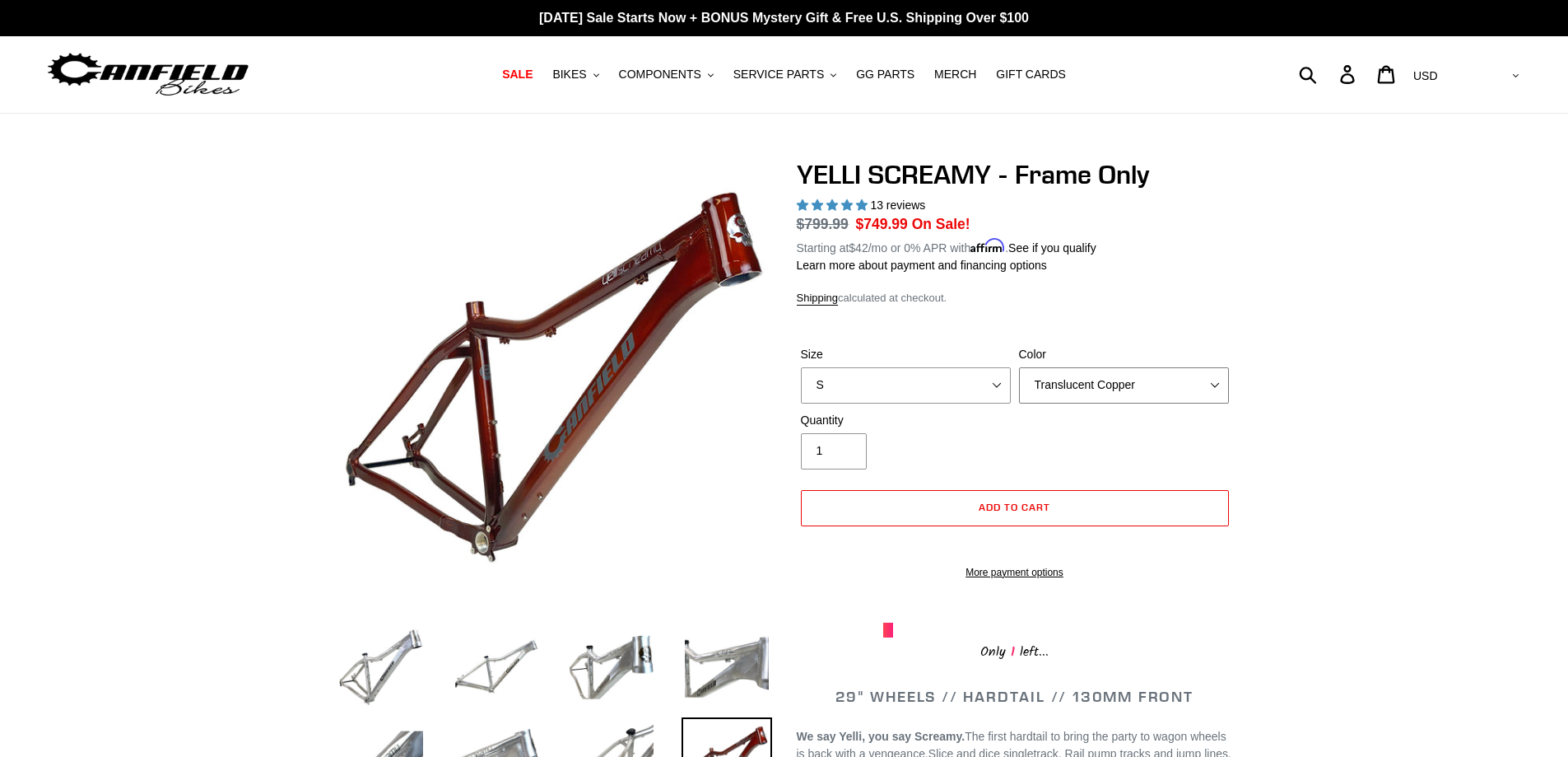
click at [1090, 381] on select "Translucent Copper Purple Haze Raw" at bounding box center [1124, 385] width 210 height 36
click at [1019, 368] on select "Translucent Copper Purple Haze Raw" at bounding box center [1124, 385] width 210 height 36
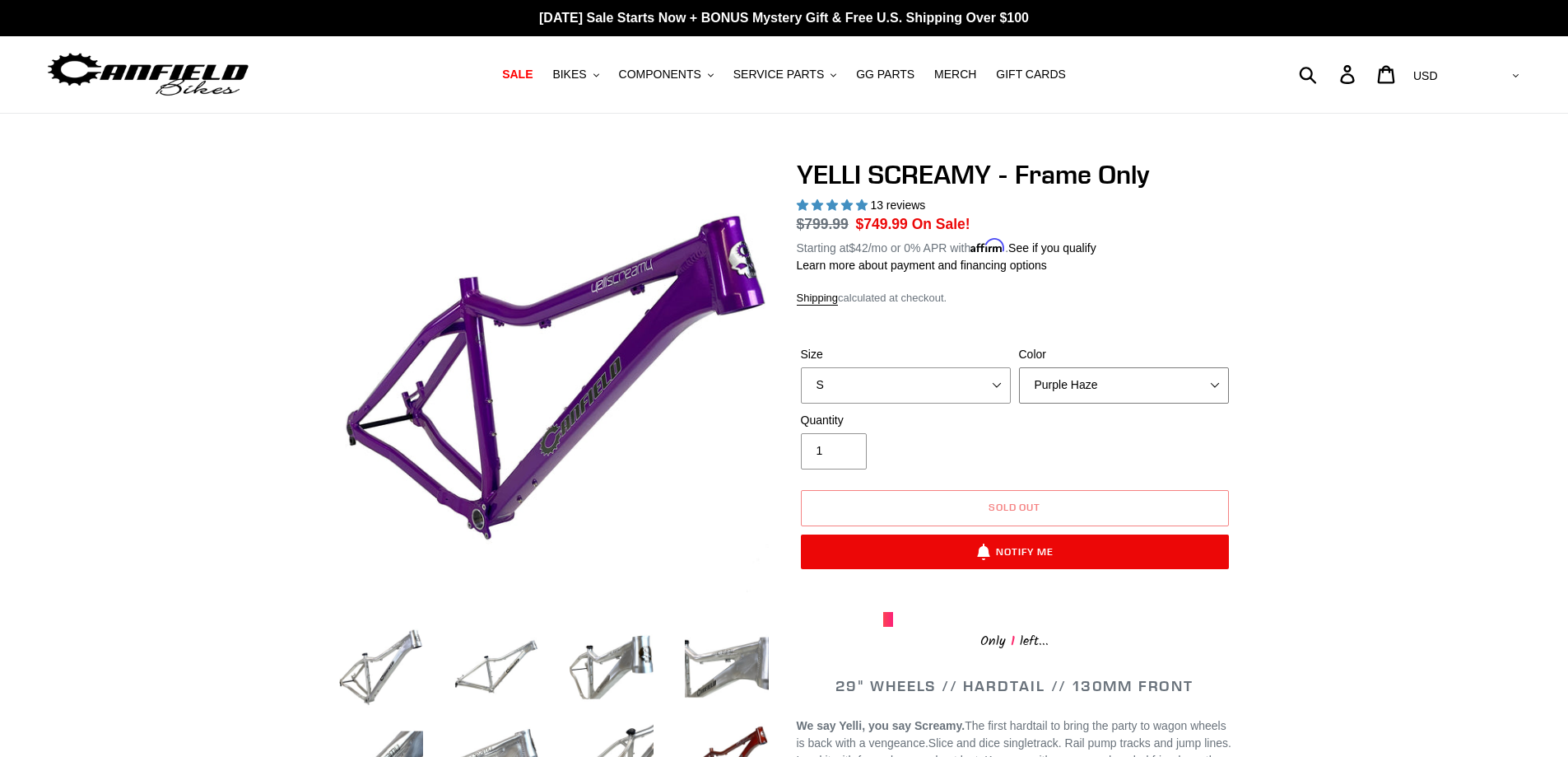
click at [1124, 380] on select "Translucent Copper Purple Haze Raw" at bounding box center [1124, 385] width 210 height 36
click at [1019, 368] on select "Translucent Copper Purple Haze Raw" at bounding box center [1124, 385] width 210 height 36
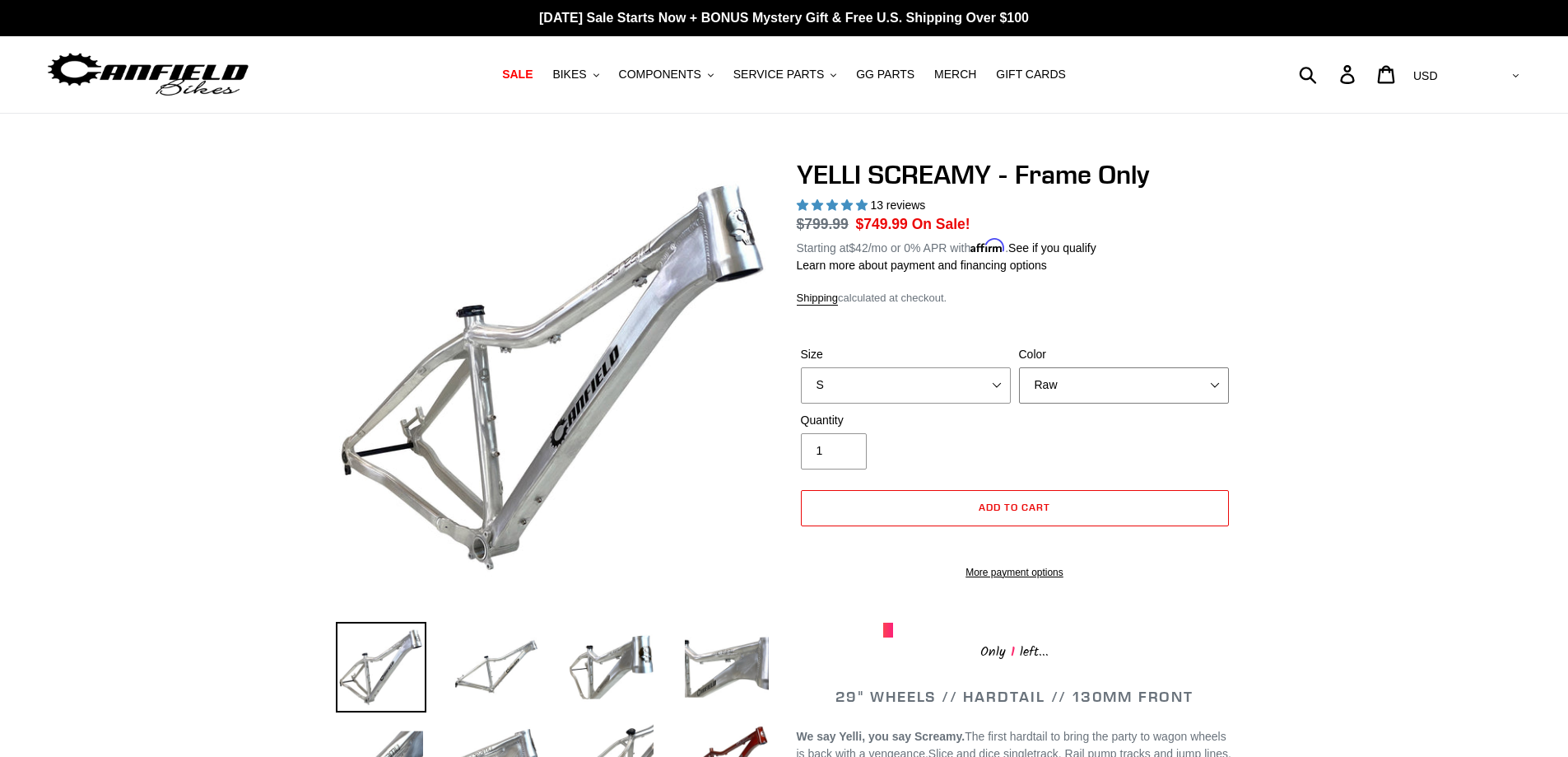
click at [1091, 382] on select "Translucent Copper Purple Haze Raw" at bounding box center [1124, 385] width 210 height 36
click at [1019, 368] on select "Translucent Copper Purple Haze Raw" at bounding box center [1124, 385] width 210 height 36
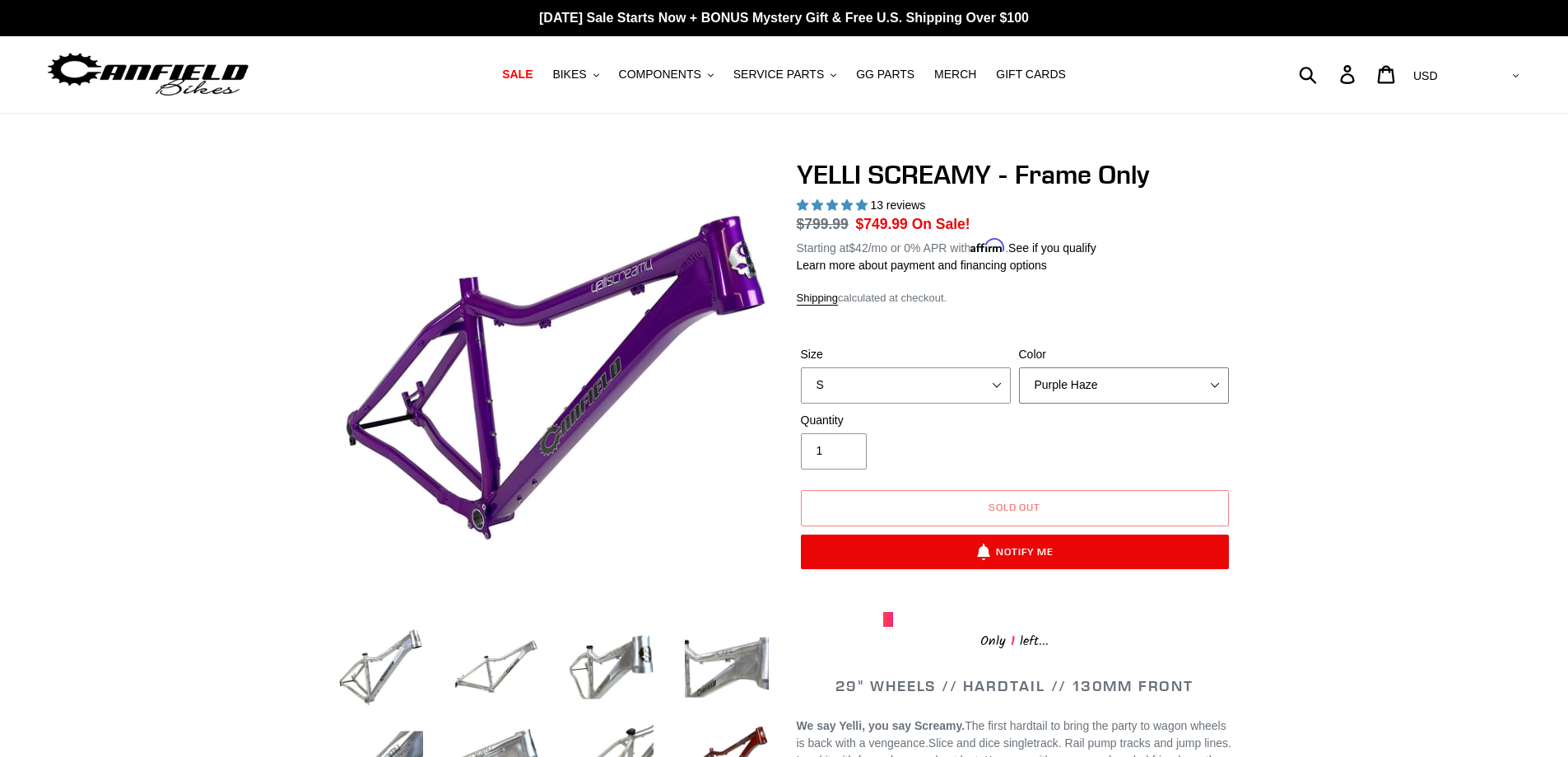
click at [1102, 396] on select "Translucent Copper Purple Haze Raw" at bounding box center [1124, 385] width 210 height 36
select select "Raw"
click at [1019, 368] on select "Translucent Copper Purple Haze Raw" at bounding box center [1124, 385] width 210 height 36
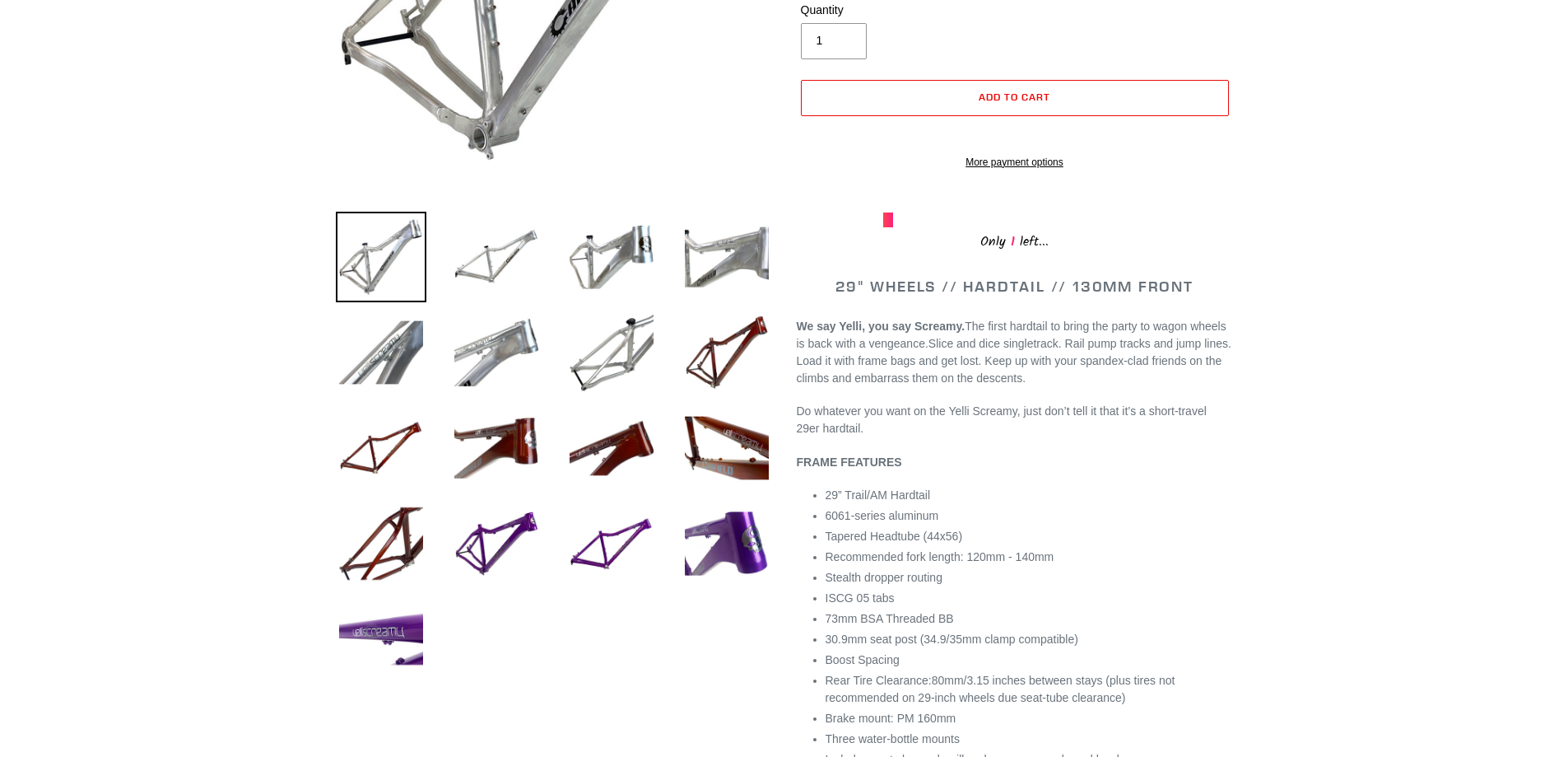
scroll to position [410, 0]
click at [481, 245] on img at bounding box center [497, 256] width 91 height 91
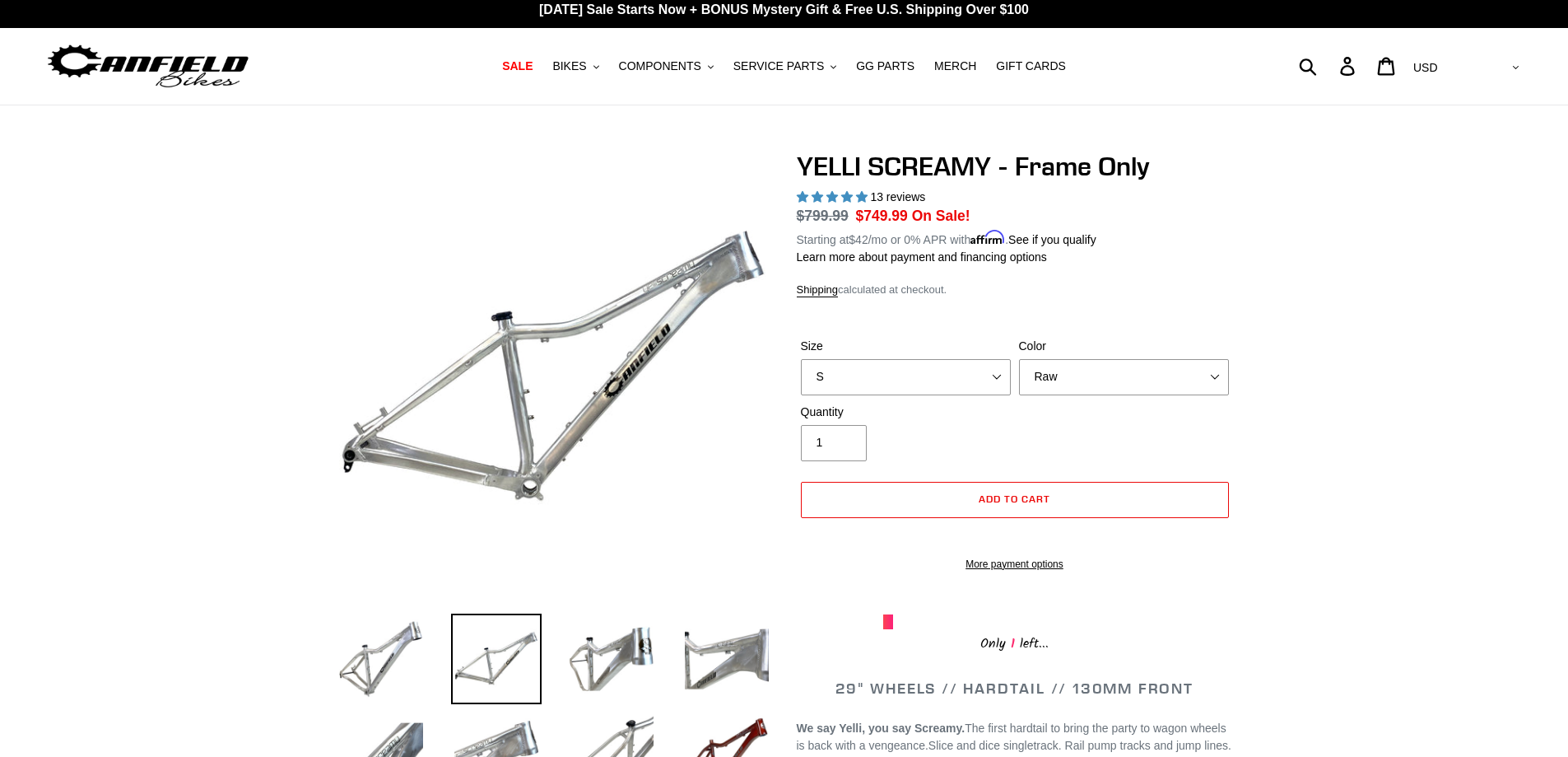
scroll to position [0, 0]
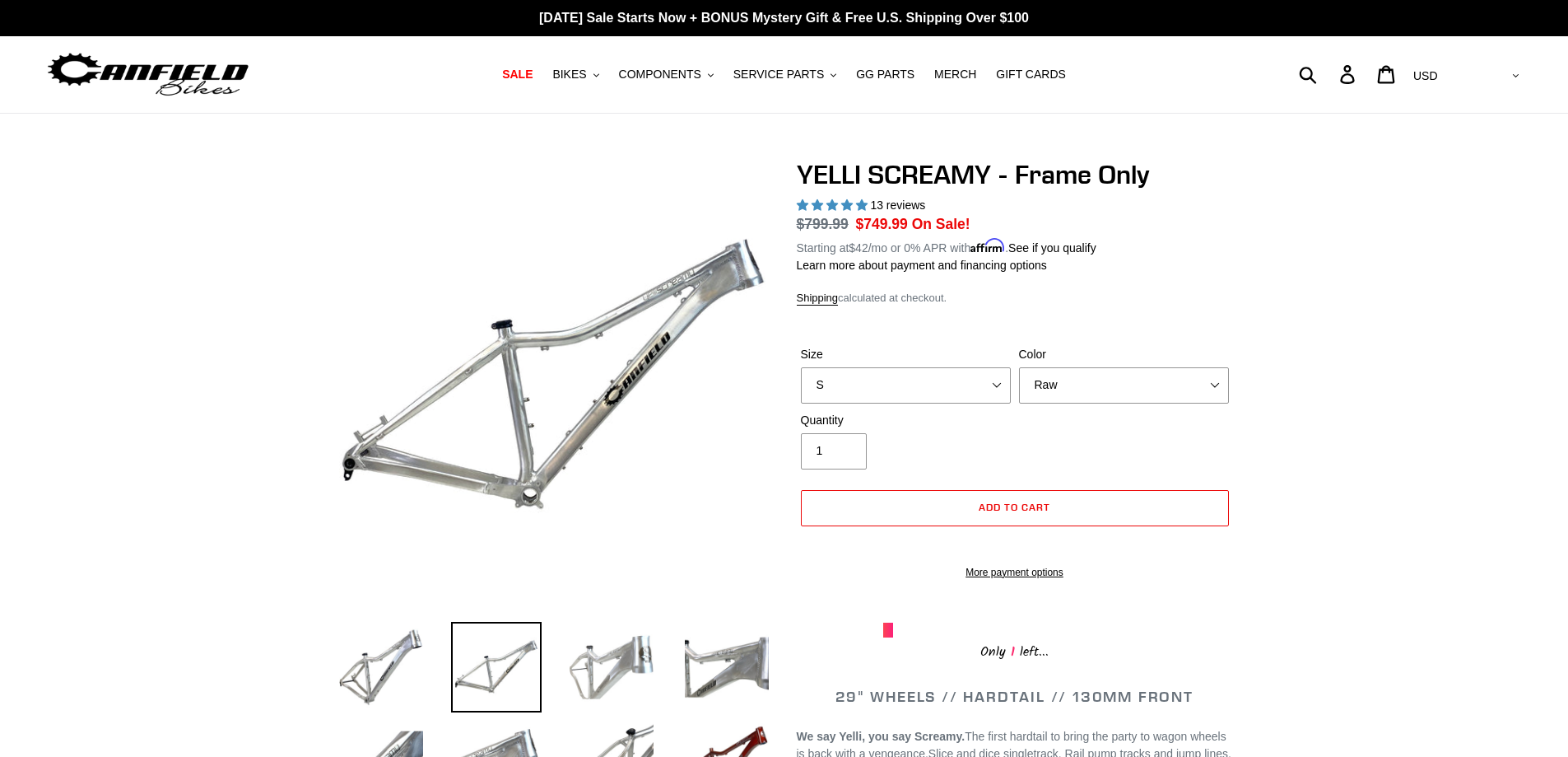
click at [623, 676] on img at bounding box center [612, 667] width 91 height 91
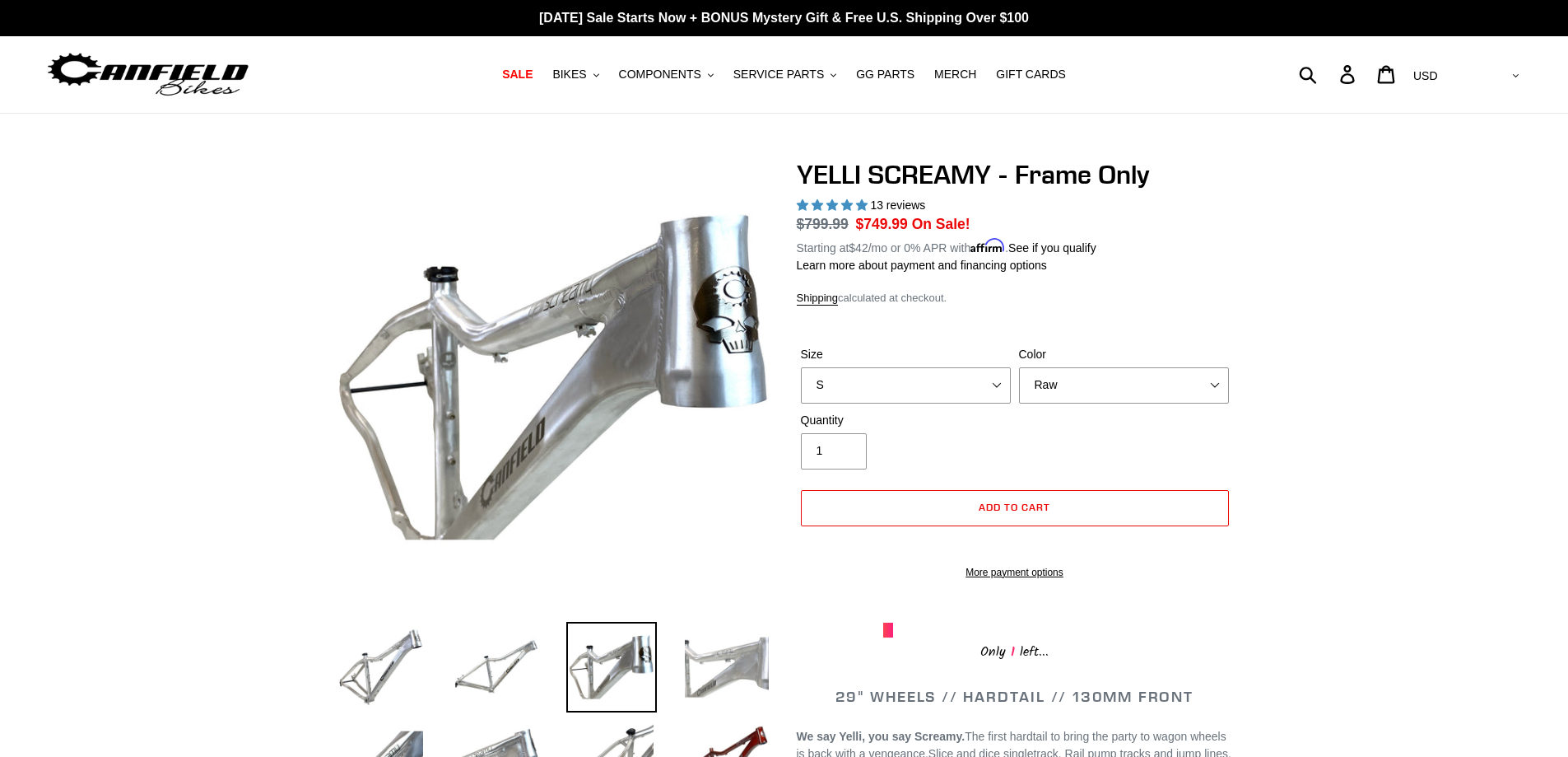
click at [704, 685] on img at bounding box center [727, 667] width 91 height 91
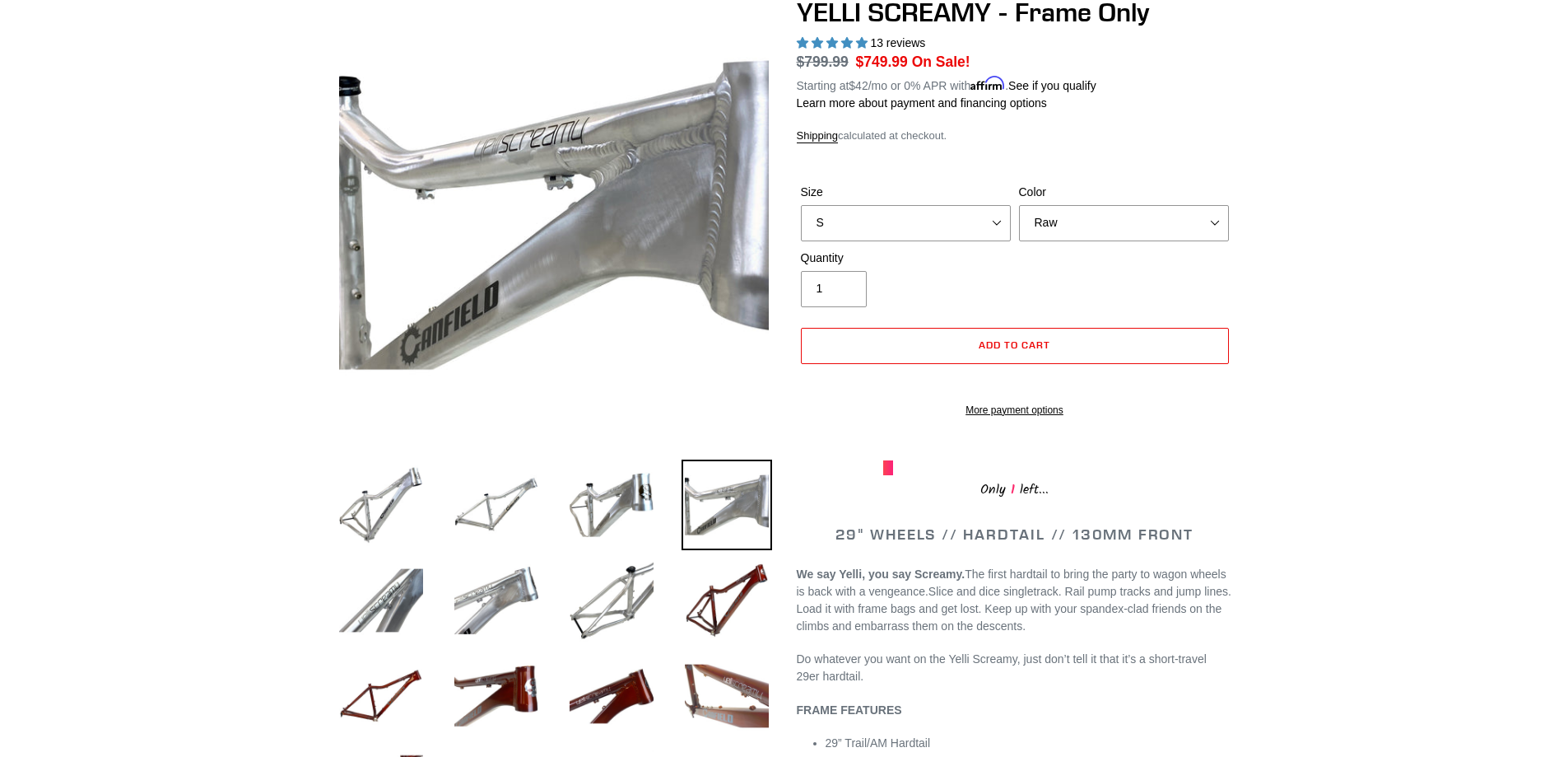
scroll to position [163, 0]
click at [610, 594] on img at bounding box center [612, 600] width 91 height 91
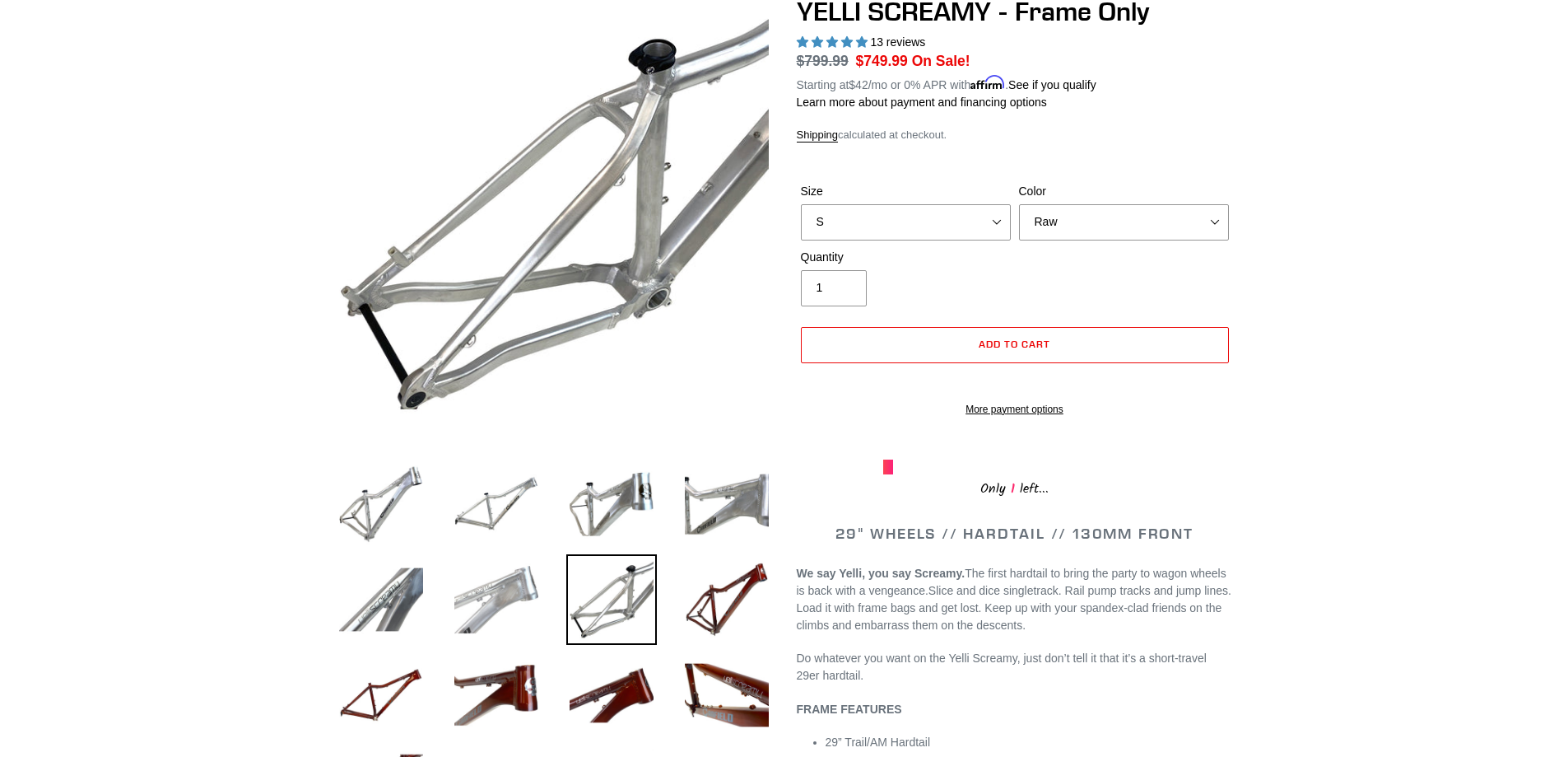
click at [504, 576] on img at bounding box center [497, 600] width 91 height 91
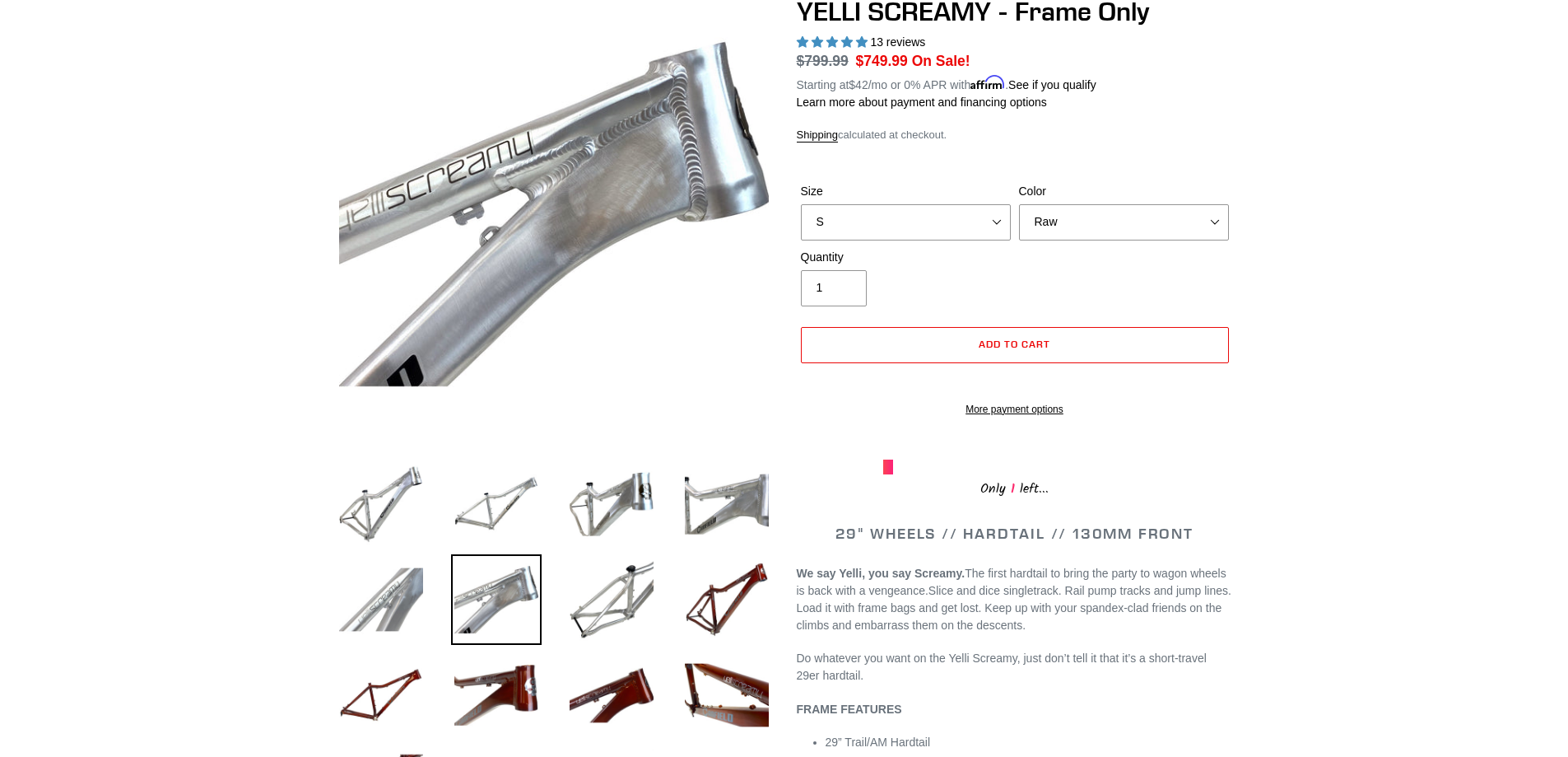
click at [383, 590] on img at bounding box center [382, 600] width 91 height 91
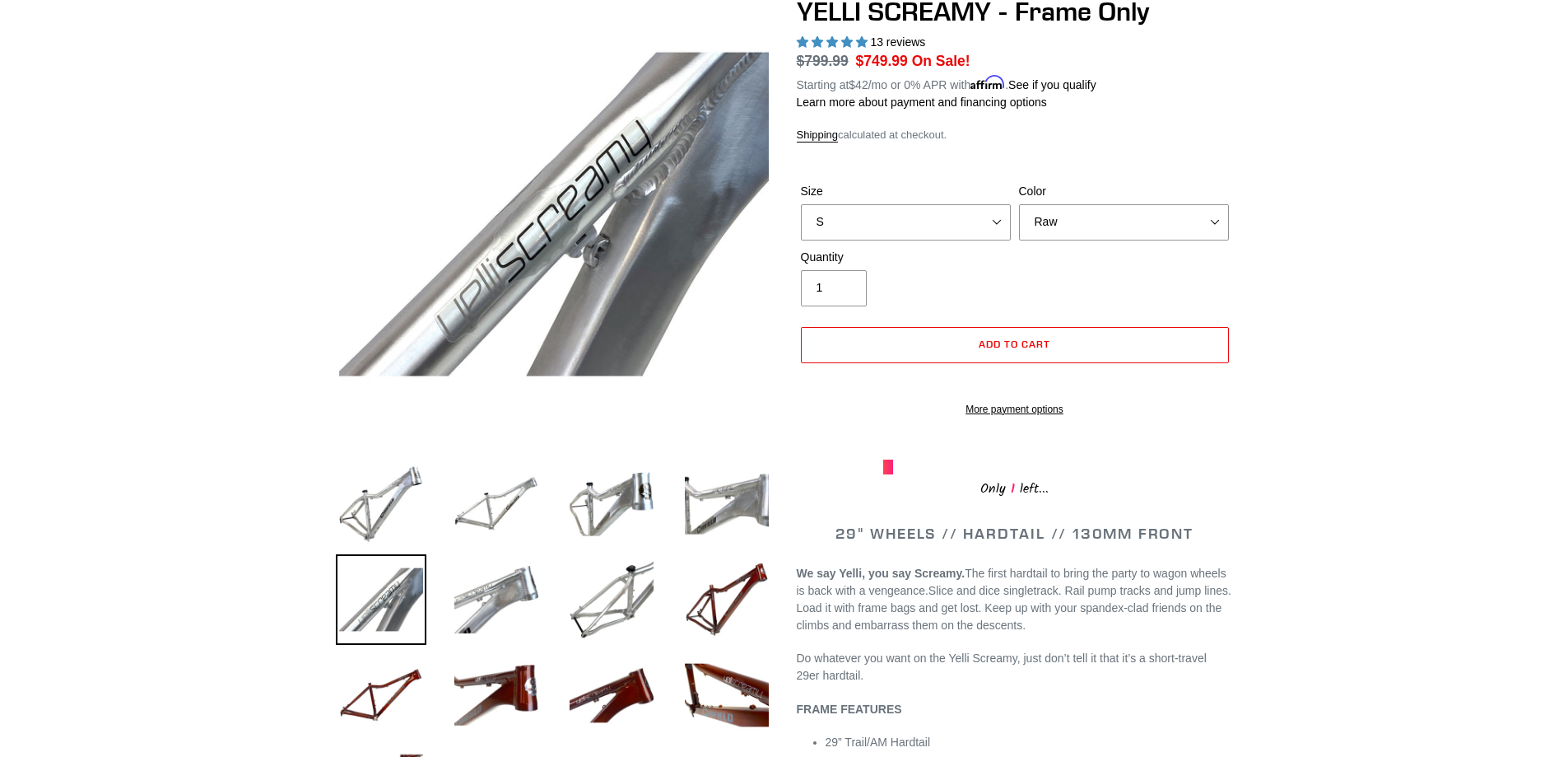
click at [362, 491] on img at bounding box center [382, 504] width 91 height 91
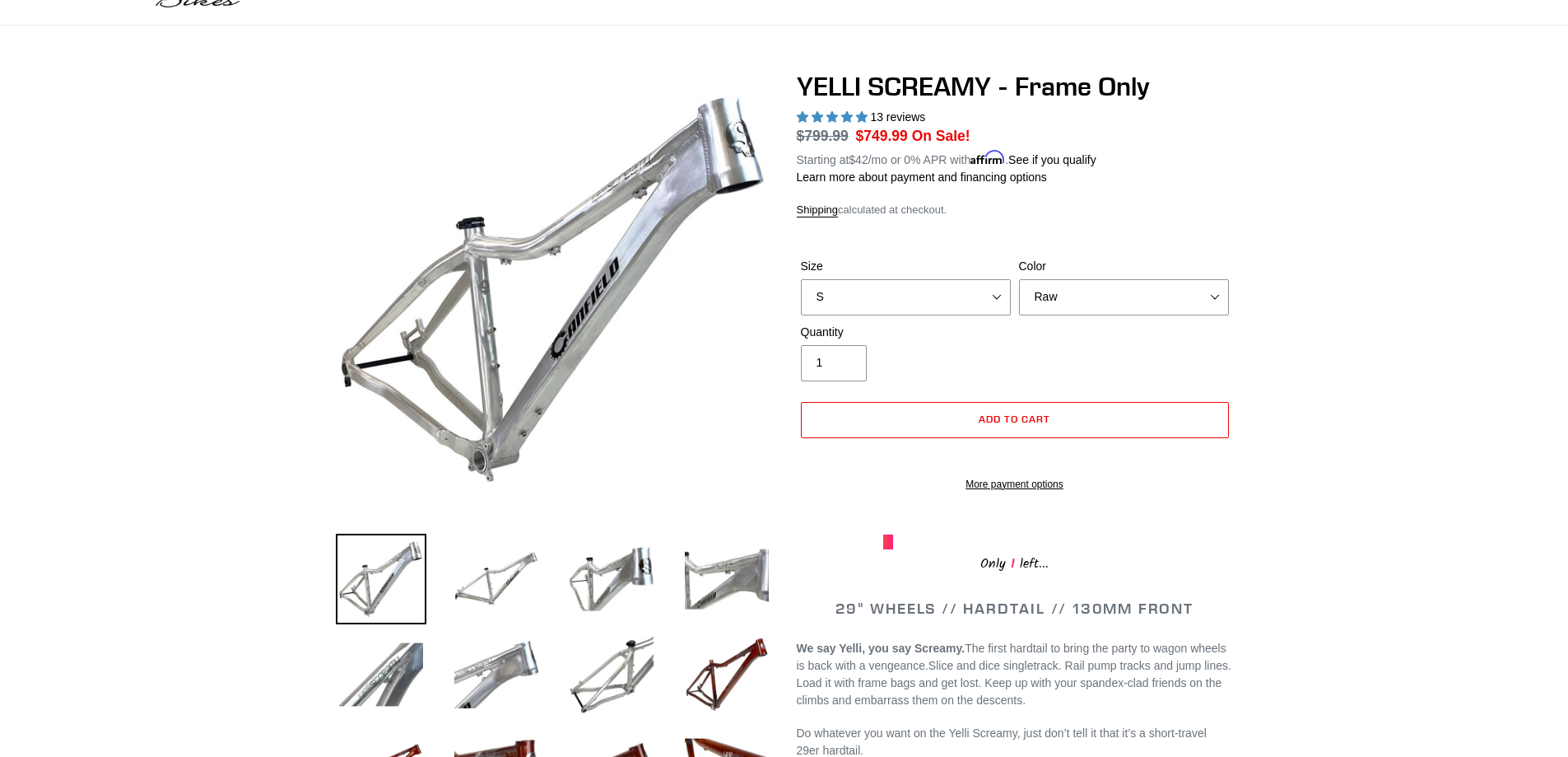
scroll to position [86, 0]
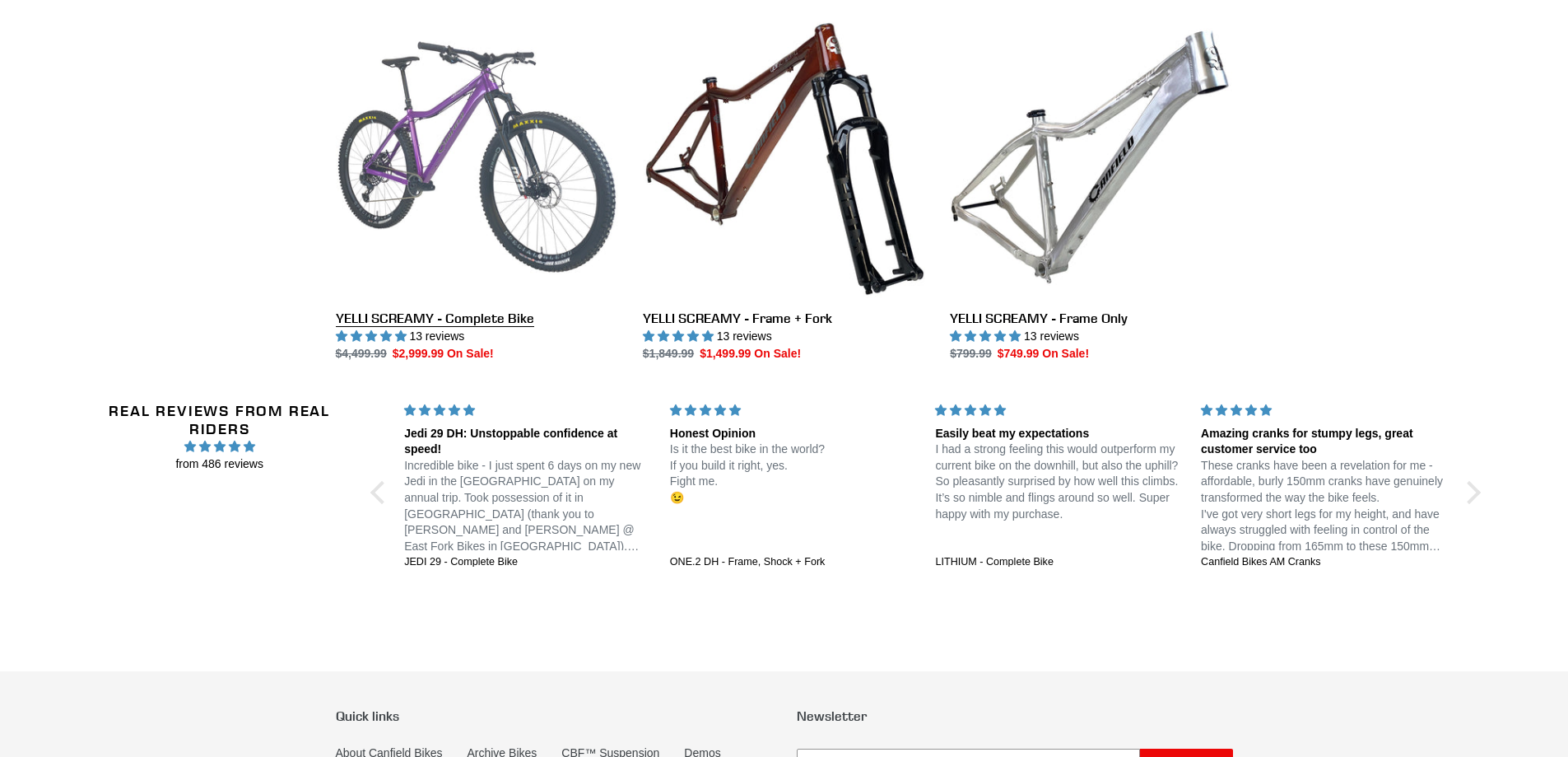
scroll to position [2716, 0]
click at [482, 167] on link "YELLI SCREAMY - Complete Bike" at bounding box center [477, 189] width 282 height 347
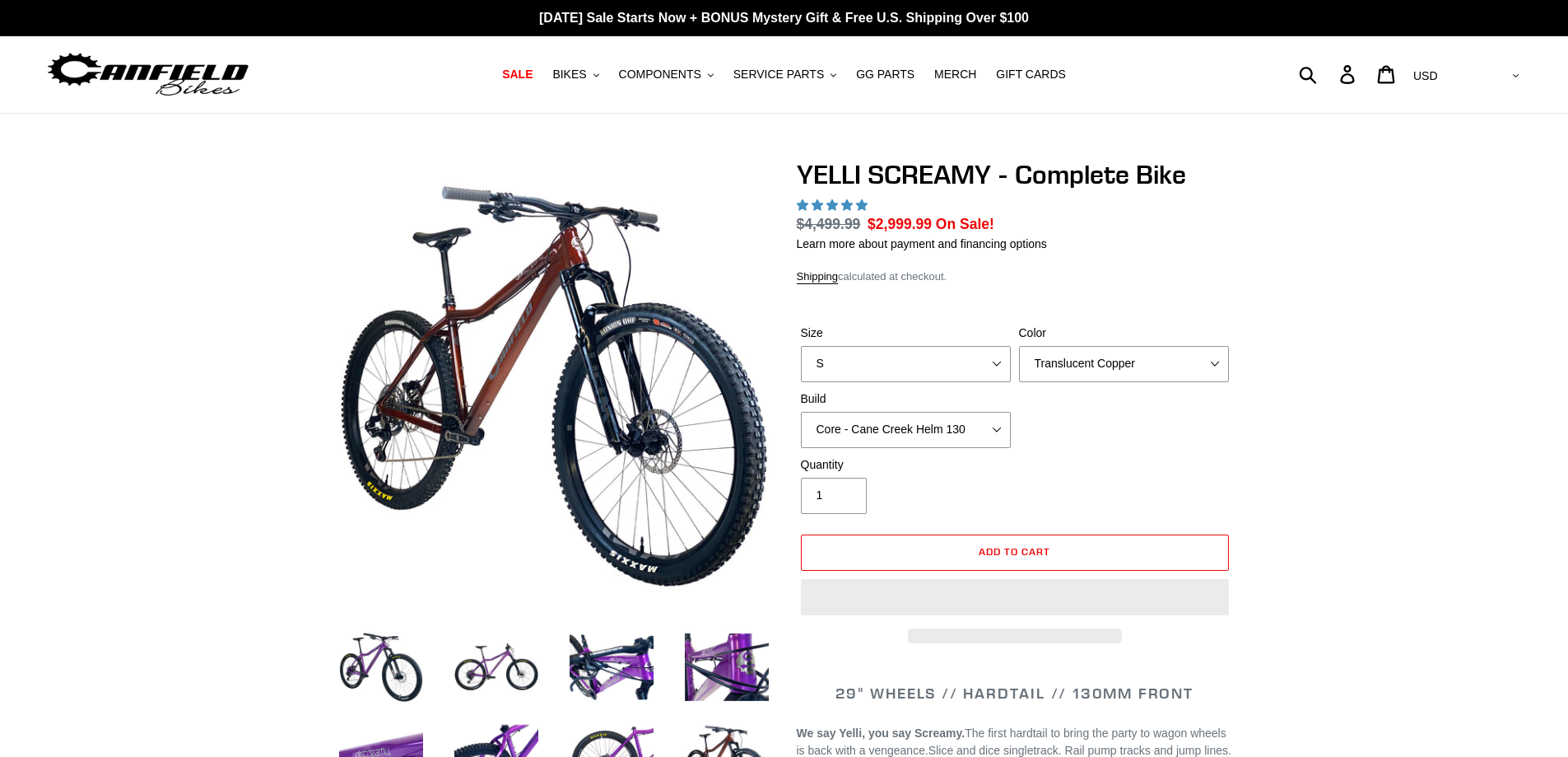
select select "highest-rating"
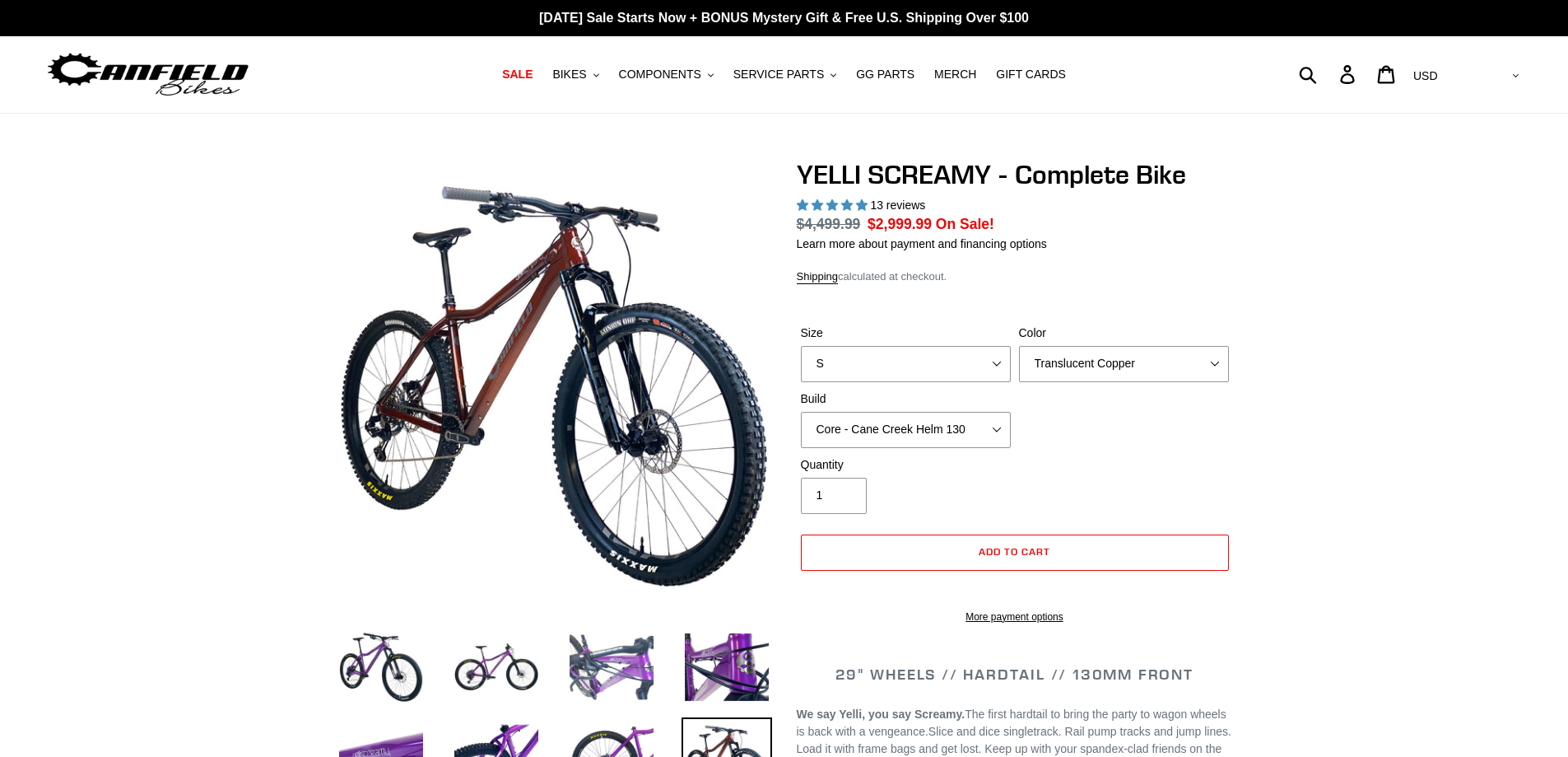
click at [604, 670] on img at bounding box center [612, 667] width 91 height 91
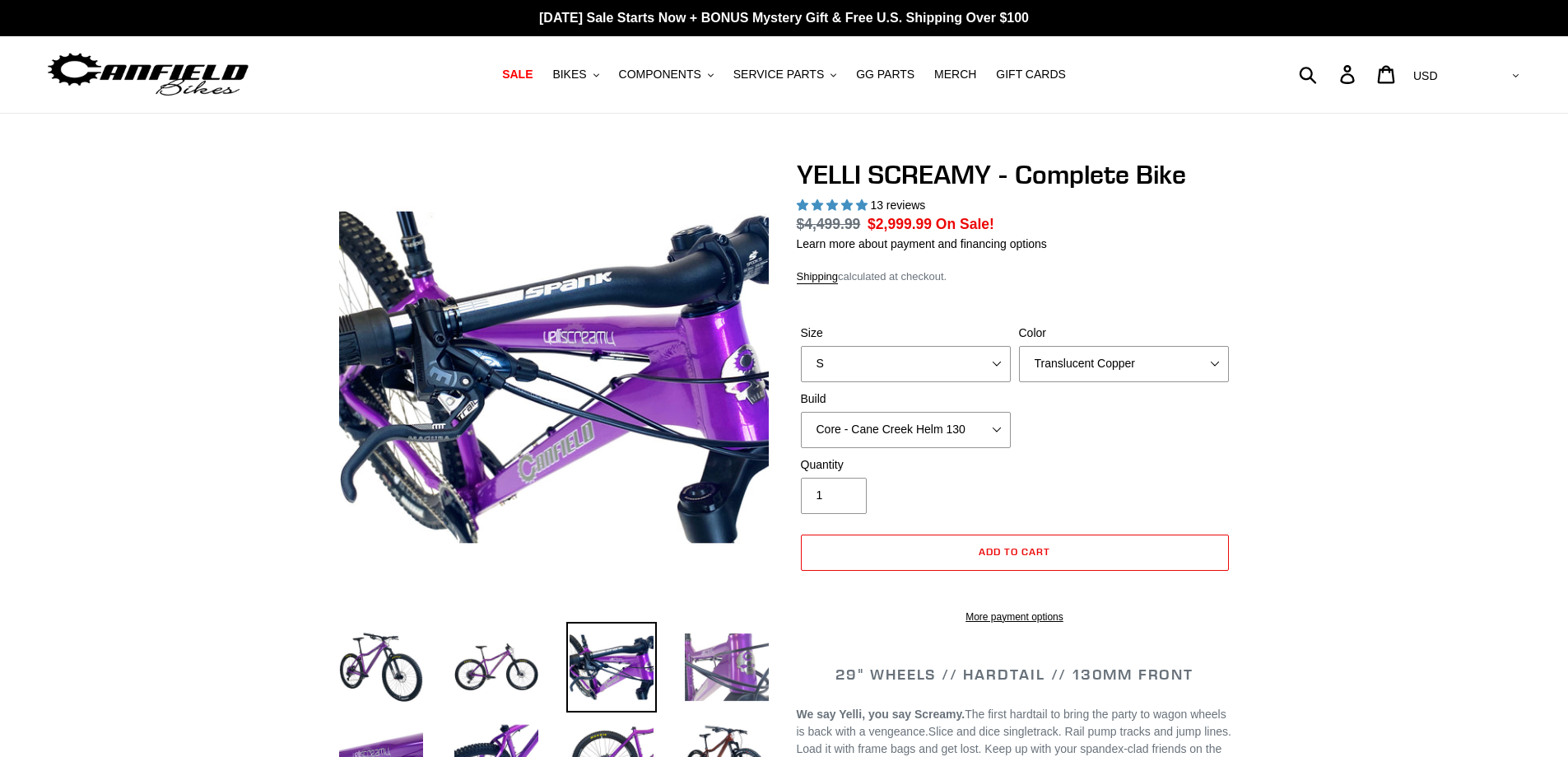
click at [745, 678] on img at bounding box center [727, 667] width 91 height 91
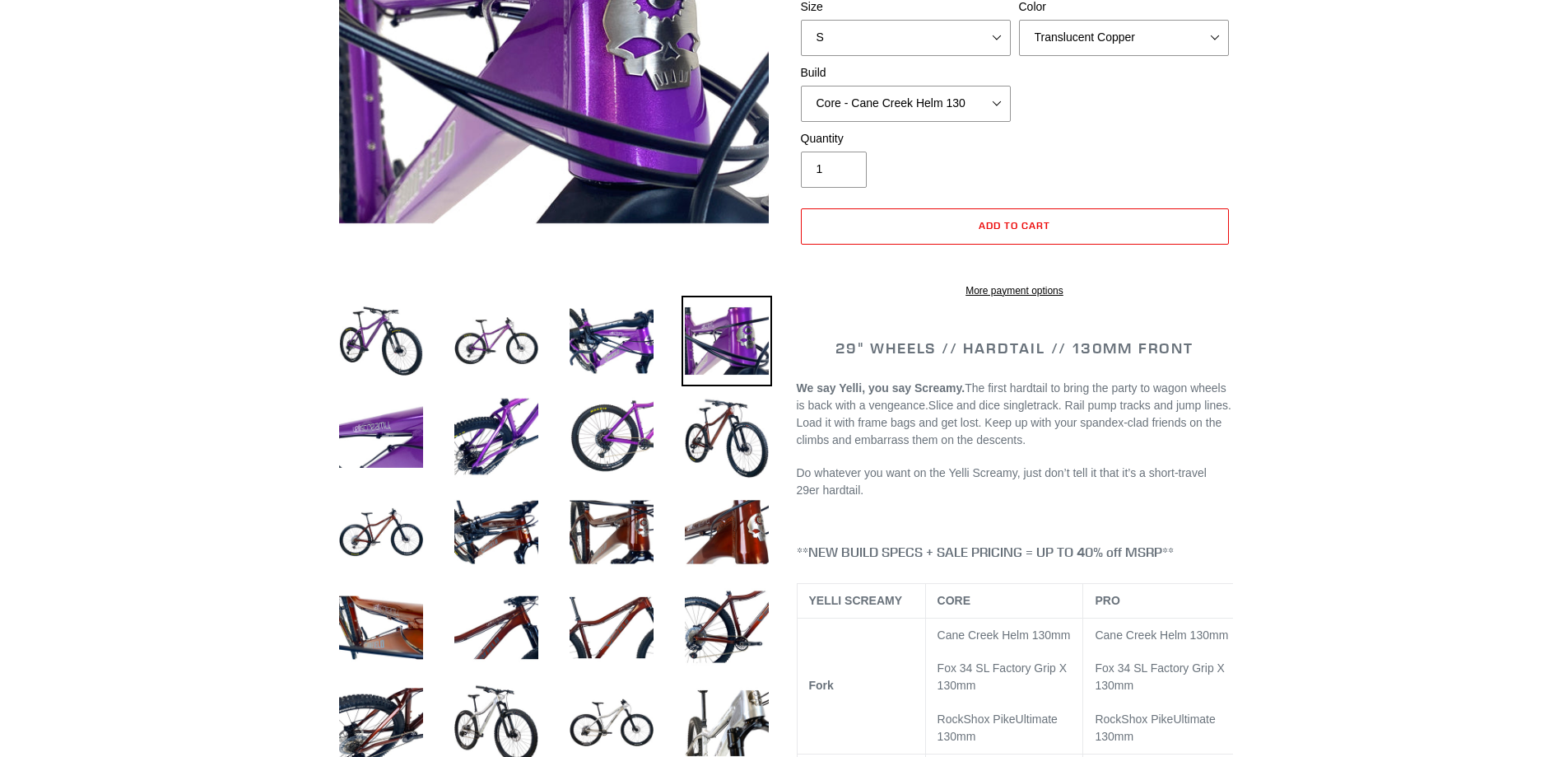
scroll to position [328, 0]
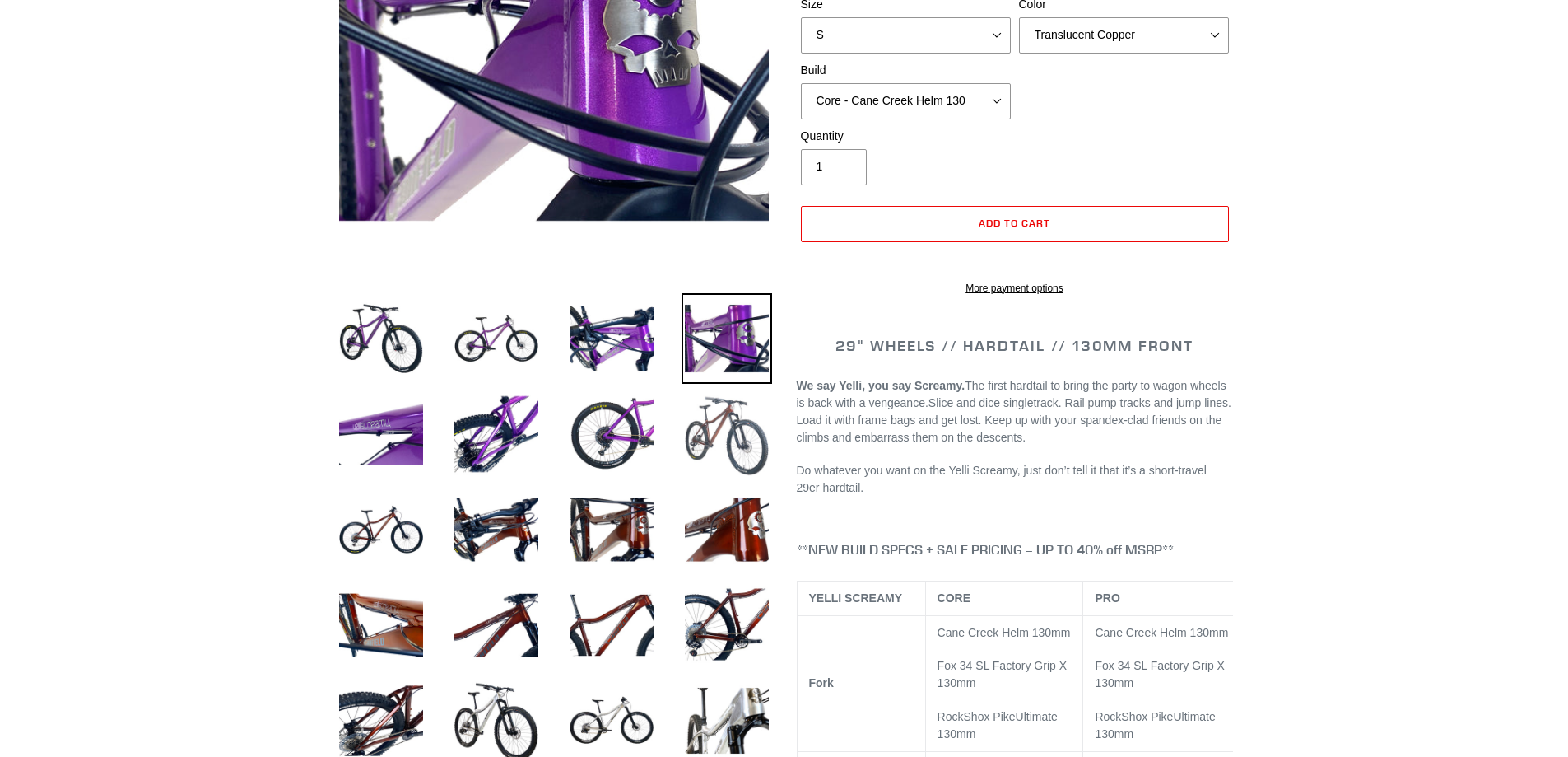
click at [711, 417] on img at bounding box center [727, 434] width 91 height 91
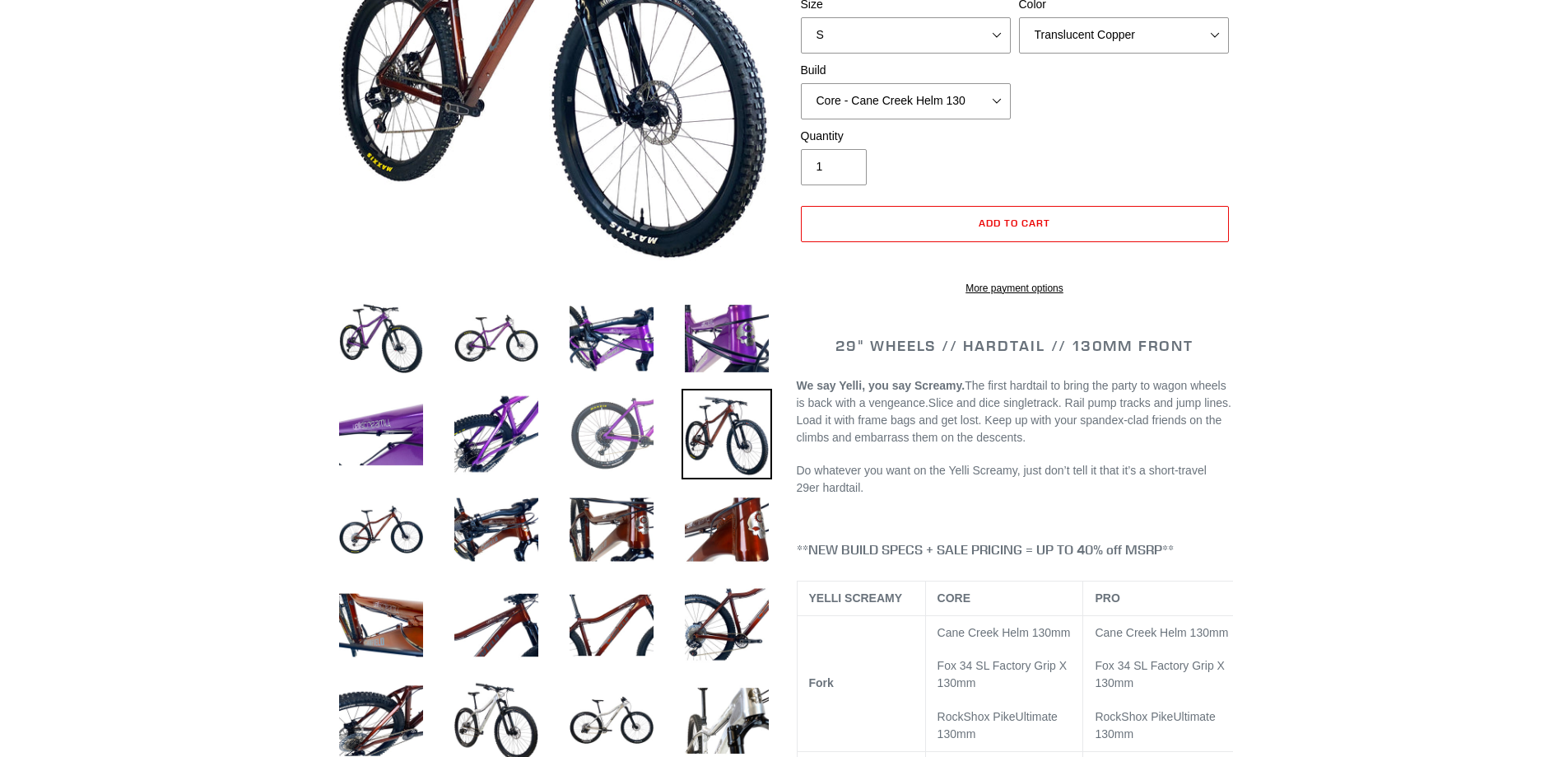
click at [584, 413] on img at bounding box center [612, 434] width 91 height 91
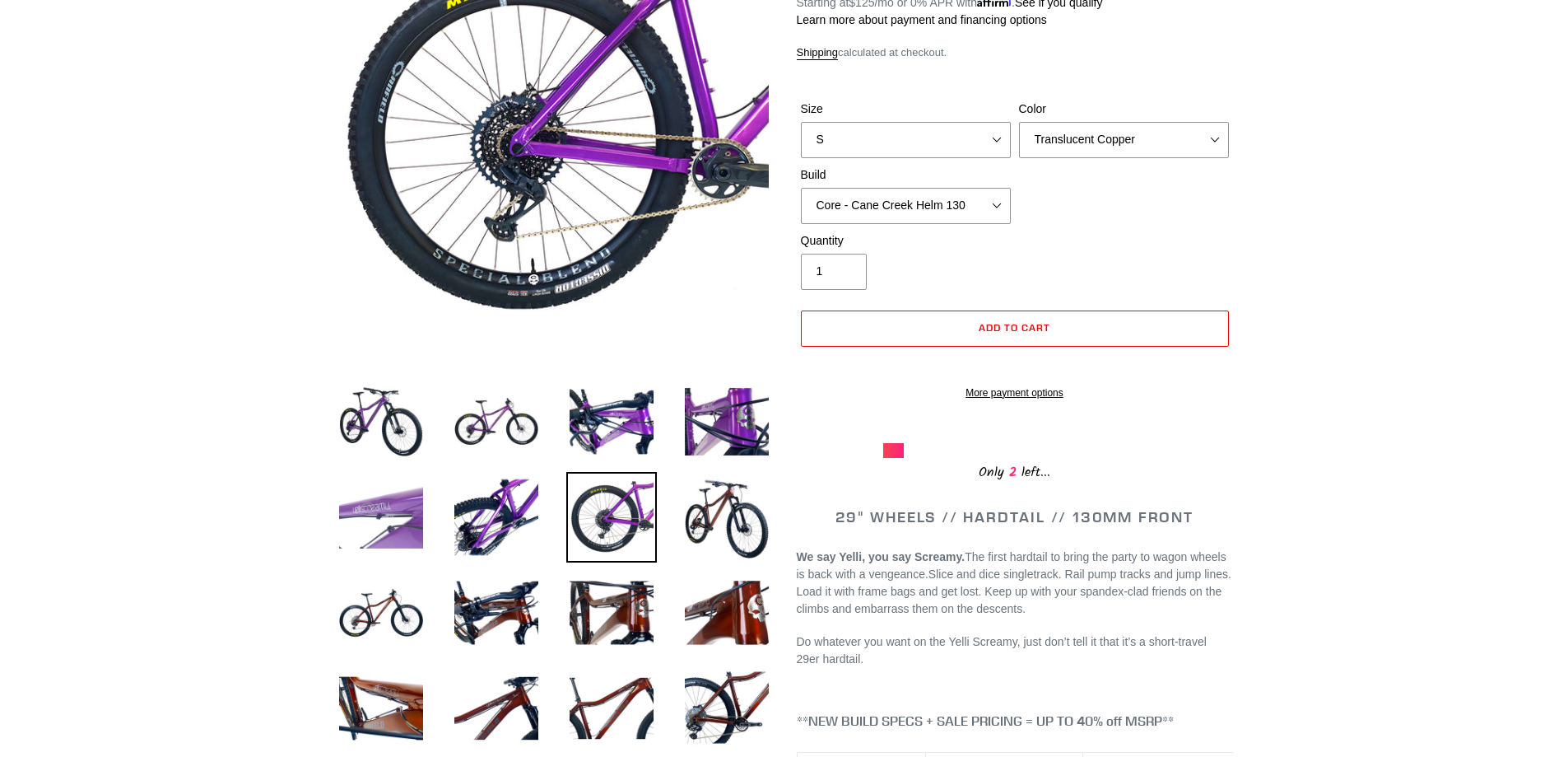
scroll to position [246, 0]
click at [486, 498] on img at bounding box center [497, 516] width 91 height 91
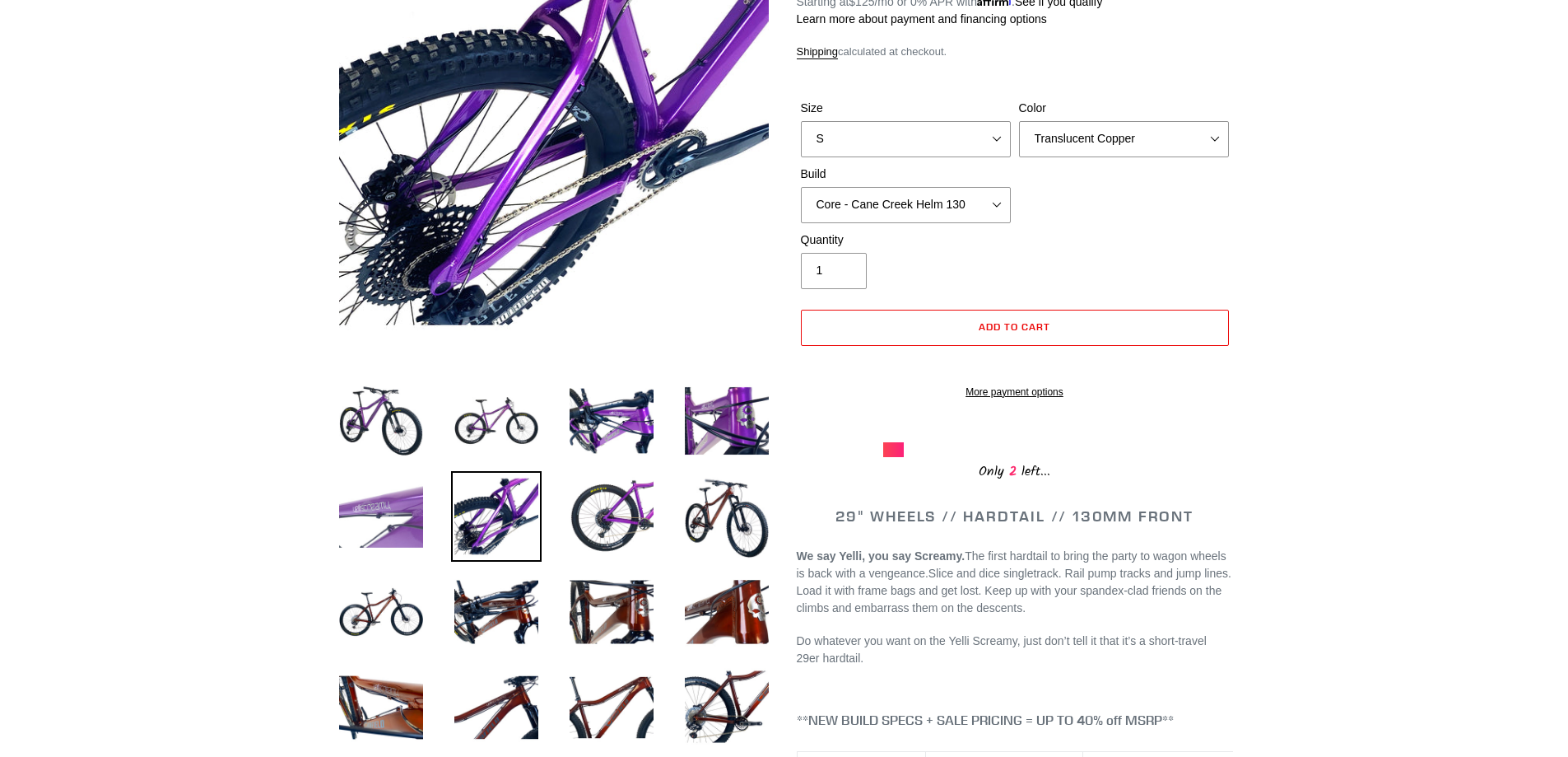
click at [379, 504] on img at bounding box center [382, 516] width 91 height 91
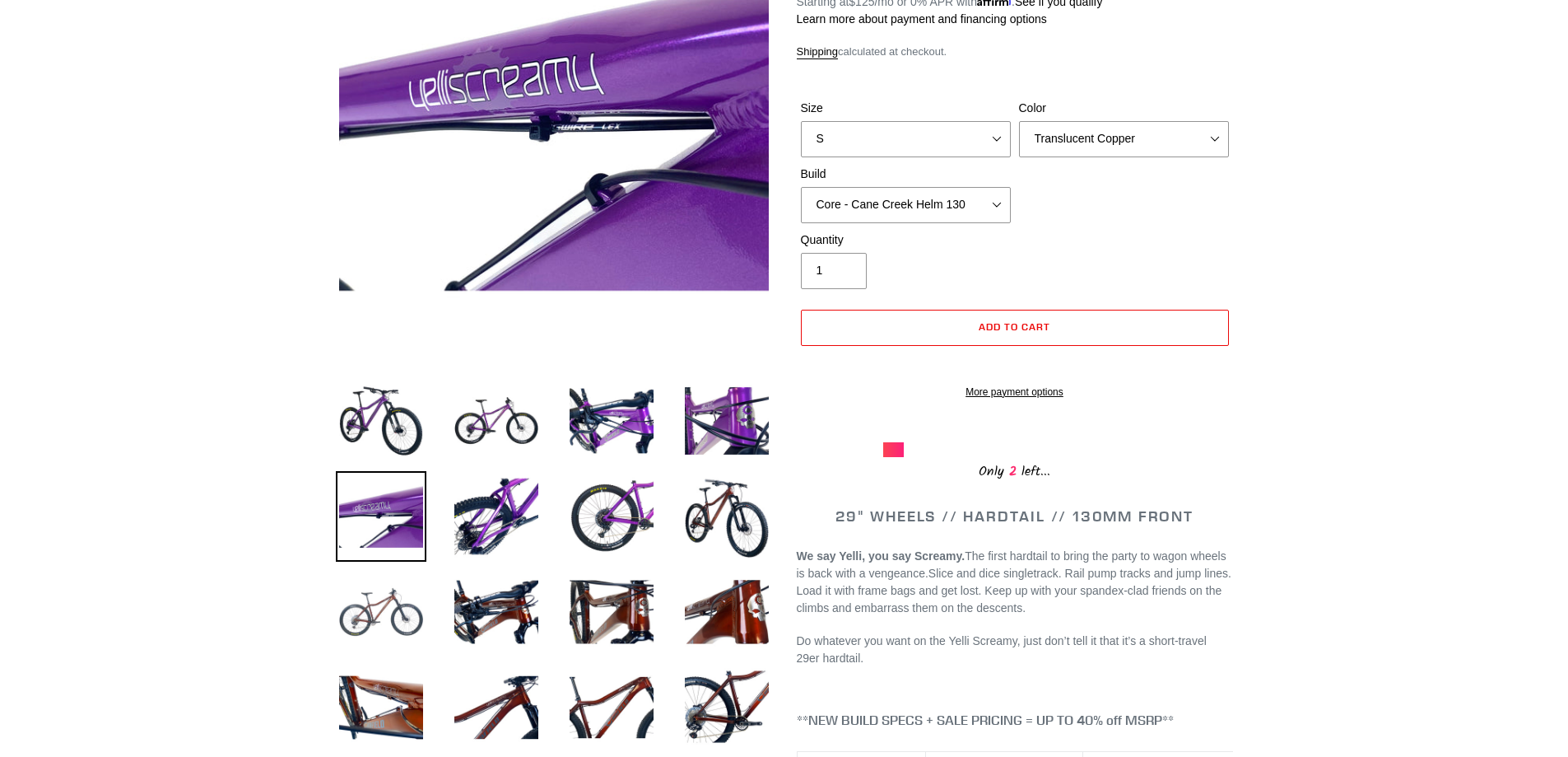
click at [407, 615] on img at bounding box center [382, 612] width 91 height 91
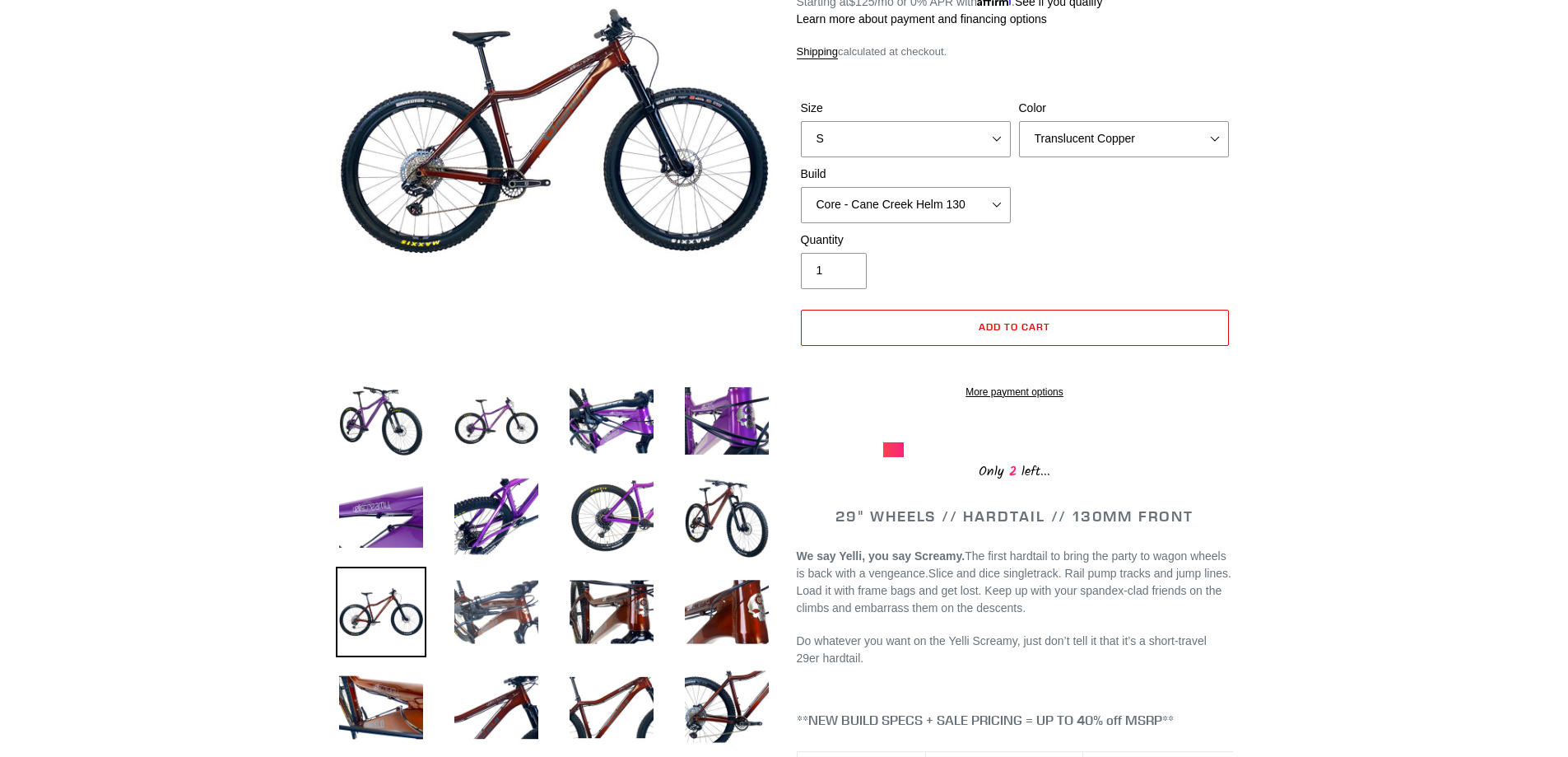
drag, startPoint x: 511, startPoint y: 614, endPoint x: 519, endPoint y: 611, distance: 8.5
click at [512, 614] on img at bounding box center [497, 612] width 91 height 91
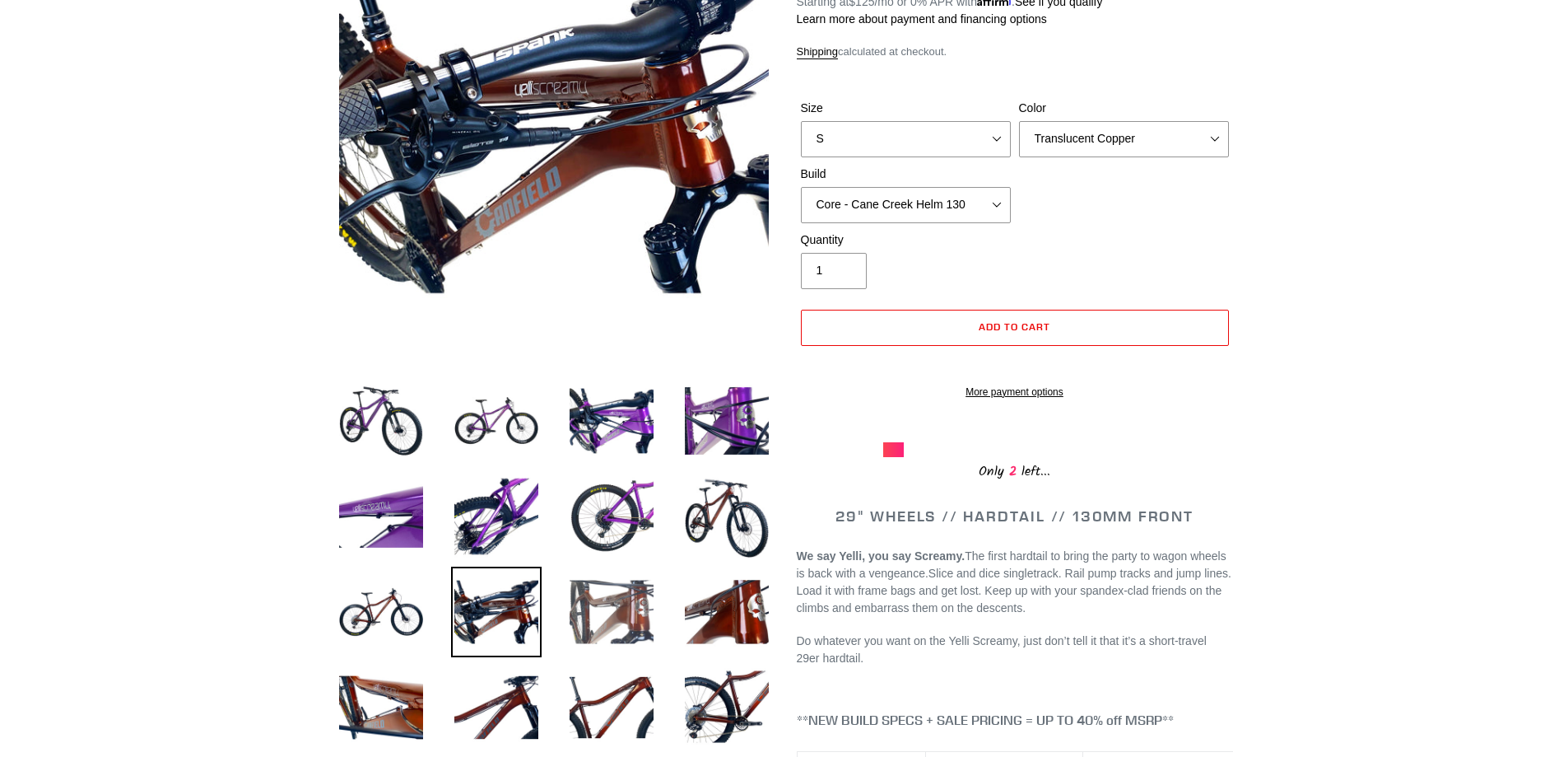
click at [604, 609] on img at bounding box center [612, 612] width 91 height 91
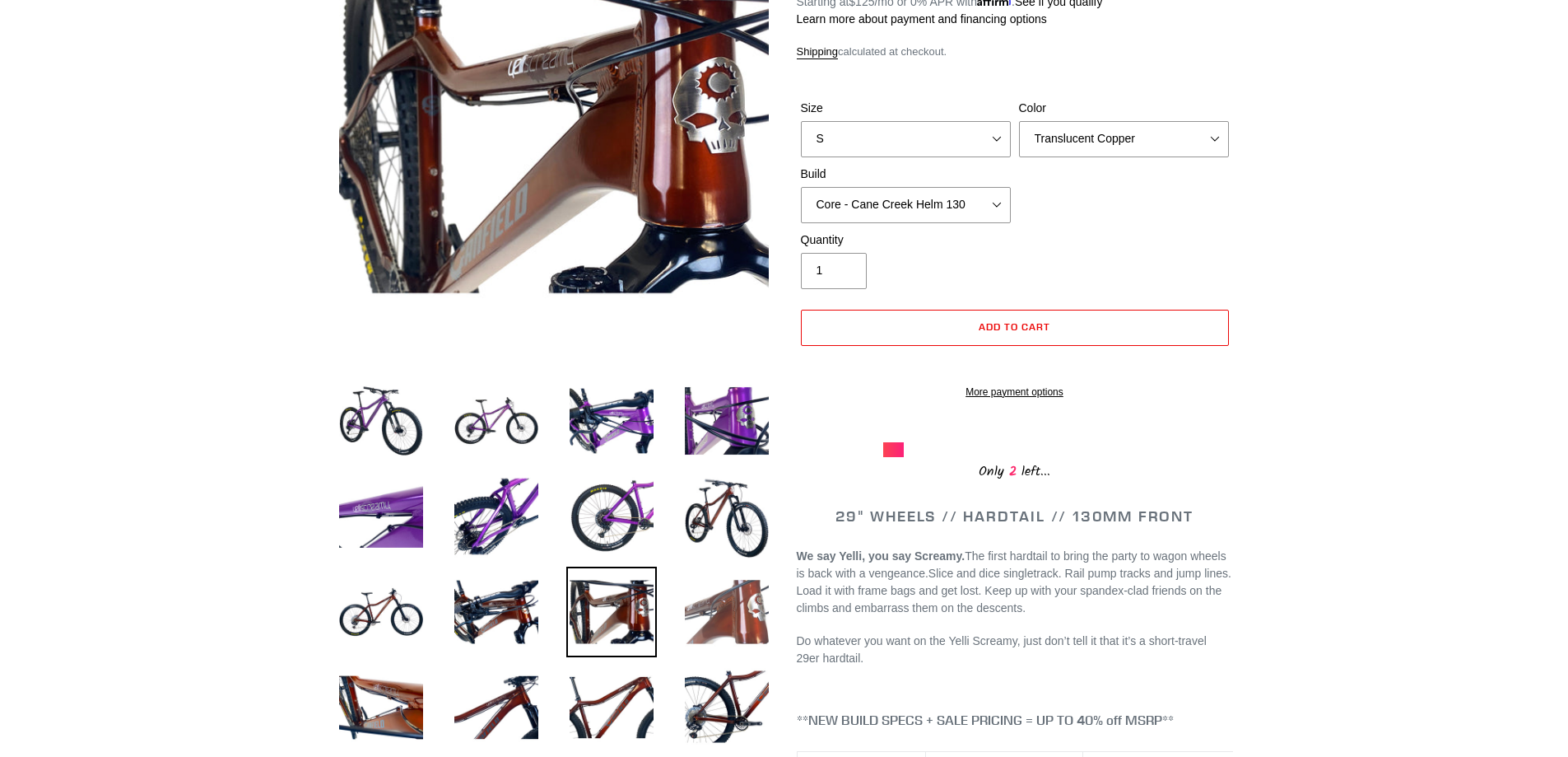
click at [686, 612] on img at bounding box center [727, 612] width 91 height 91
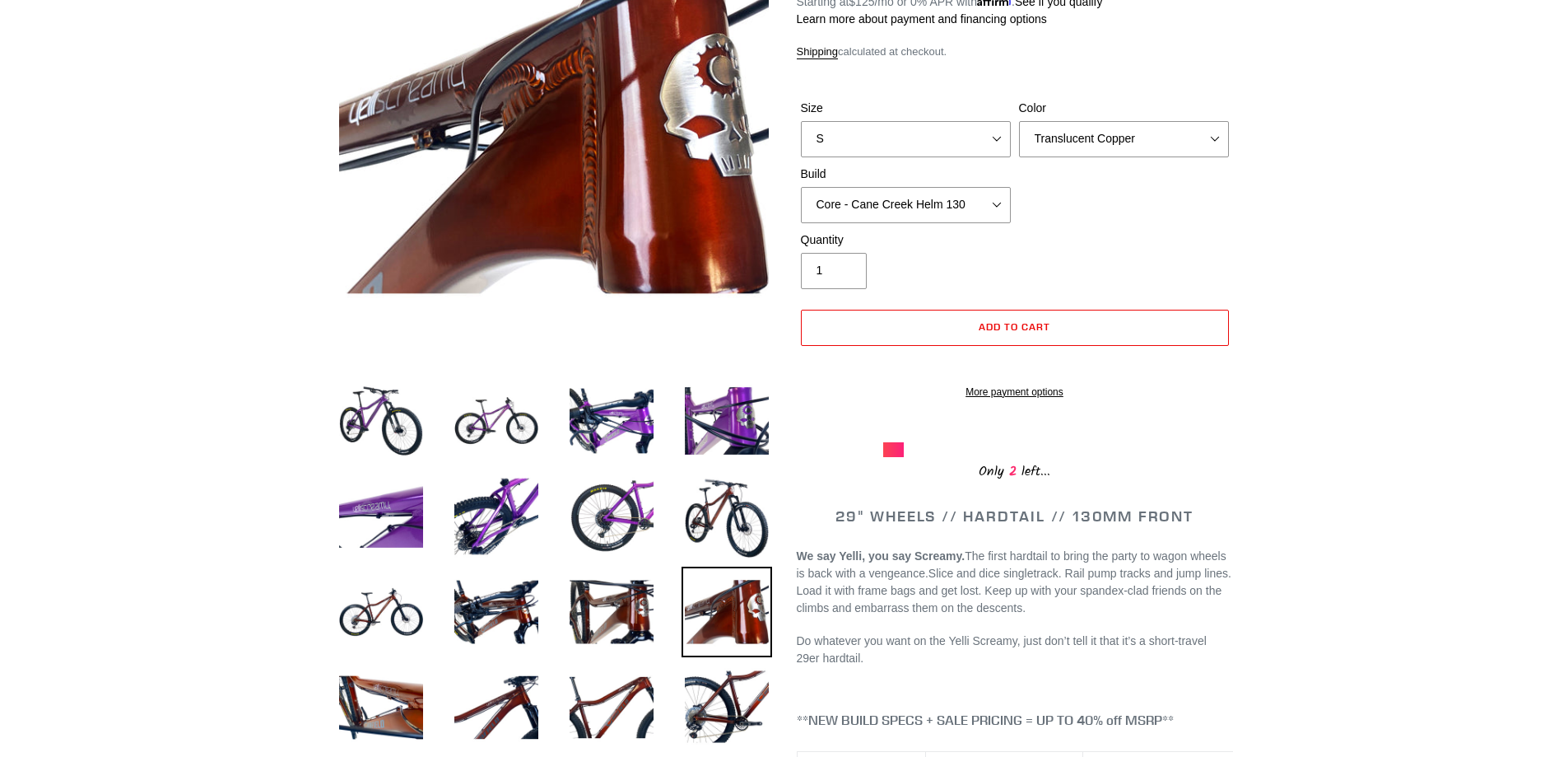
click at [744, 616] on img at bounding box center [727, 612] width 91 height 91
click at [711, 679] on img at bounding box center [727, 707] width 91 height 91
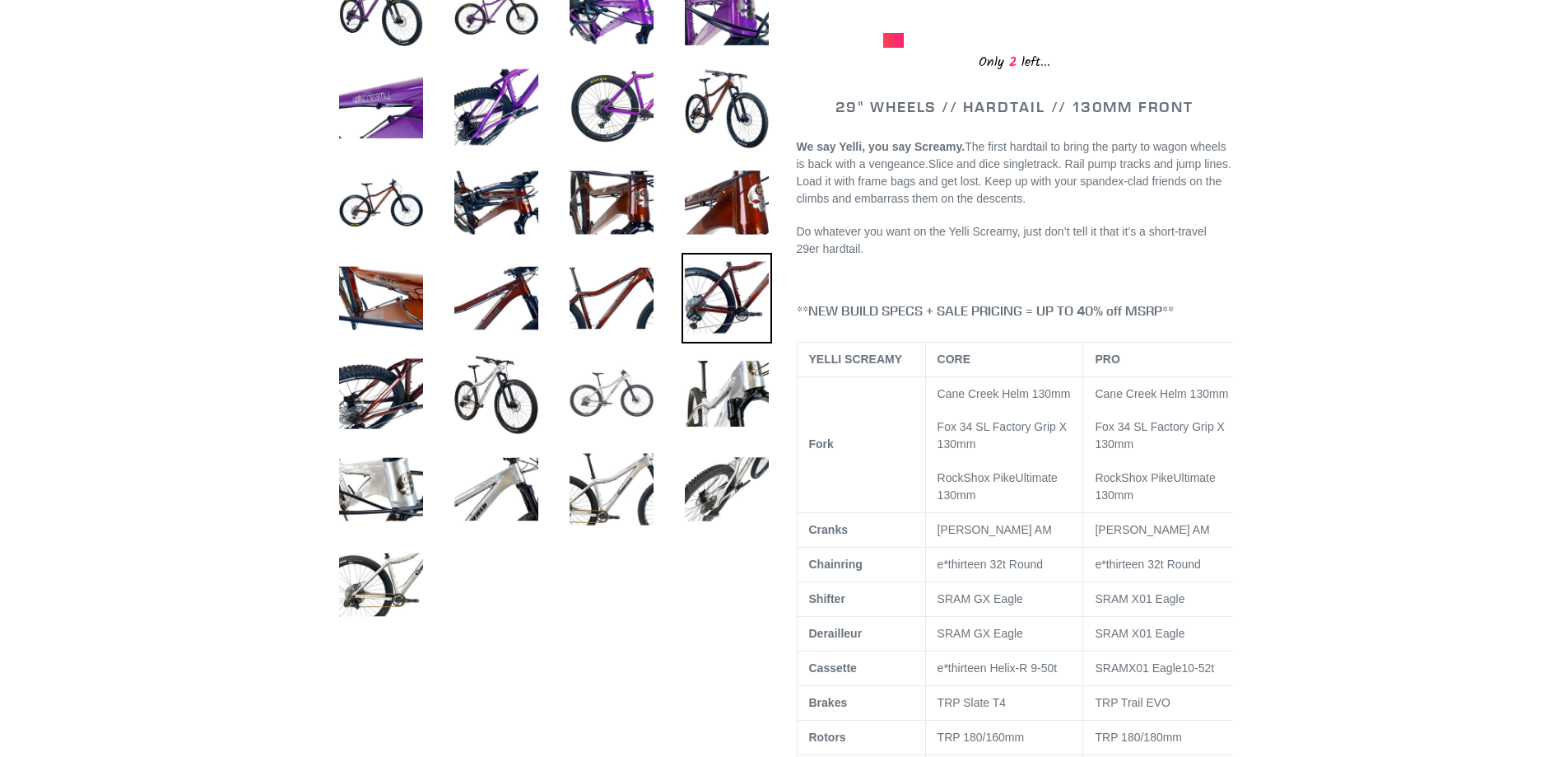
scroll to position [657, 0]
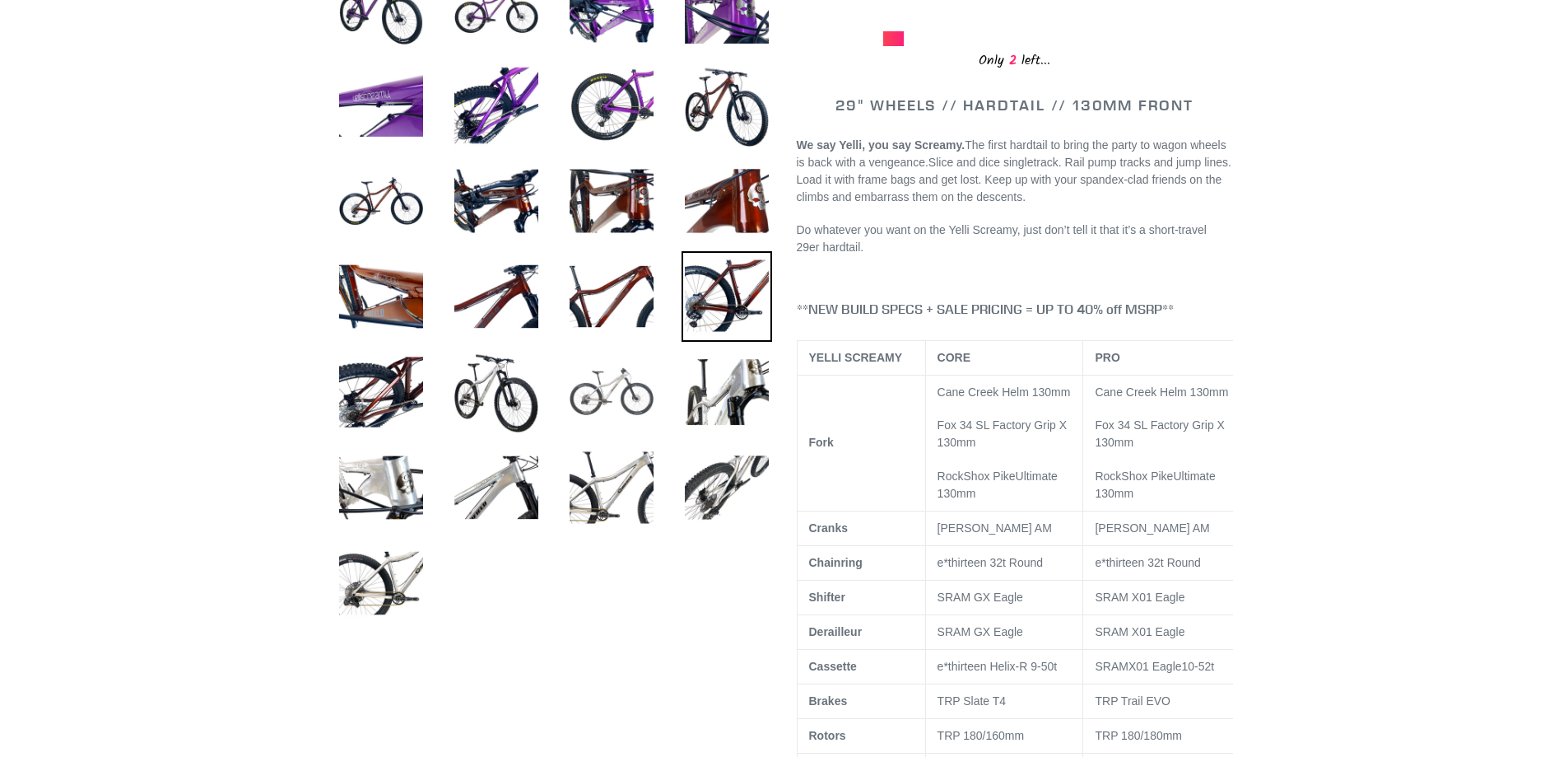
click at [572, 397] on img at bounding box center [612, 392] width 91 height 91
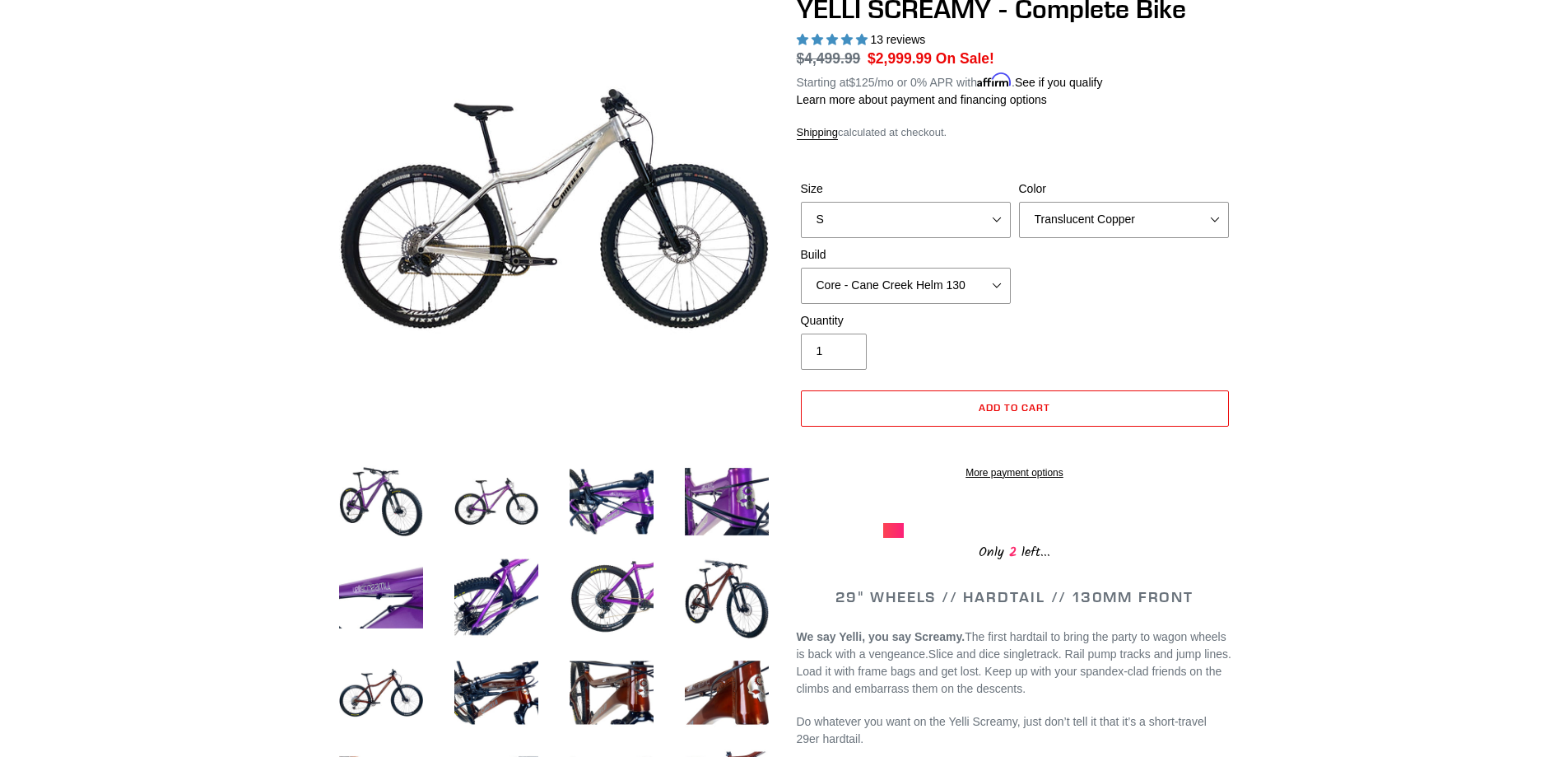
scroll to position [165, 0]
